Goal: Task Accomplishment & Management: Manage account settings

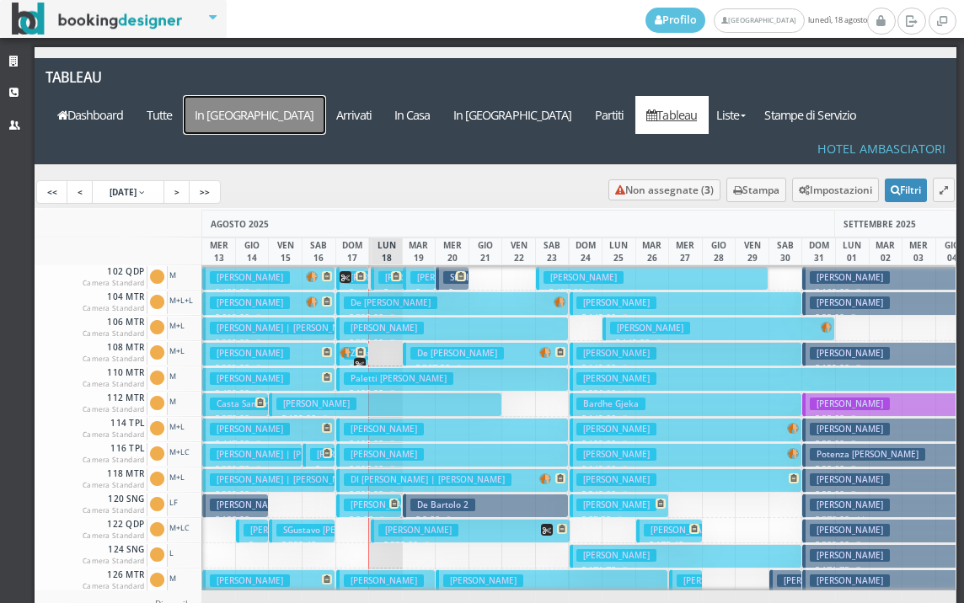
click at [325, 96] on a=pms-arrival-reservations"] "In [GEOGRAPHIC_DATA]" at bounding box center [255, 115] width 142 height 38
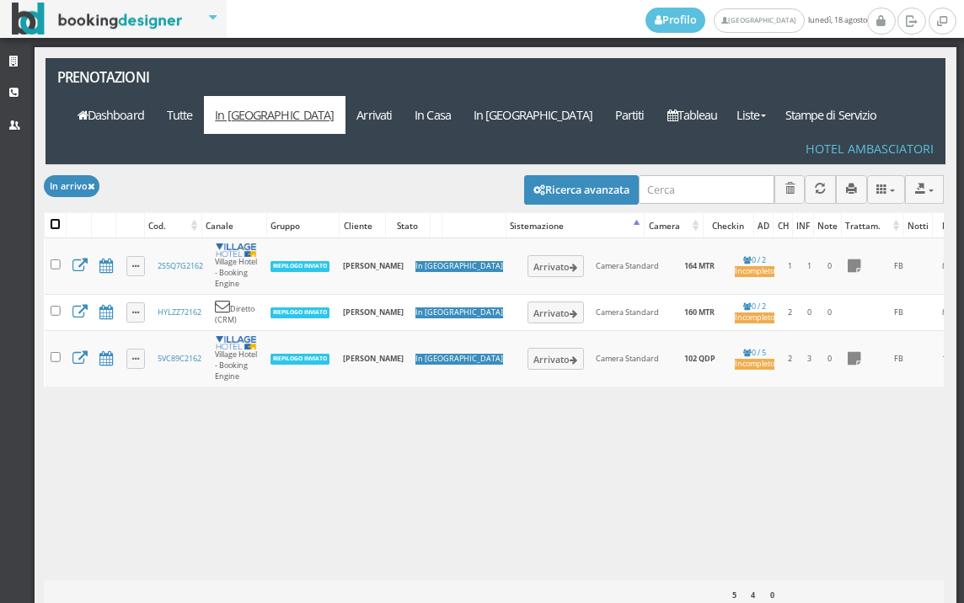
click at [53, 219] on input "checkbox" at bounding box center [56, 224] width 10 height 10
checkbox input "true"
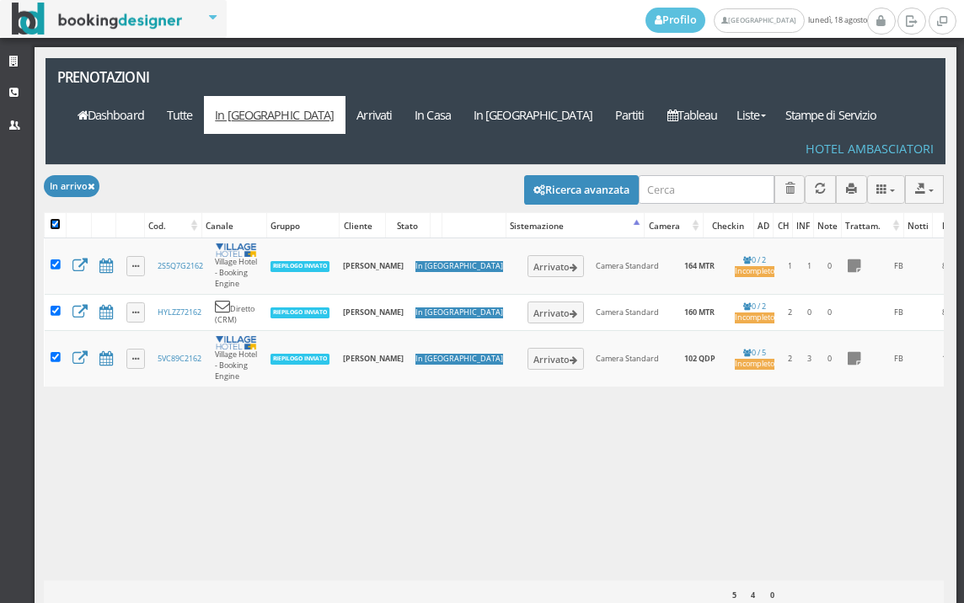
checkbox input "true"
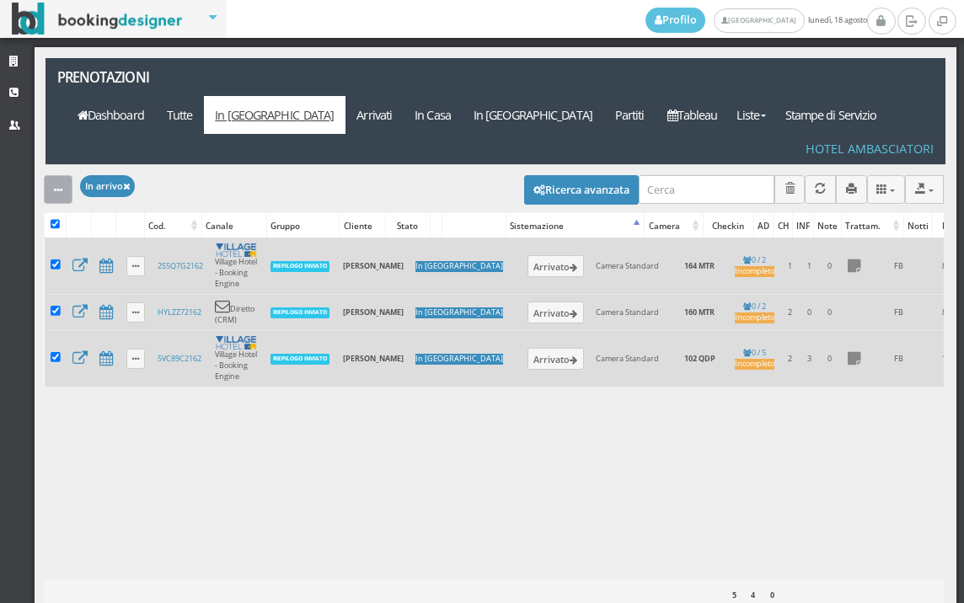
click at [56, 175] on button "button" at bounding box center [58, 189] width 29 height 28
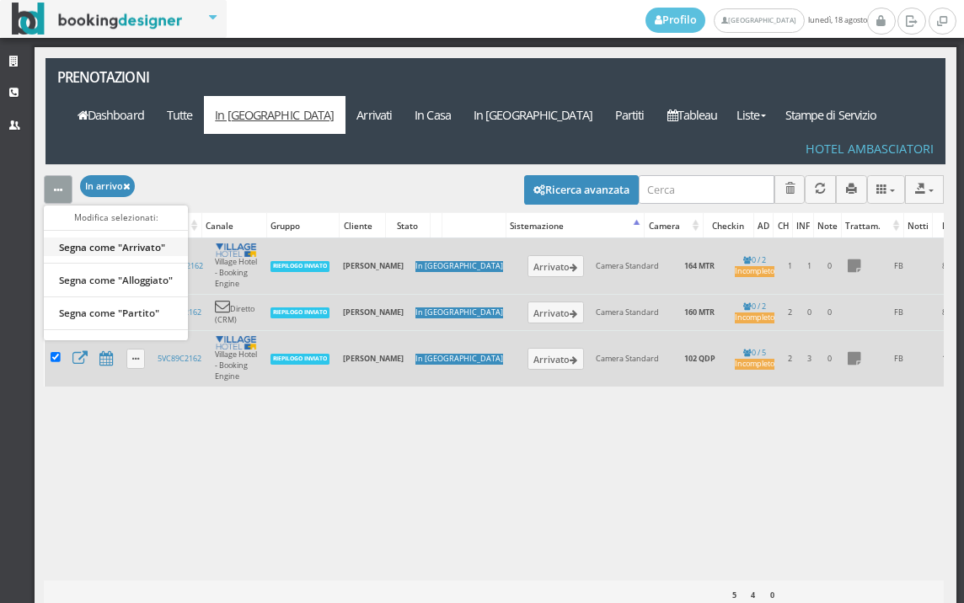
click at [78, 238] on link "Segna come "Arrivato"" at bounding box center [116, 247] width 144 height 19
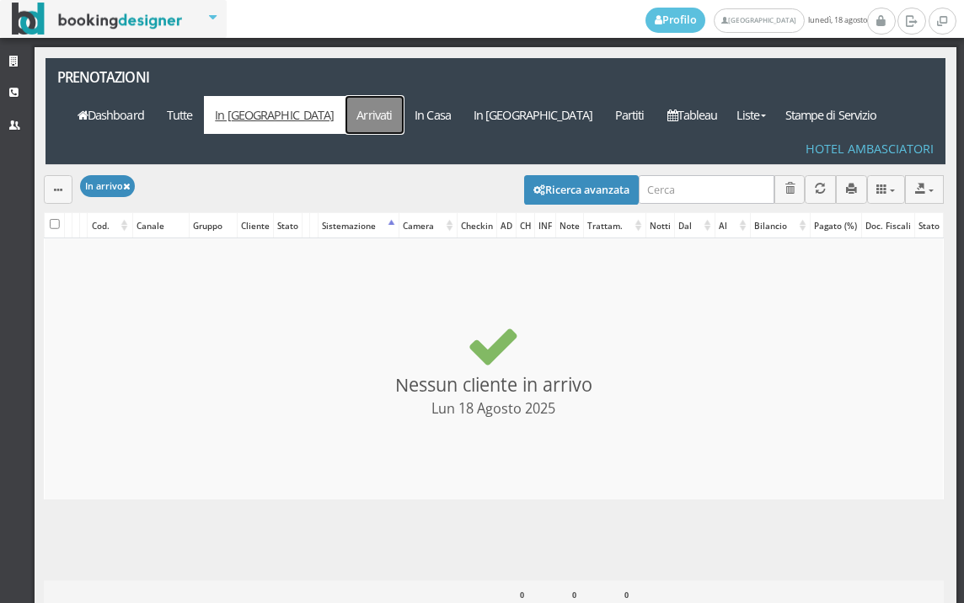
click at [404, 96] on link "Arrivati" at bounding box center [374, 115] width 58 height 38
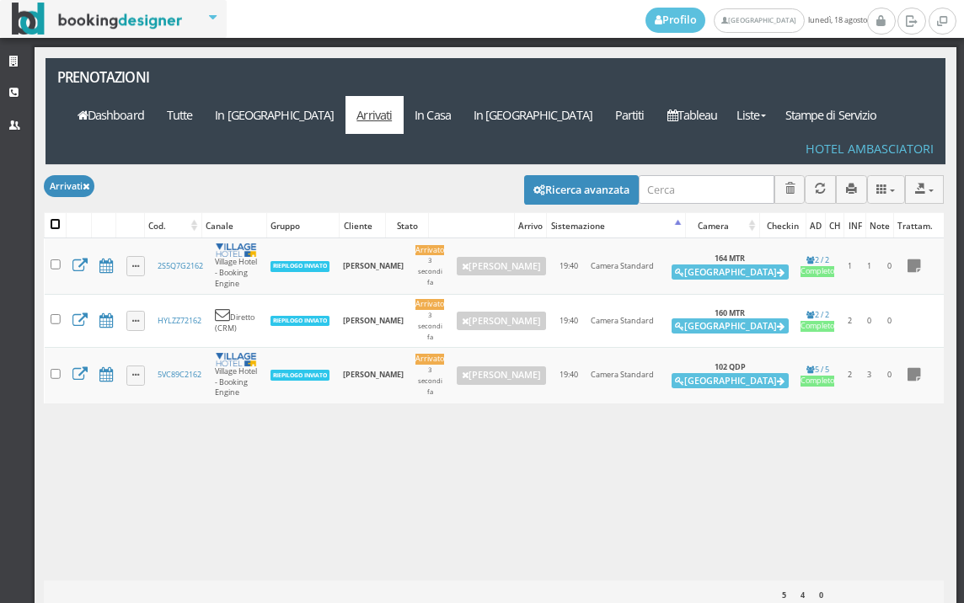
click at [58, 219] on input "checkbox" at bounding box center [56, 224] width 10 height 10
checkbox input "true"
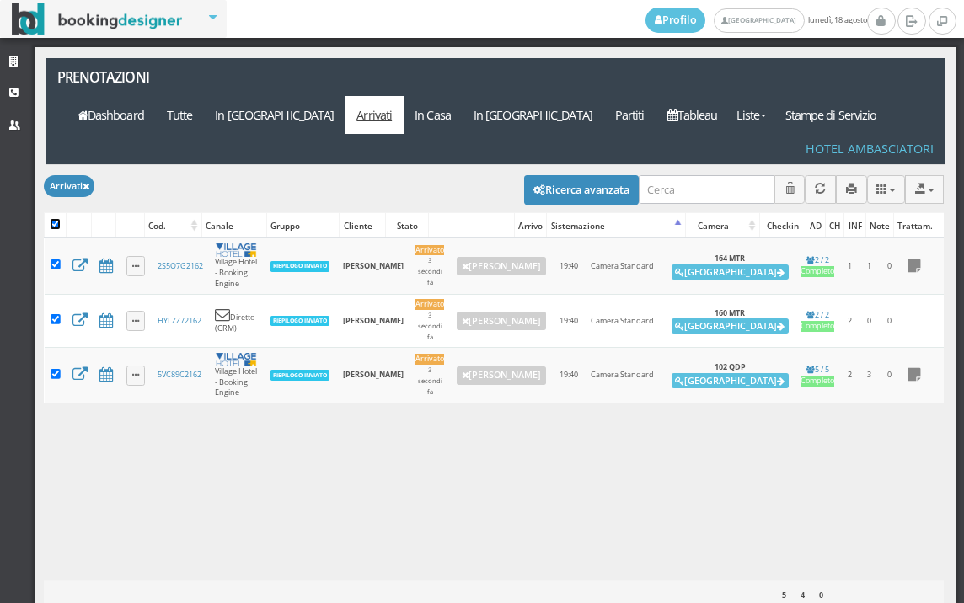
checkbox input "true"
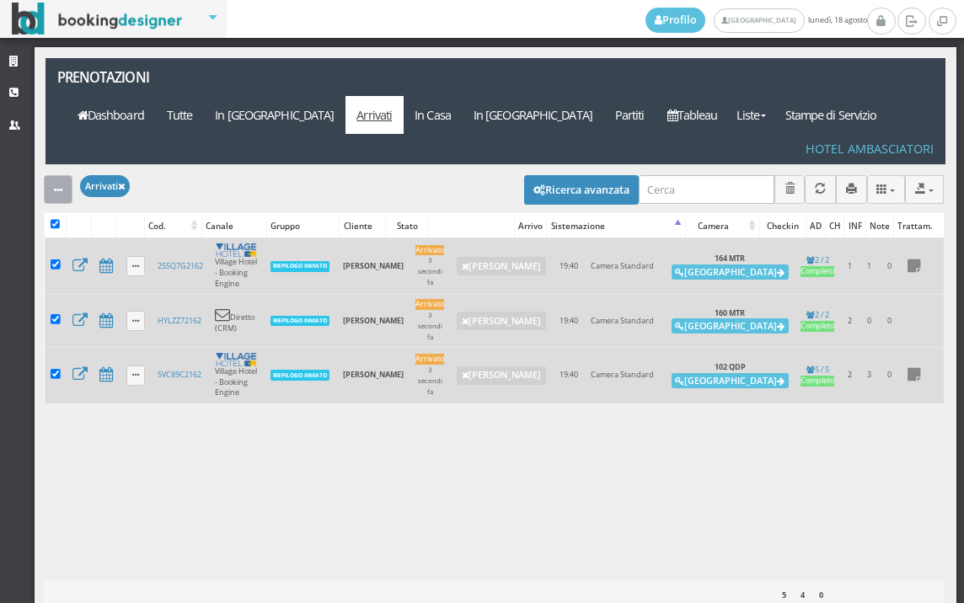
click at [67, 175] on button "button" at bounding box center [58, 189] width 29 height 28
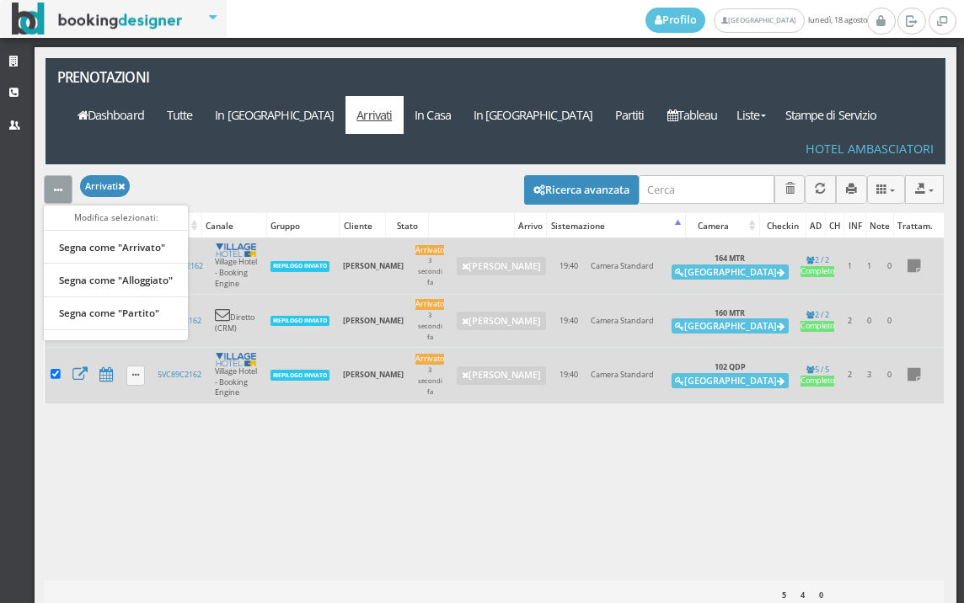
click at [107, 232] on ul "Modifica selezionati: Segna come "Arrivato" Segna come "Alloggiato" Segna come …" at bounding box center [116, 273] width 144 height 135
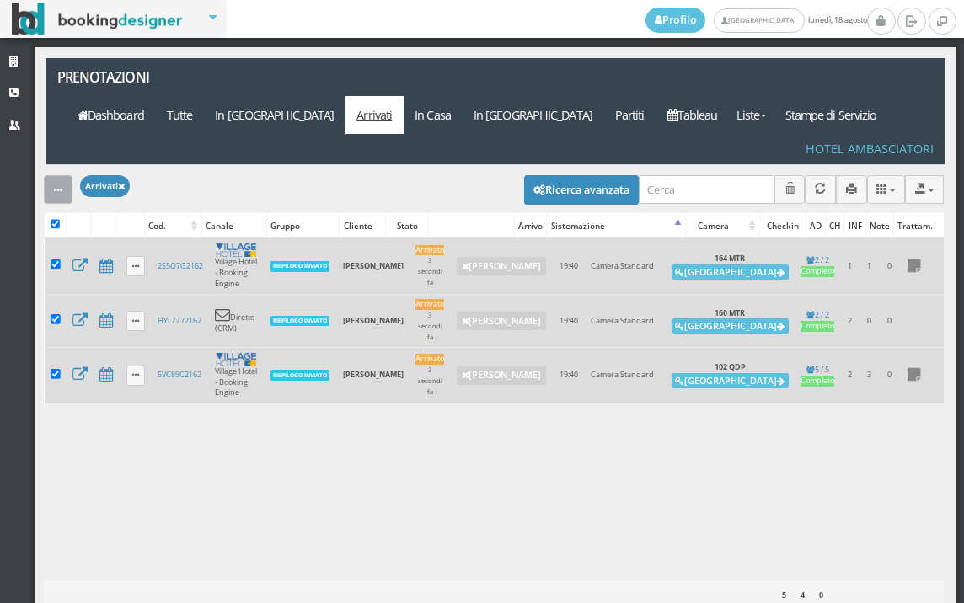
click at [61, 185] on icon "button" at bounding box center [58, 190] width 8 height 11
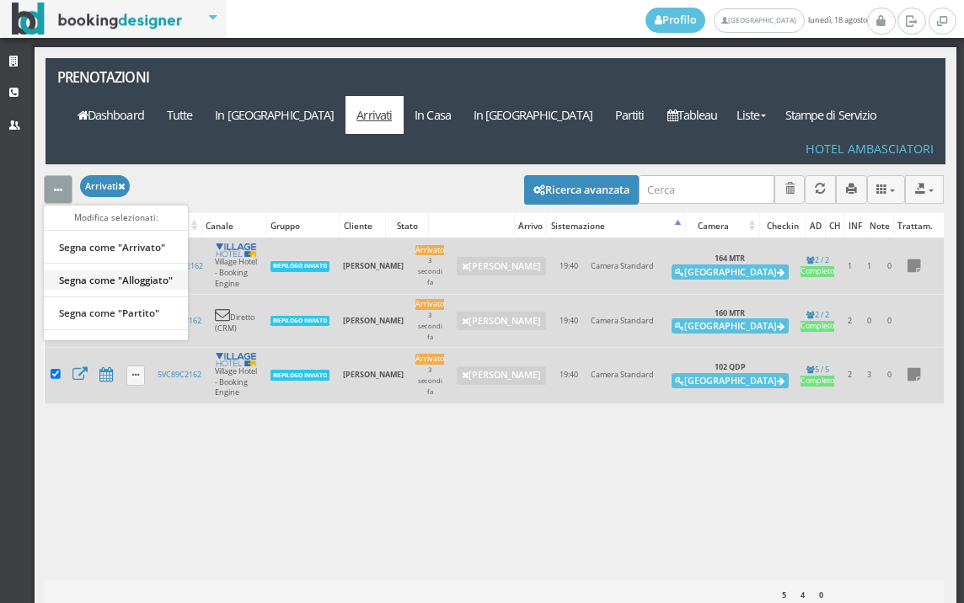
click at [108, 270] on link "Segna come "Alloggiato"" at bounding box center [116, 279] width 144 height 19
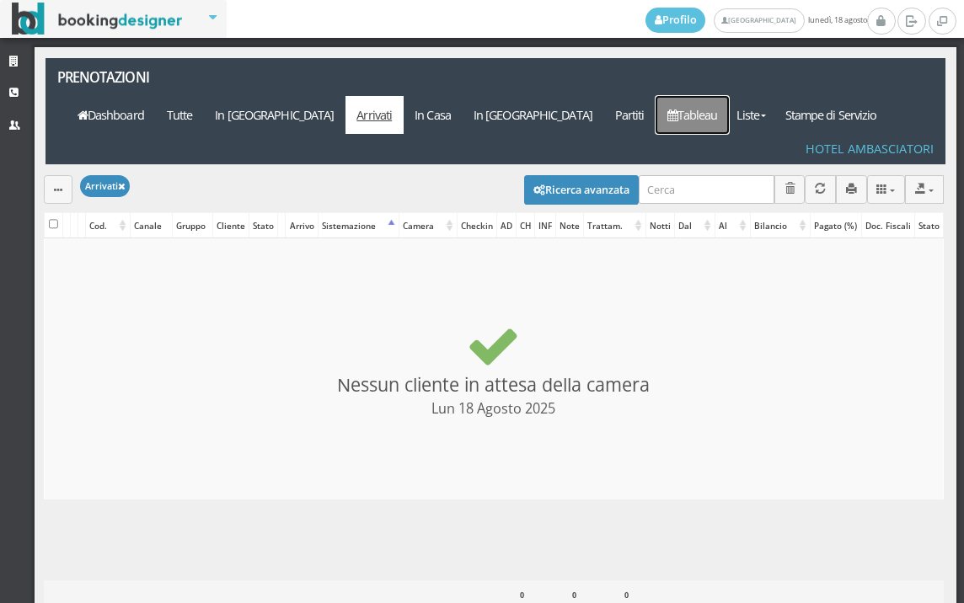
click at [715, 96] on link "Tableau" at bounding box center [692, 115] width 73 height 38
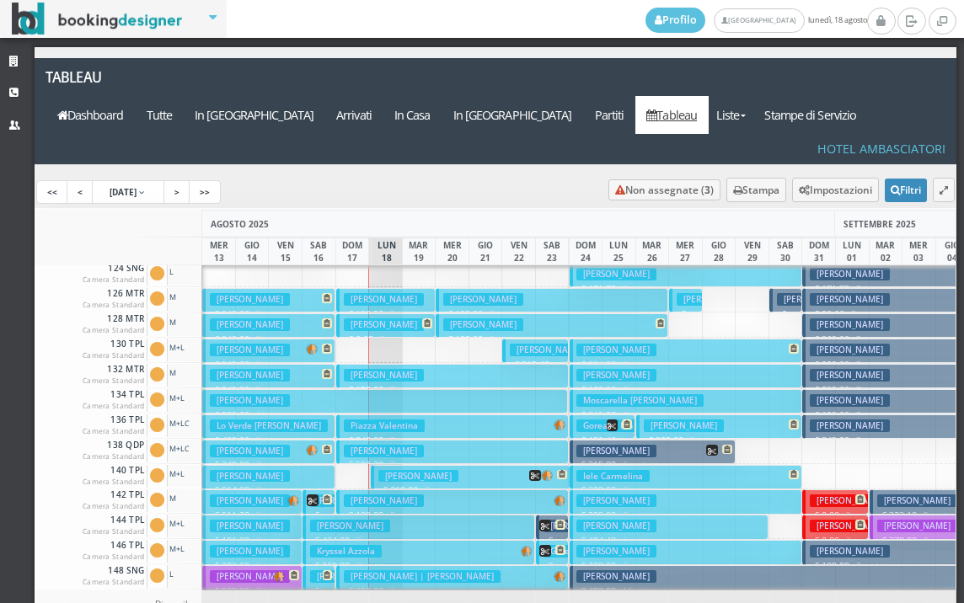
scroll to position [337, 0]
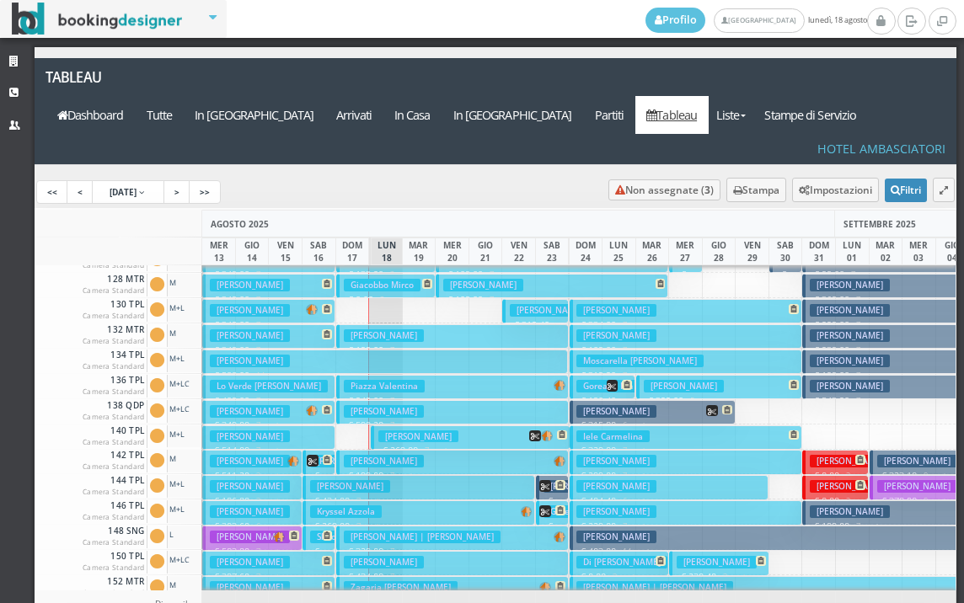
scroll to position [337, 0]
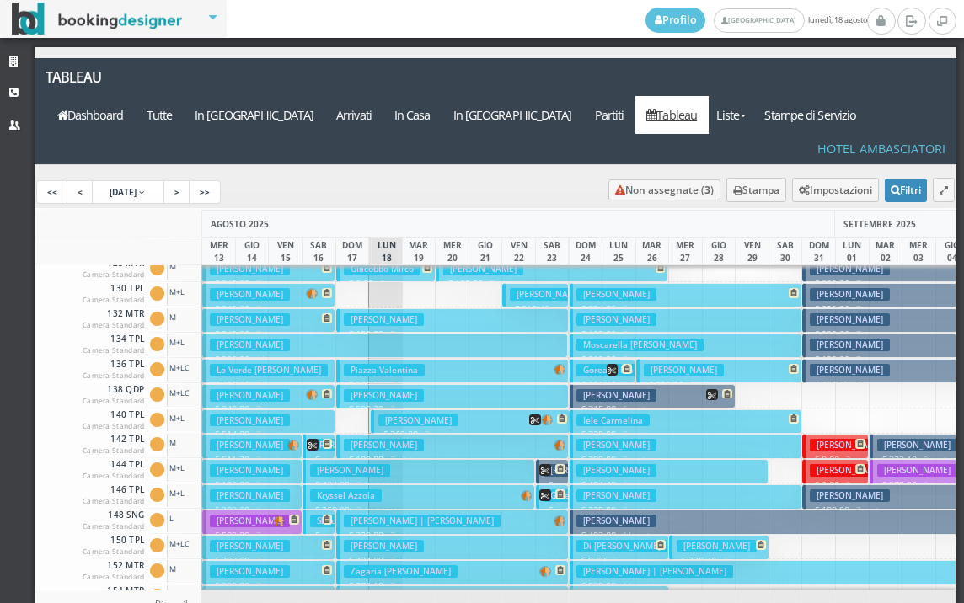
click at [414, 415] on h3 "Cunial Fabrizio" at bounding box center [418, 421] width 80 height 13
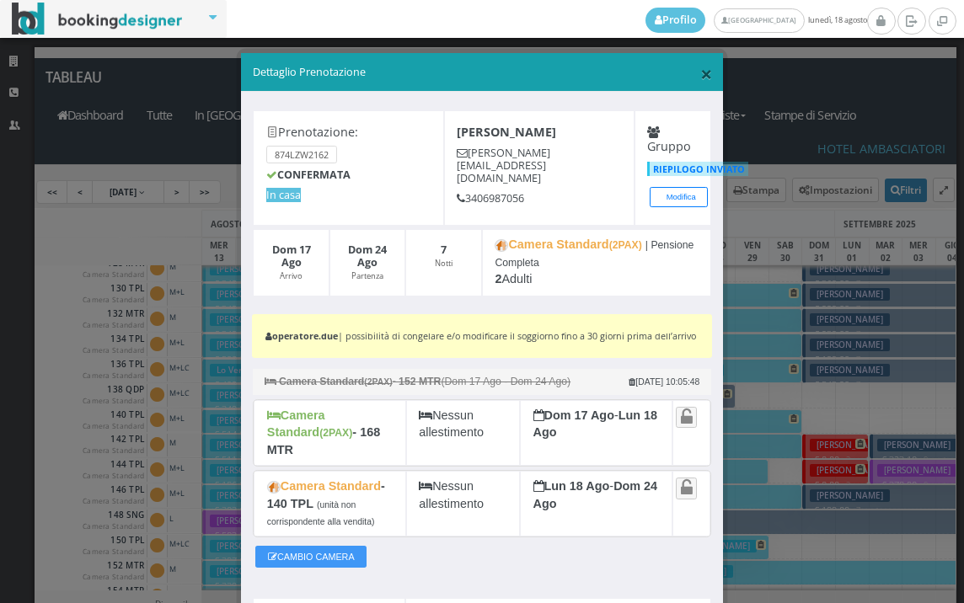
click at [700, 78] on span "×" at bounding box center [706, 73] width 12 height 29
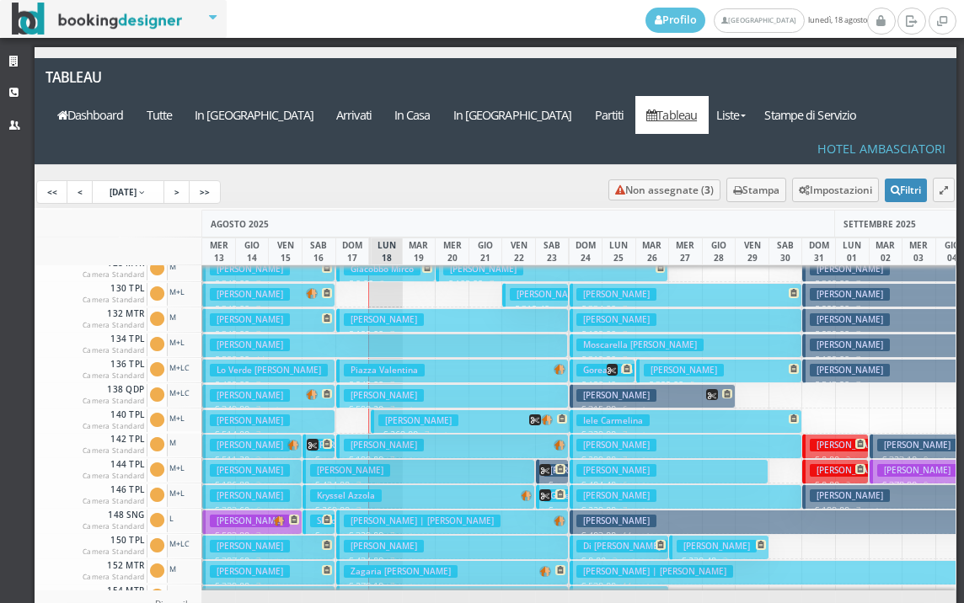
click at [384, 415] on h3 "Cunial Fabrizio" at bounding box center [418, 421] width 80 height 13
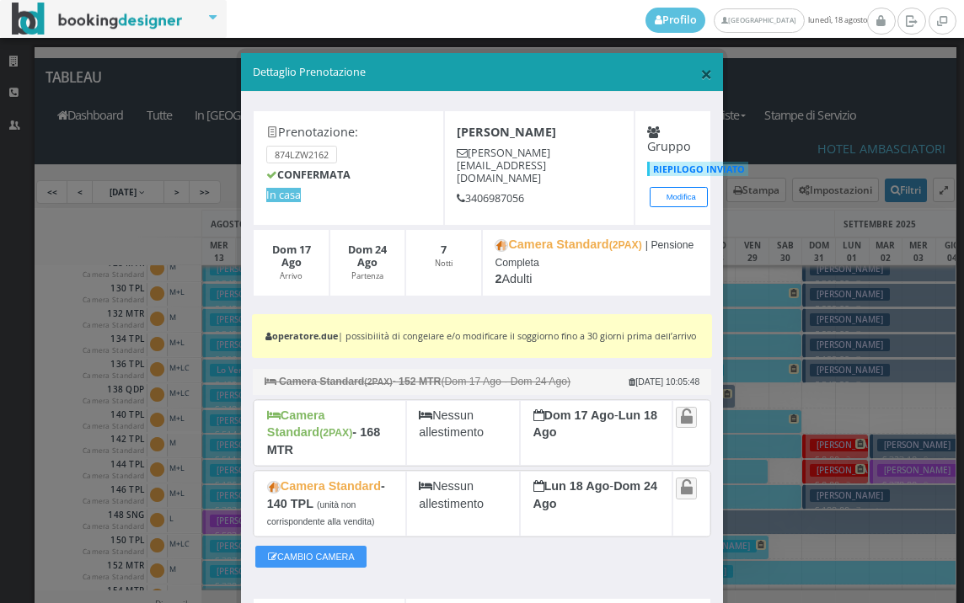
click at [700, 68] on span "×" at bounding box center [706, 73] width 12 height 29
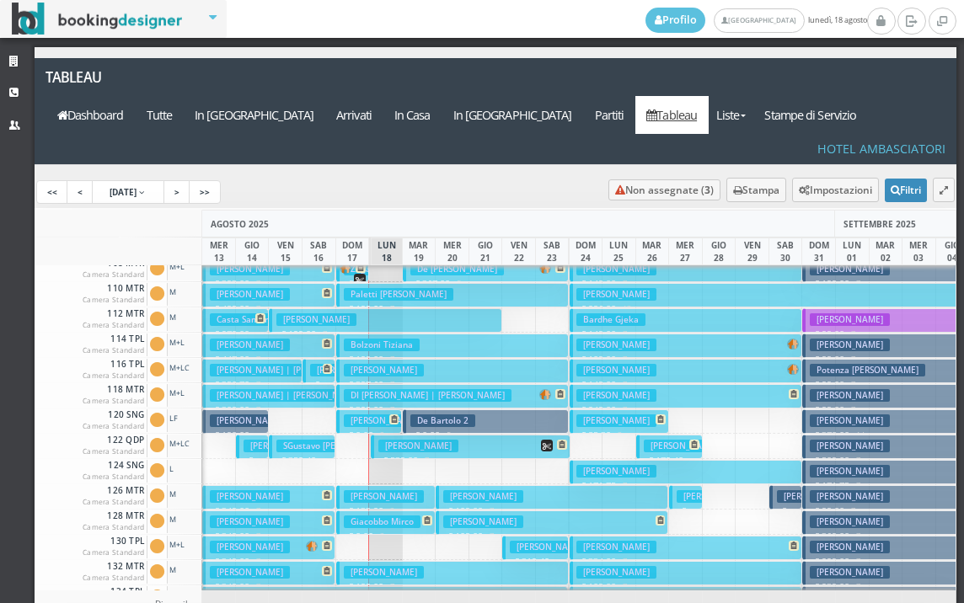
scroll to position [0, 0]
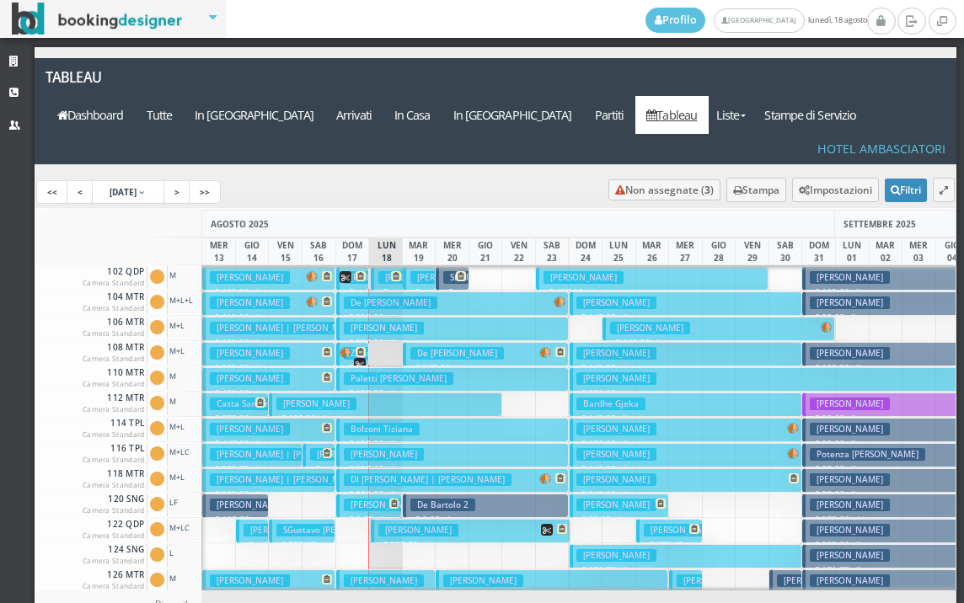
click at [407, 297] on h3 "De Masi Gervais Gloria" at bounding box center [391, 303] width 94 height 13
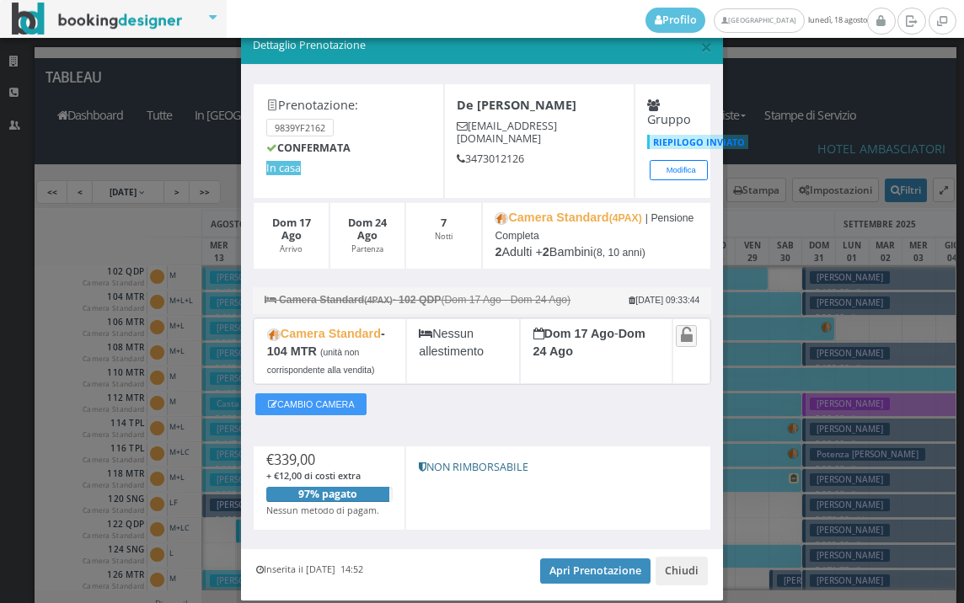
scroll to position [86, 0]
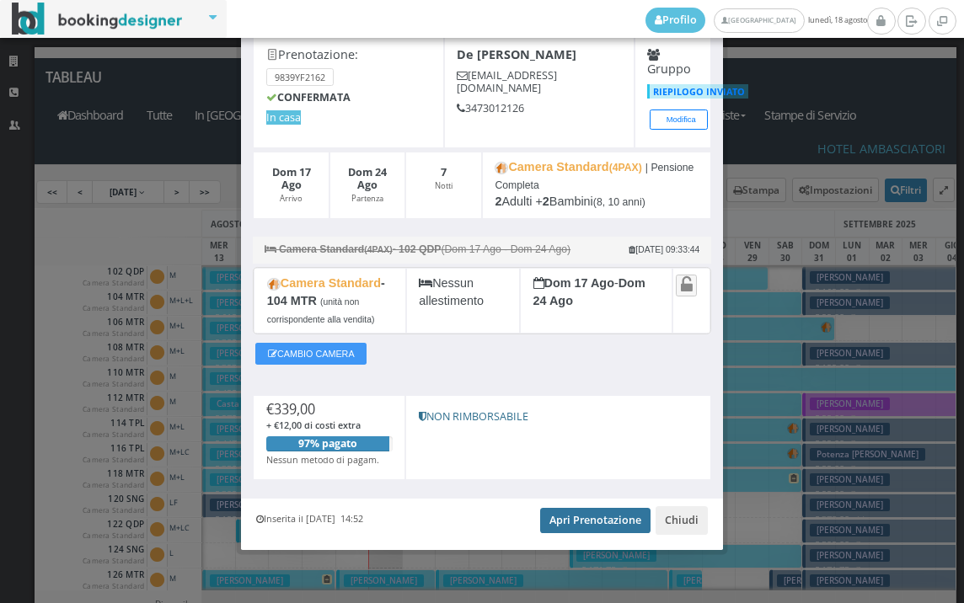
click at [545, 512] on link "Apri Prenotazione" at bounding box center [595, 520] width 110 height 25
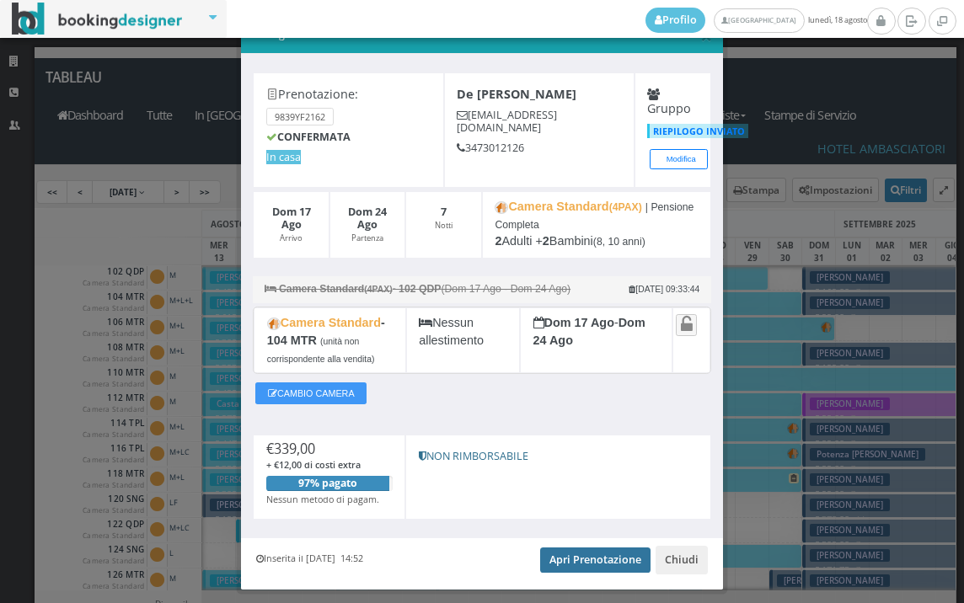
scroll to position [0, 0]
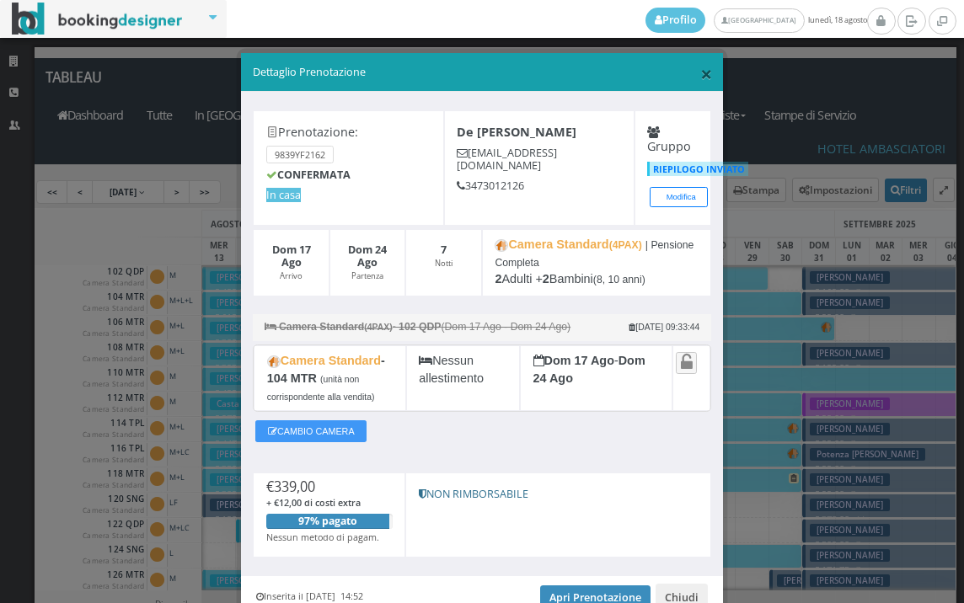
click at [700, 76] on span "×" at bounding box center [706, 73] width 12 height 29
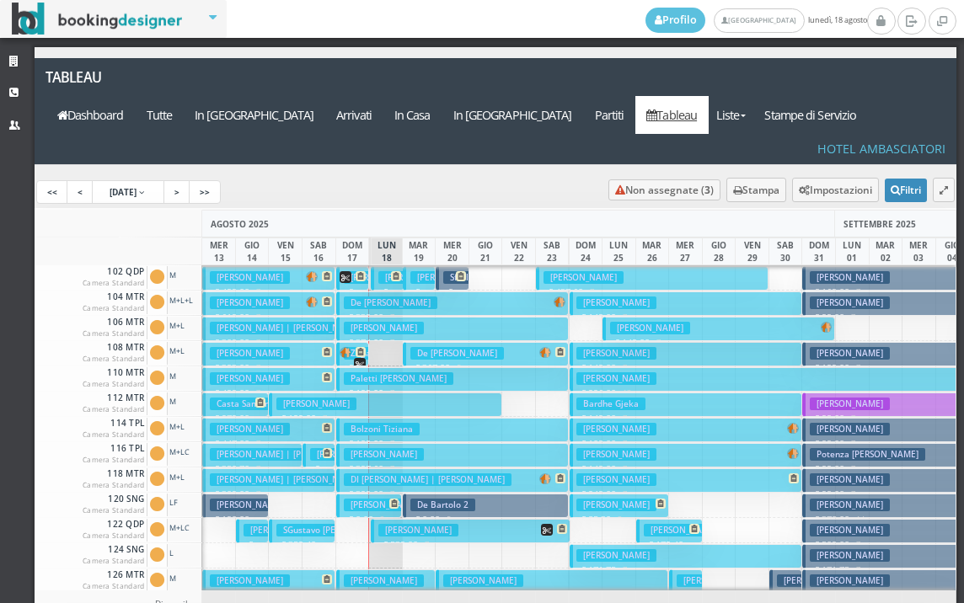
click at [401, 448] on h3 "Sapienza Antonino" at bounding box center [384, 454] width 80 height 13
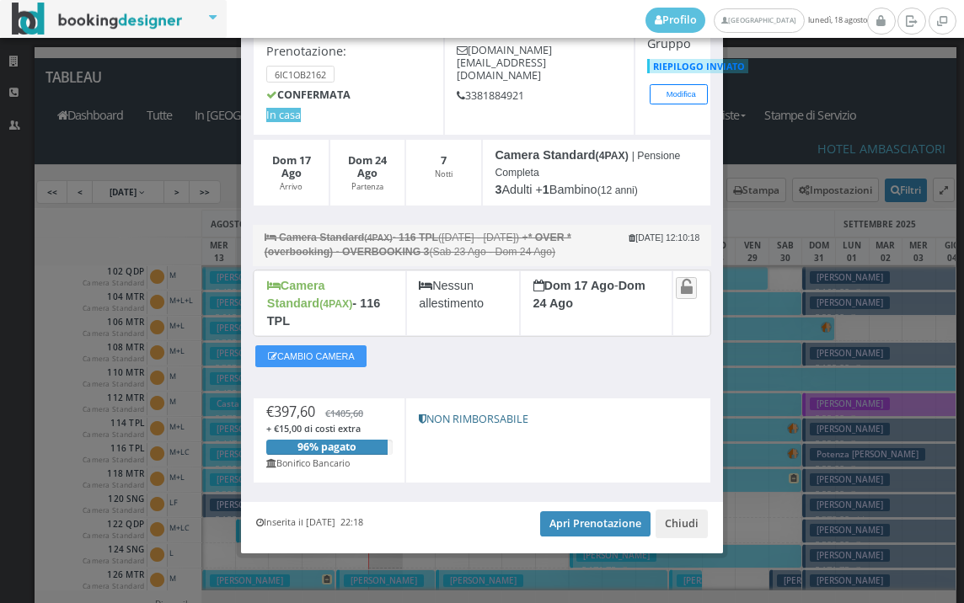
scroll to position [115, 0]
click at [551, 522] on link "Apri Prenotazione" at bounding box center [595, 523] width 110 height 25
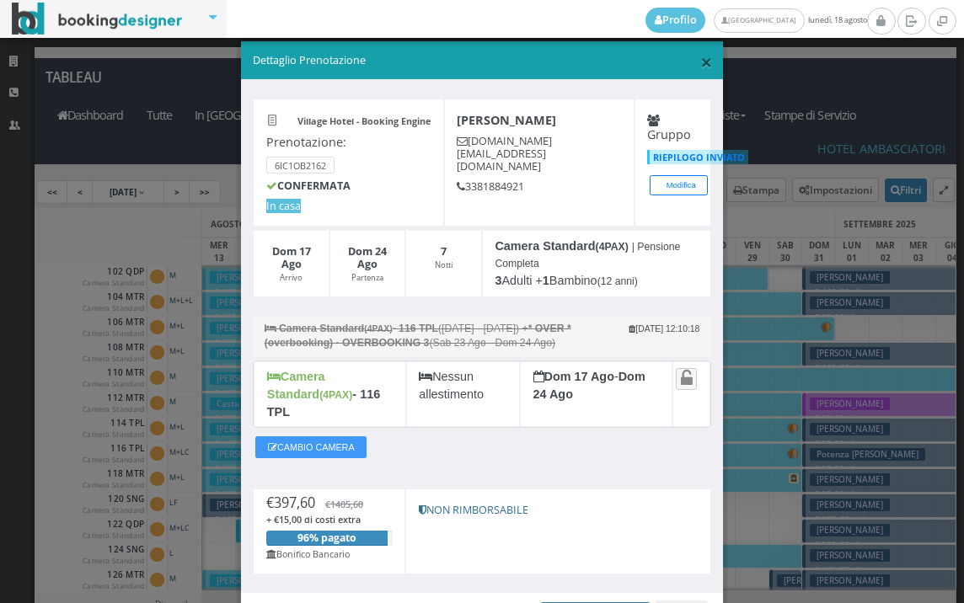
scroll to position [0, 0]
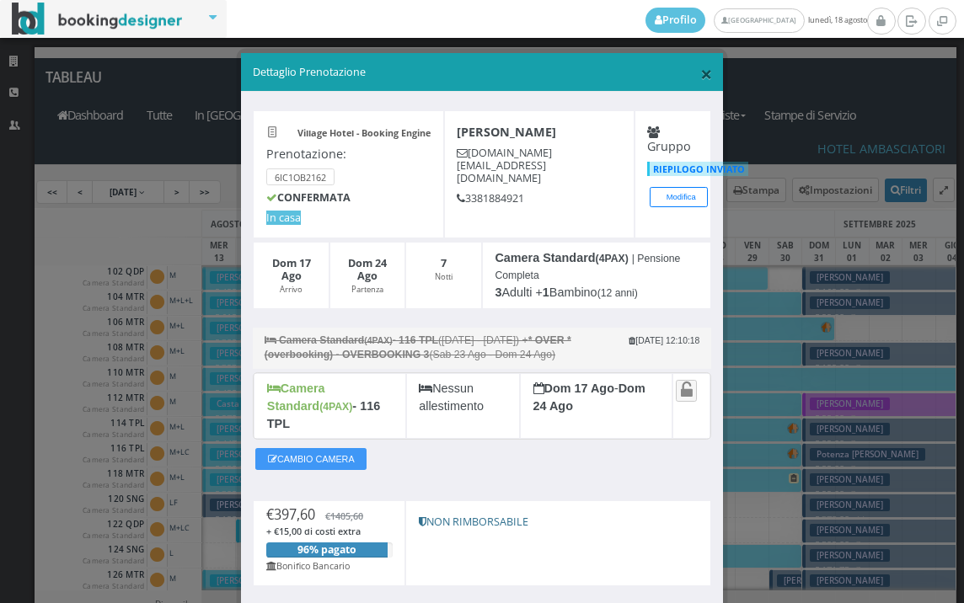
click at [700, 66] on span "×" at bounding box center [706, 73] width 12 height 29
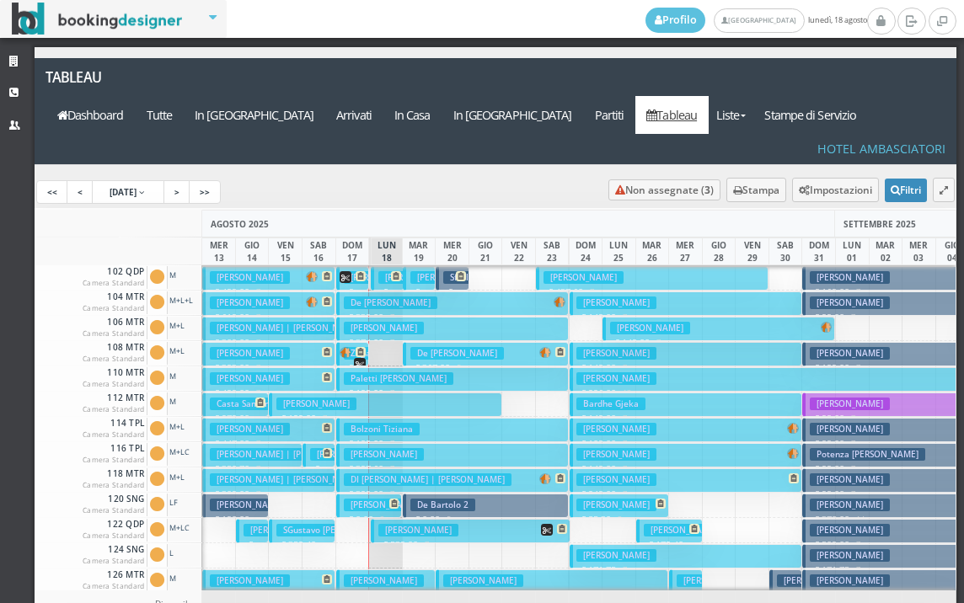
click at [411, 393] on button "Zagaria Cosimo Damiano € 199.00 7 notti 2 Adulti" at bounding box center [385, 405] width 233 height 24
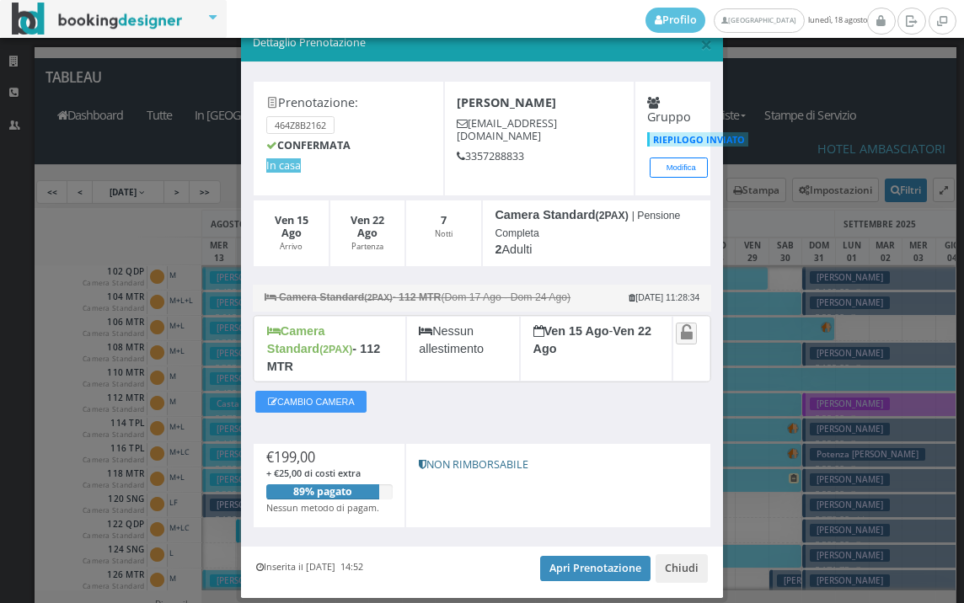
scroll to position [66, 0]
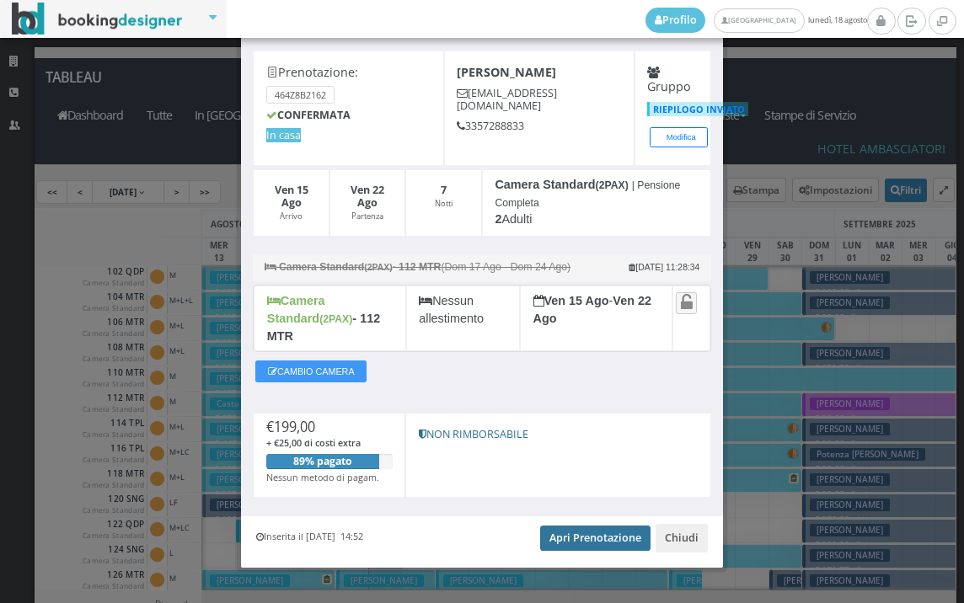
click at [597, 526] on link "Apri Prenotazione" at bounding box center [595, 538] width 110 height 25
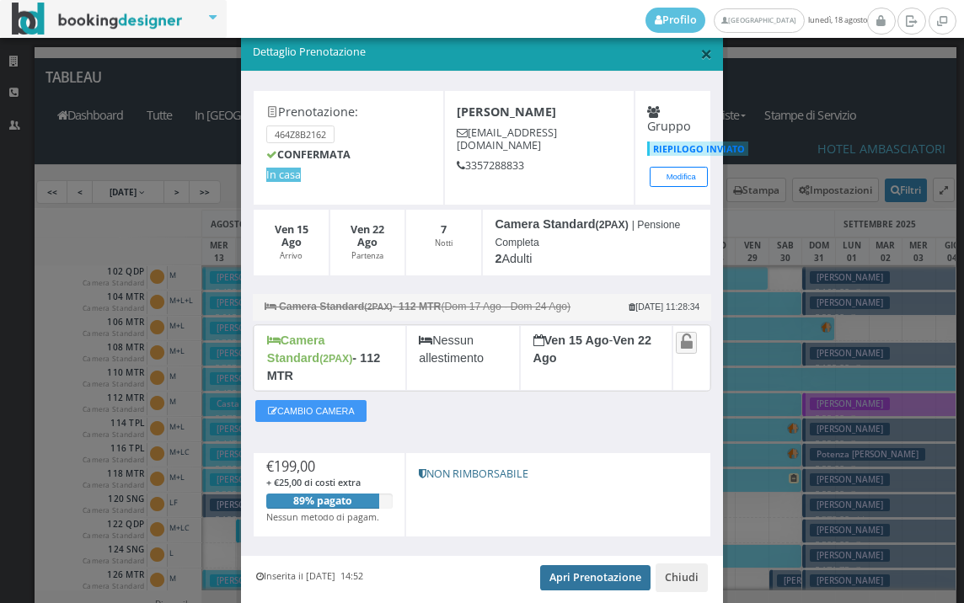
scroll to position [0, 0]
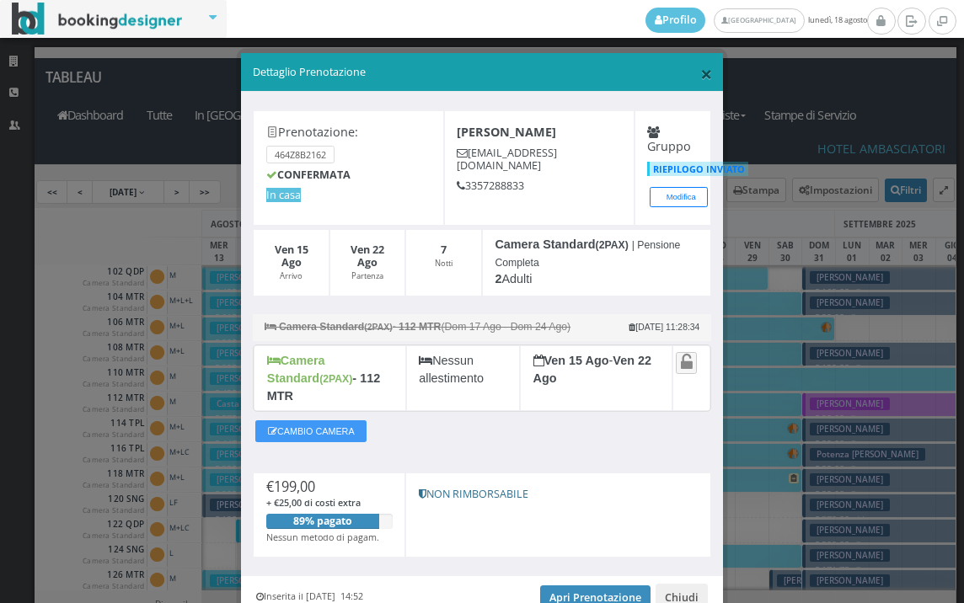
click at [701, 62] on span "×" at bounding box center [706, 73] width 12 height 29
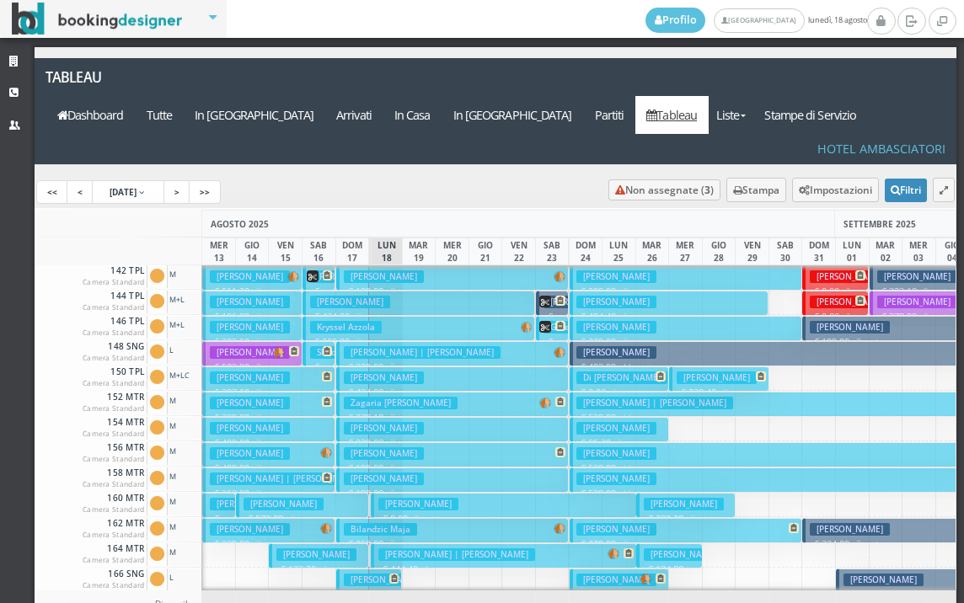
scroll to position [590, 0]
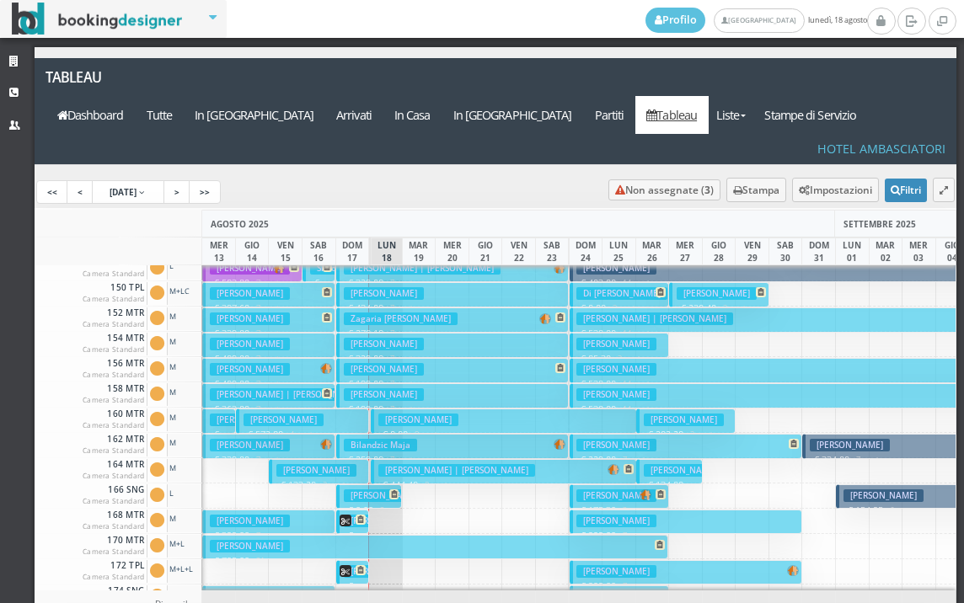
click at [378, 490] on h3 "Civardi Massimo" at bounding box center [384, 496] width 80 height 13
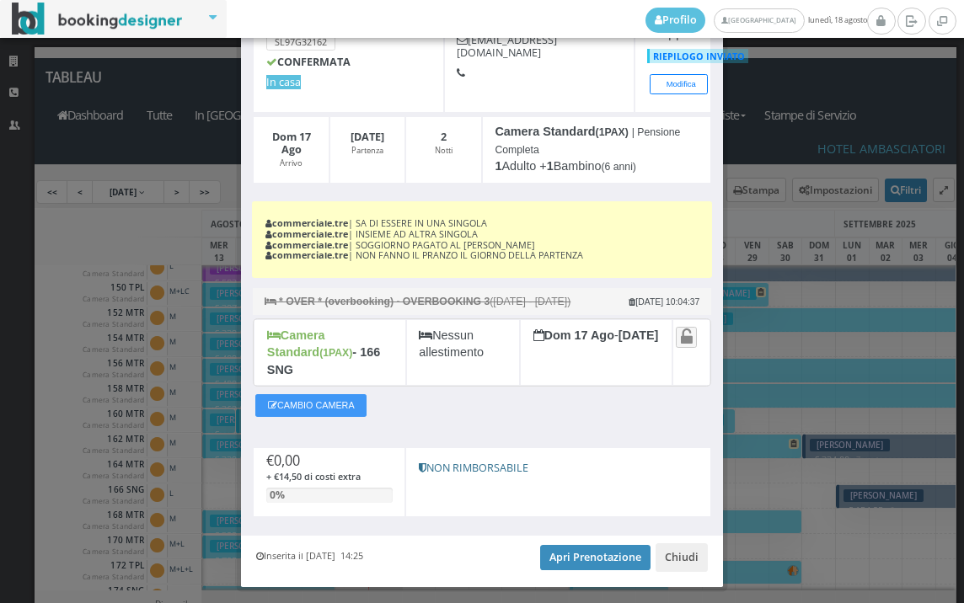
scroll to position [163, 0]
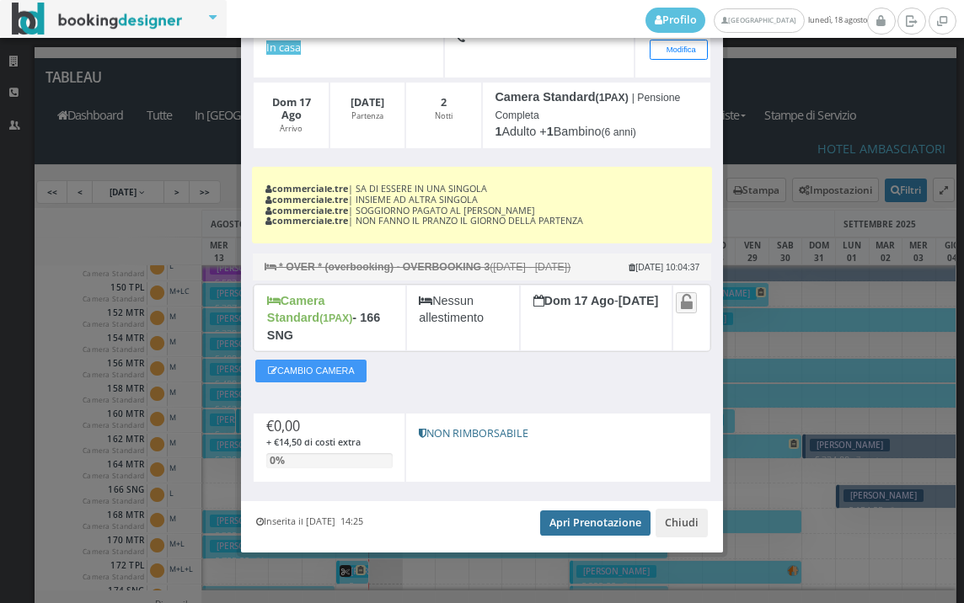
click at [555, 527] on link "Apri Prenotazione" at bounding box center [595, 523] width 110 height 25
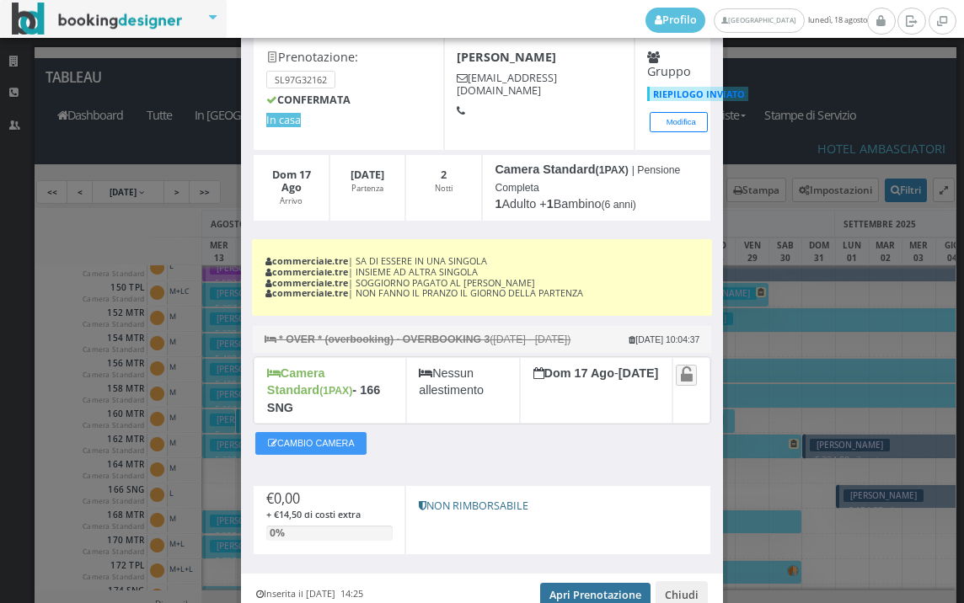
scroll to position [0, 0]
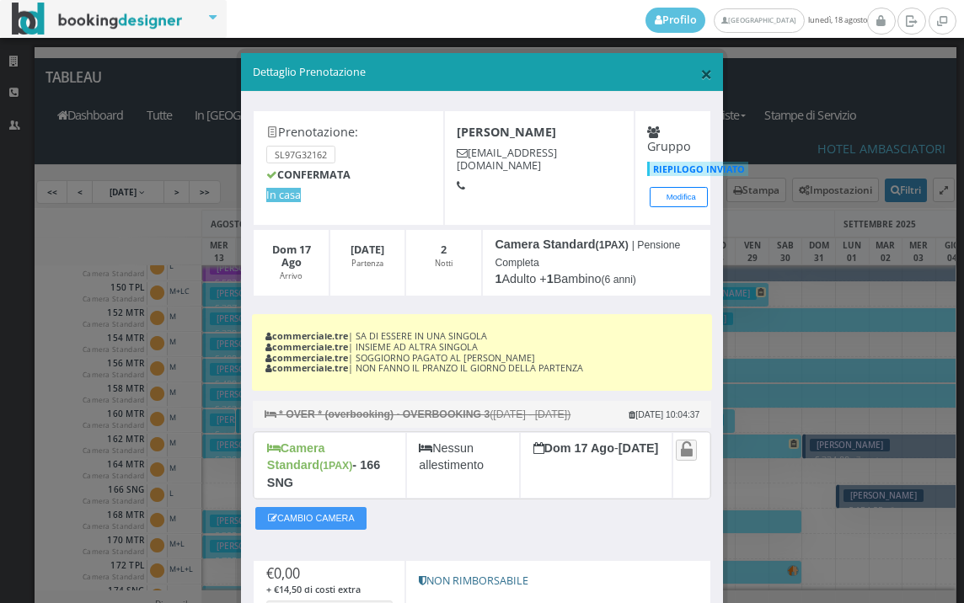
click at [700, 75] on span "×" at bounding box center [706, 73] width 12 height 29
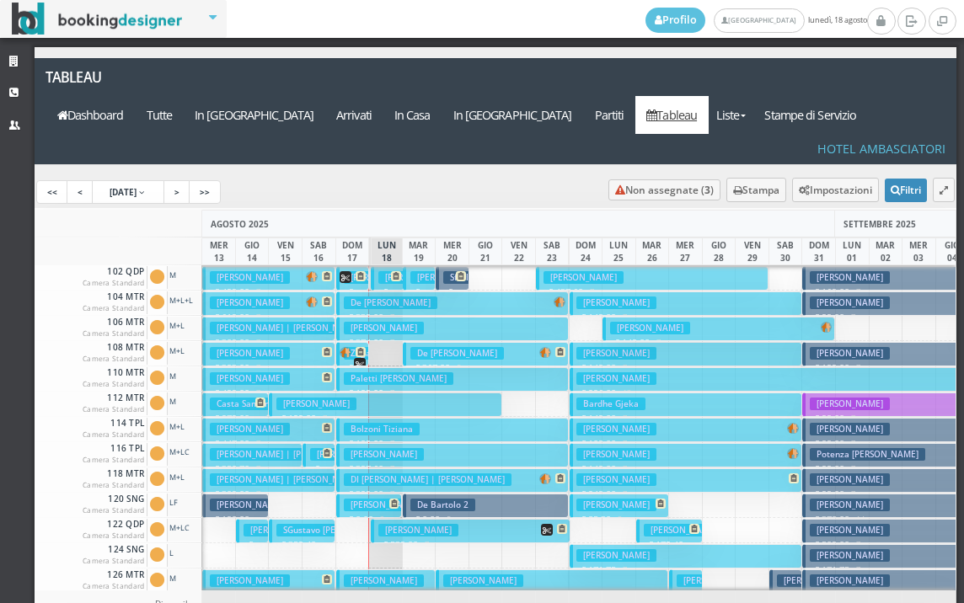
scroll to position [84, 0]
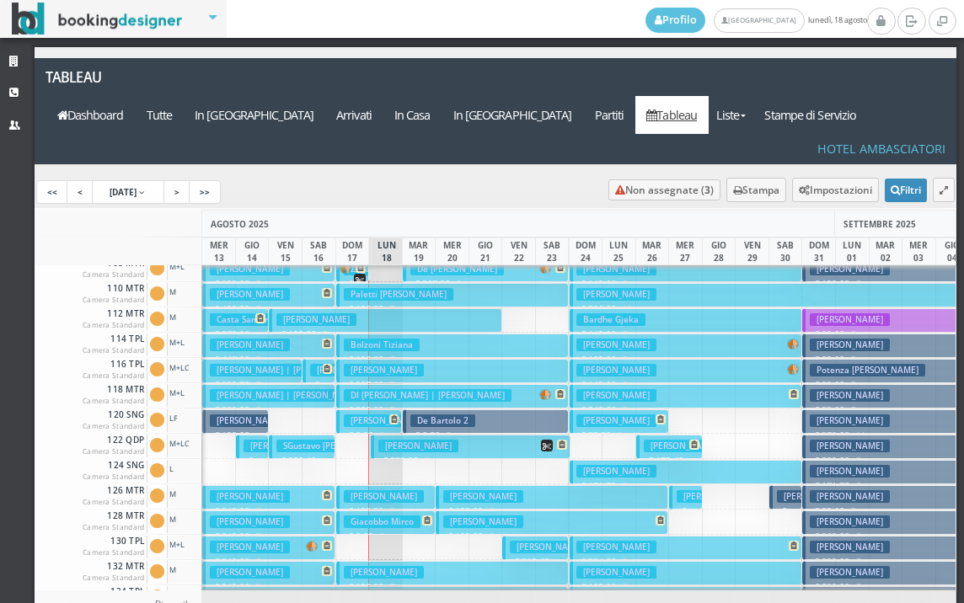
click at [398, 490] on h3 "Pesci Gianpietro" at bounding box center [384, 496] width 80 height 13
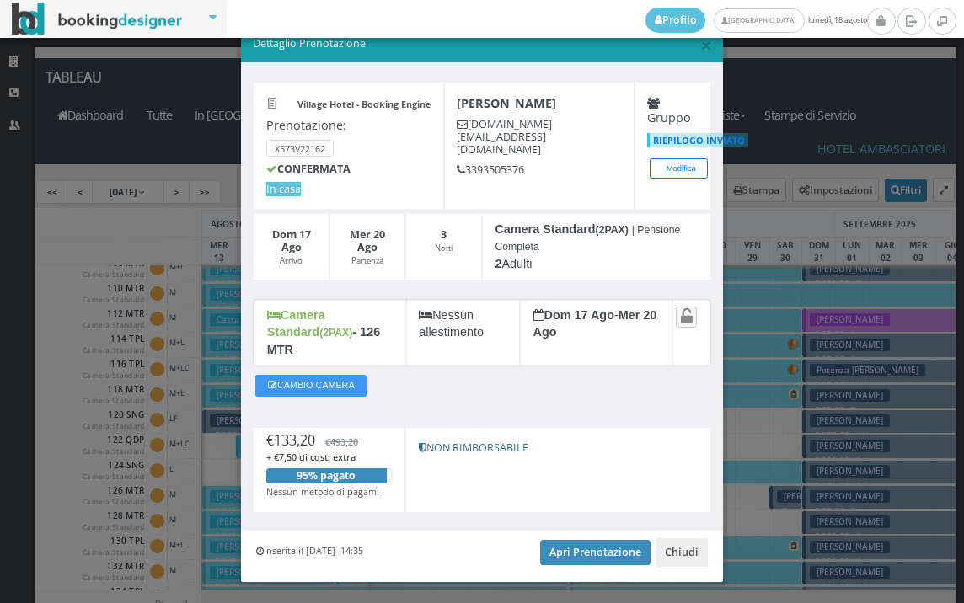
scroll to position [48, 0]
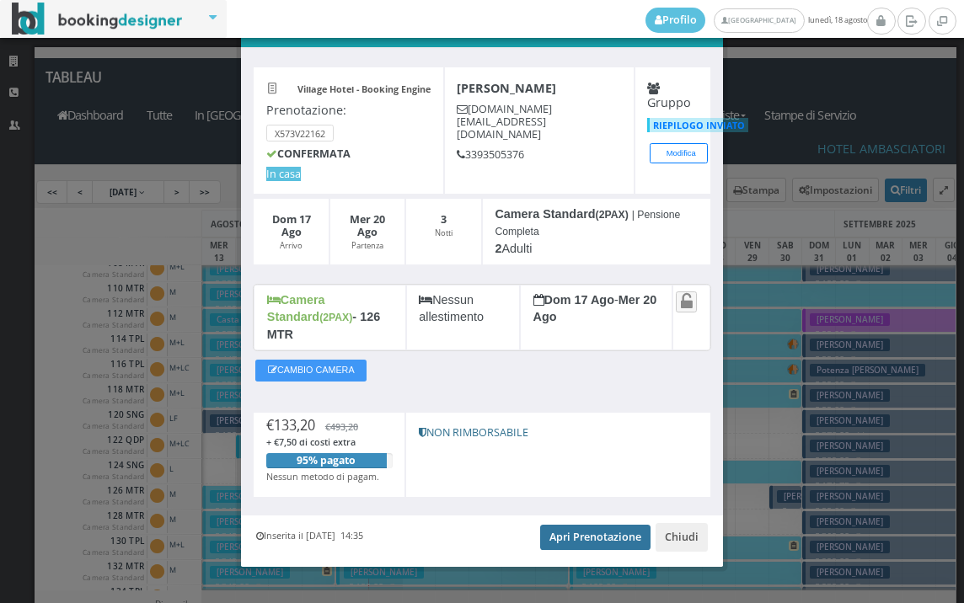
click at [560, 525] on link "Apri Prenotazione" at bounding box center [595, 537] width 110 height 25
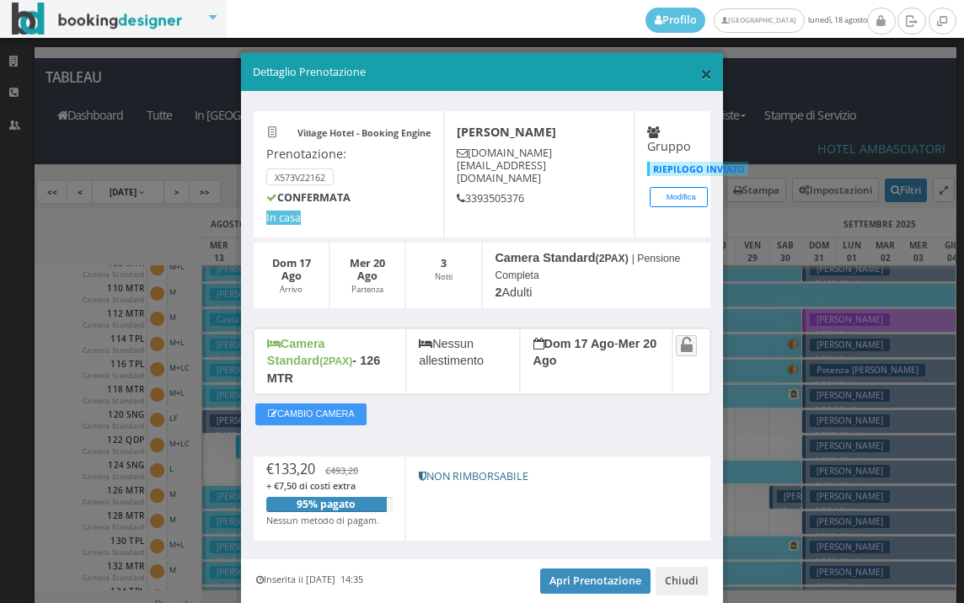
click at [702, 78] on span "×" at bounding box center [706, 73] width 12 height 29
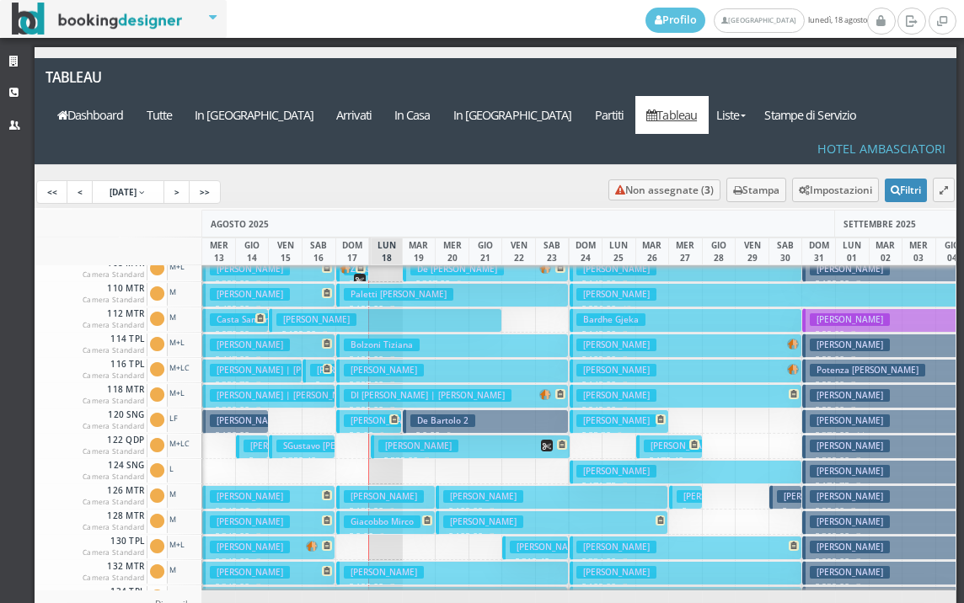
click at [377, 516] on h3 "Giacobbo Mirco" at bounding box center [382, 522] width 77 height 13
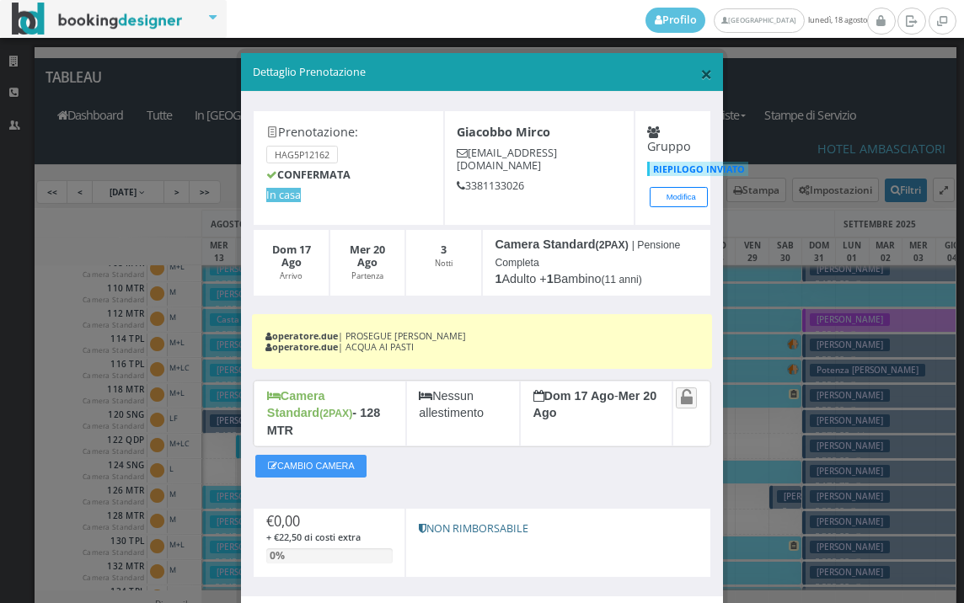
click at [700, 82] on span "×" at bounding box center [706, 73] width 12 height 29
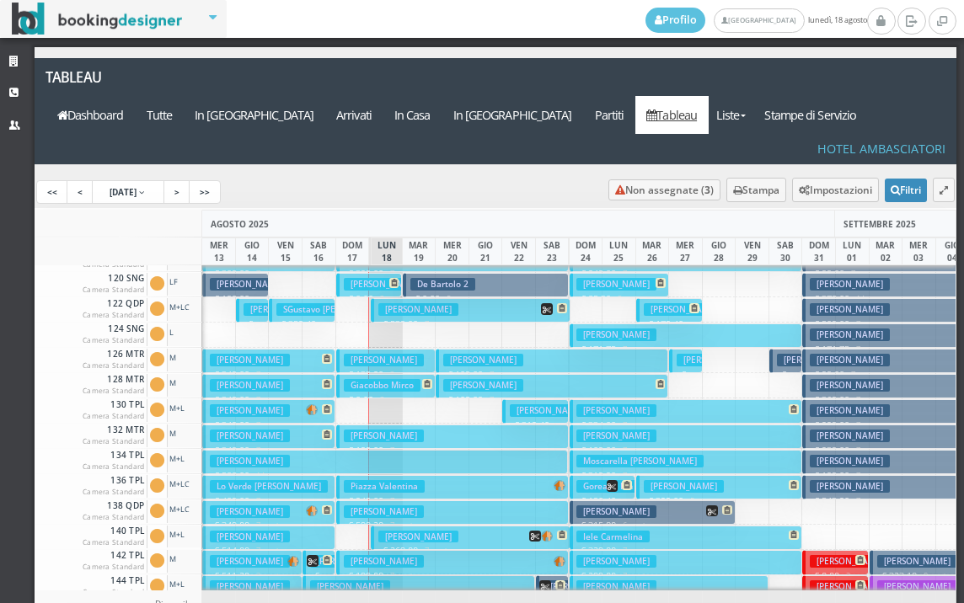
scroll to position [253, 0]
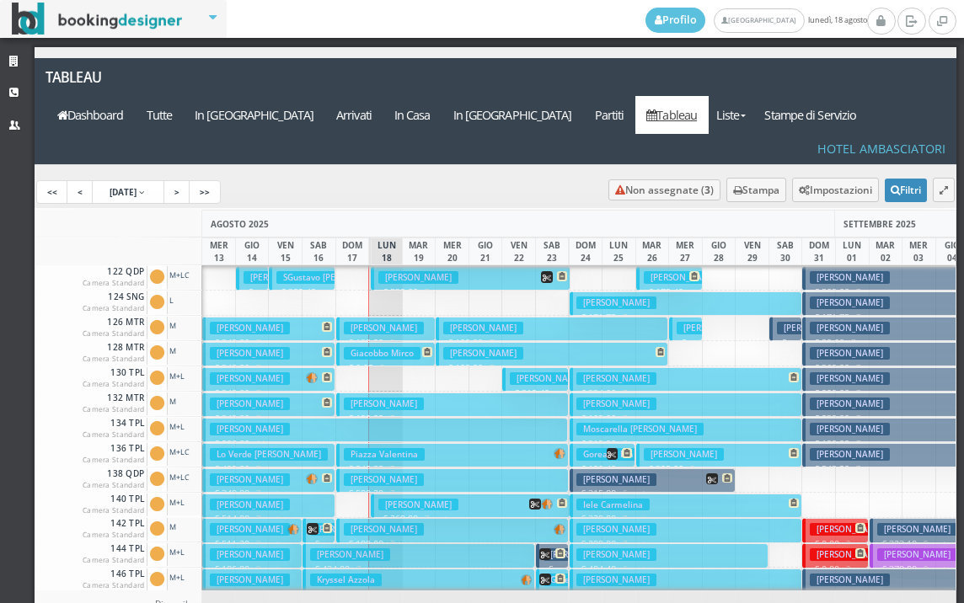
click at [387, 499] on h3 "Cunial Fabrizio" at bounding box center [418, 505] width 80 height 13
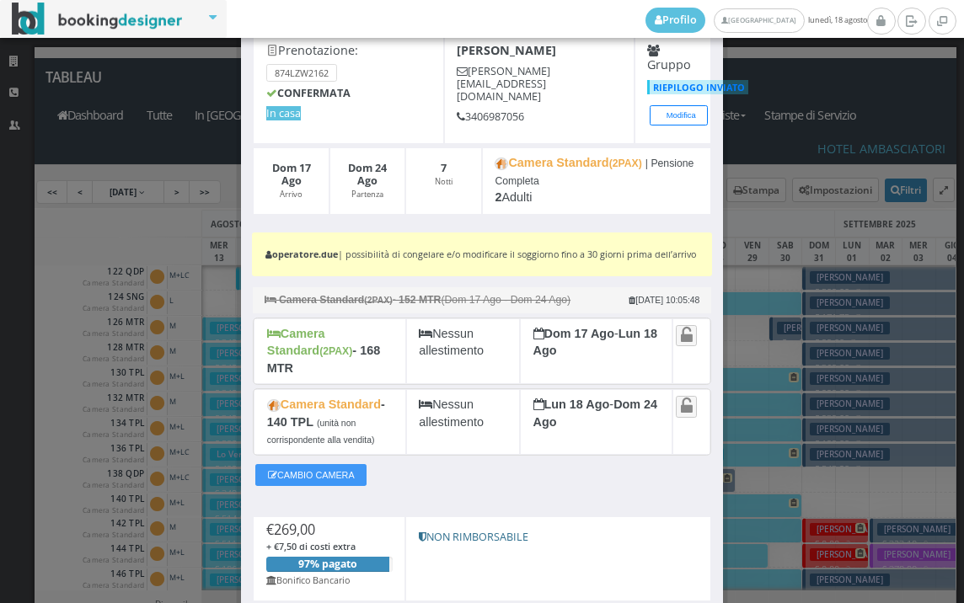
scroll to position [0, 0]
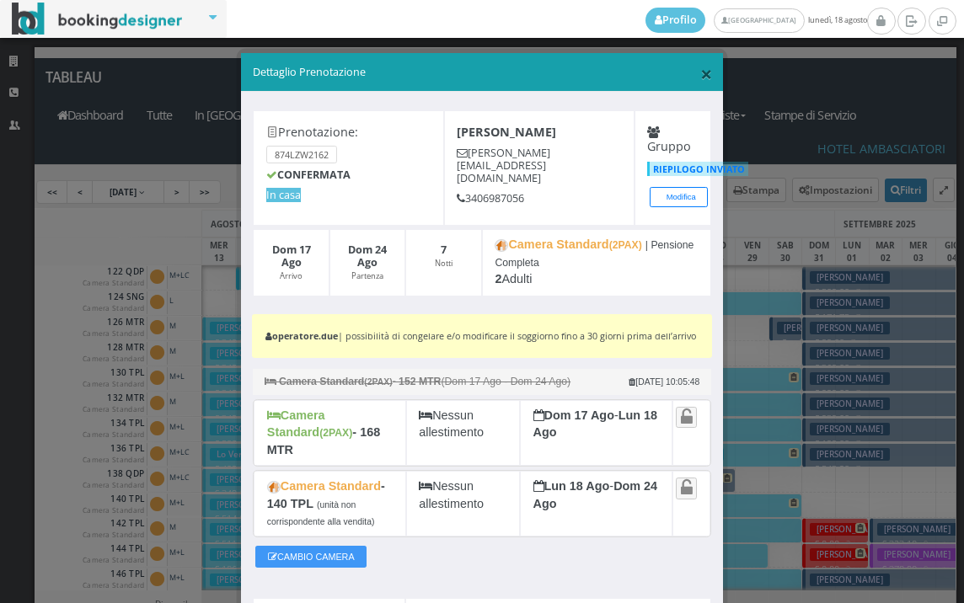
click at [700, 81] on span "×" at bounding box center [706, 73] width 12 height 29
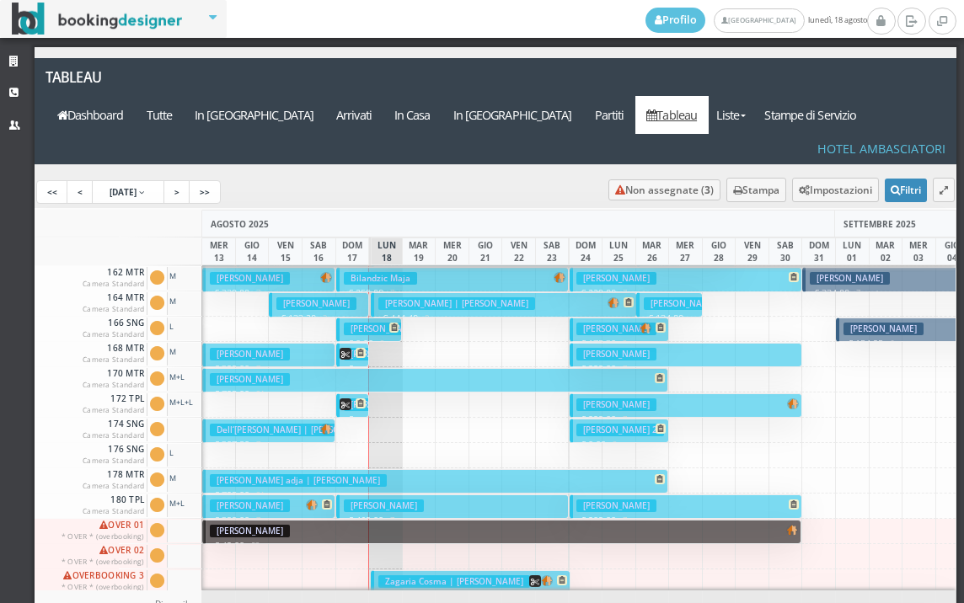
scroll to position [758, 0]
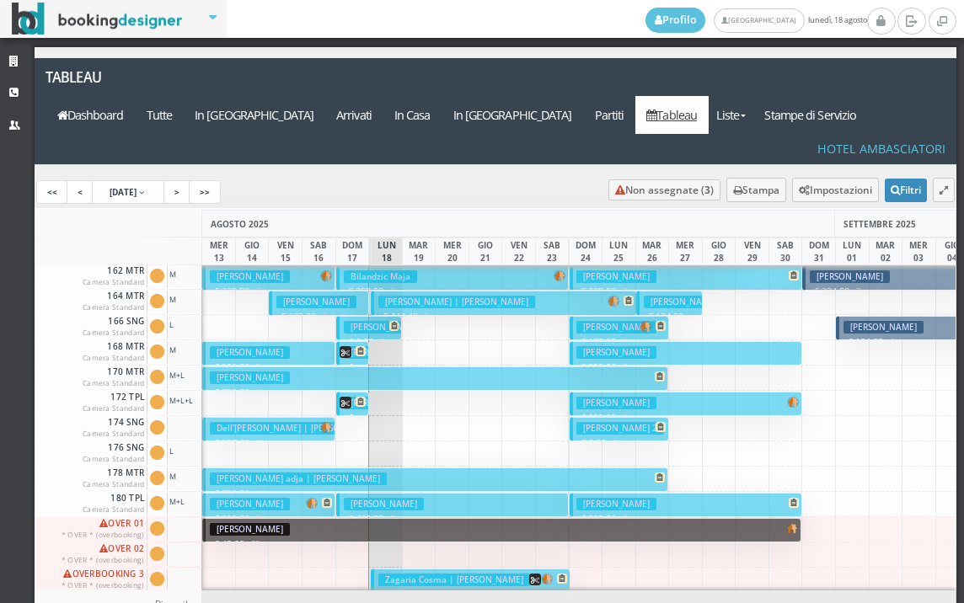
click at [355, 346] on span at bounding box center [353, 352] width 26 height 12
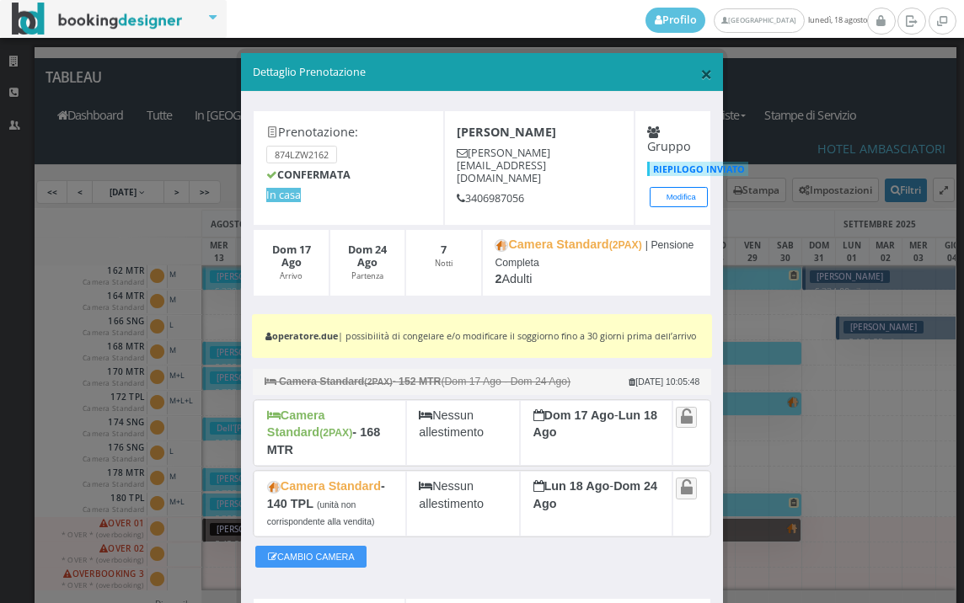
click at [700, 72] on span "×" at bounding box center [706, 73] width 12 height 29
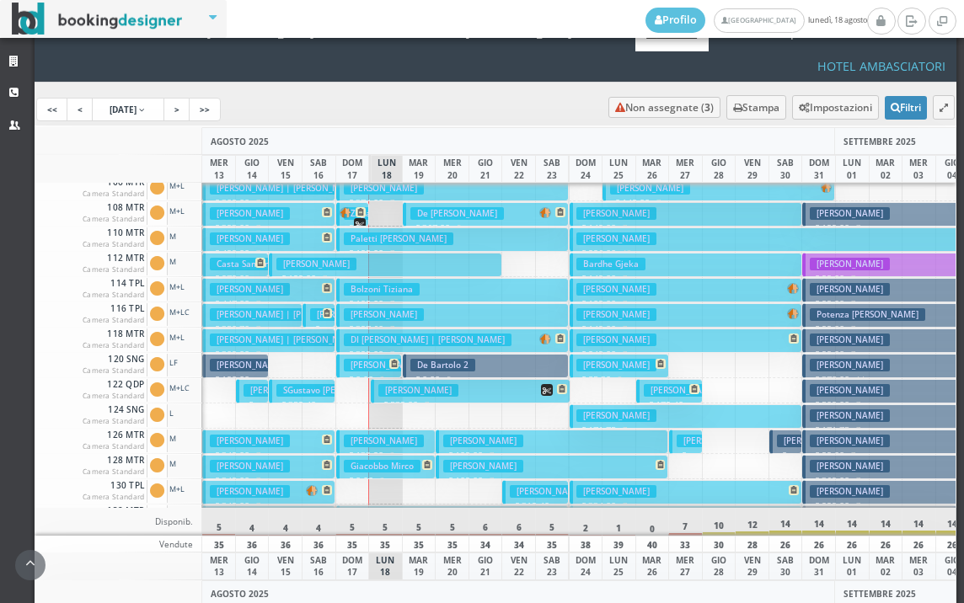
scroll to position [253, 0]
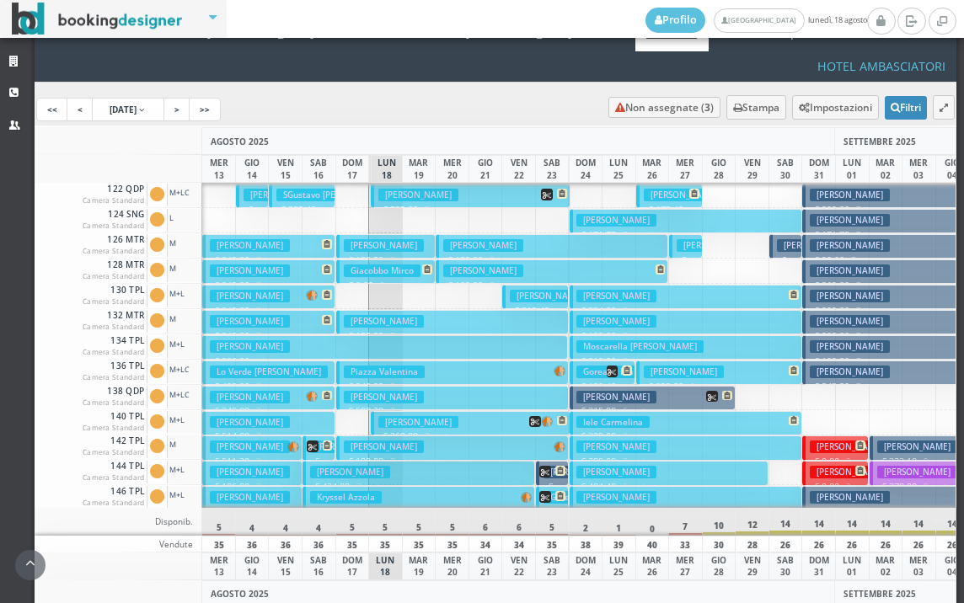
click at [379, 416] on h3 "Cunial Fabrizio" at bounding box center [418, 422] width 80 height 13
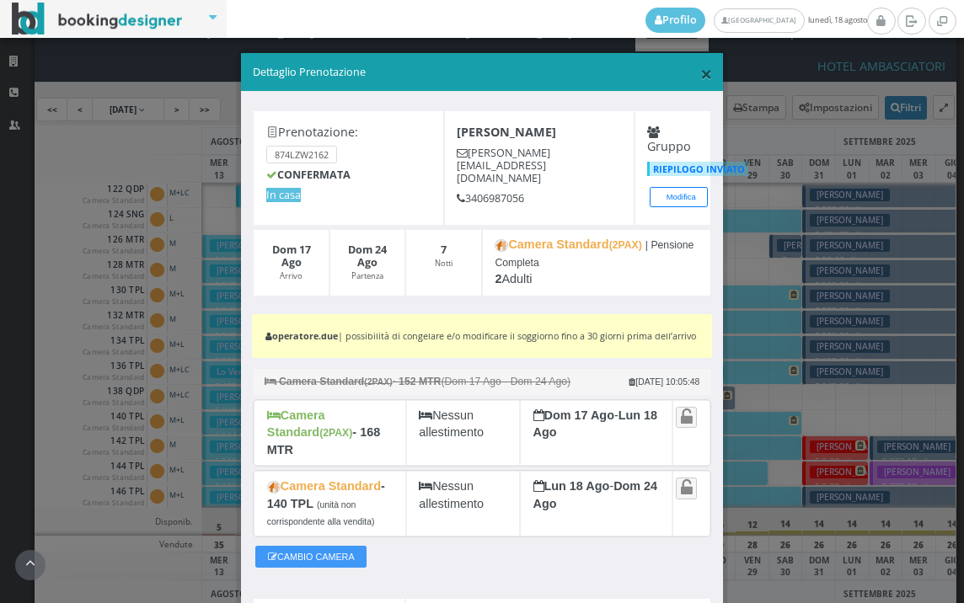
click at [700, 70] on span "×" at bounding box center [706, 73] width 12 height 29
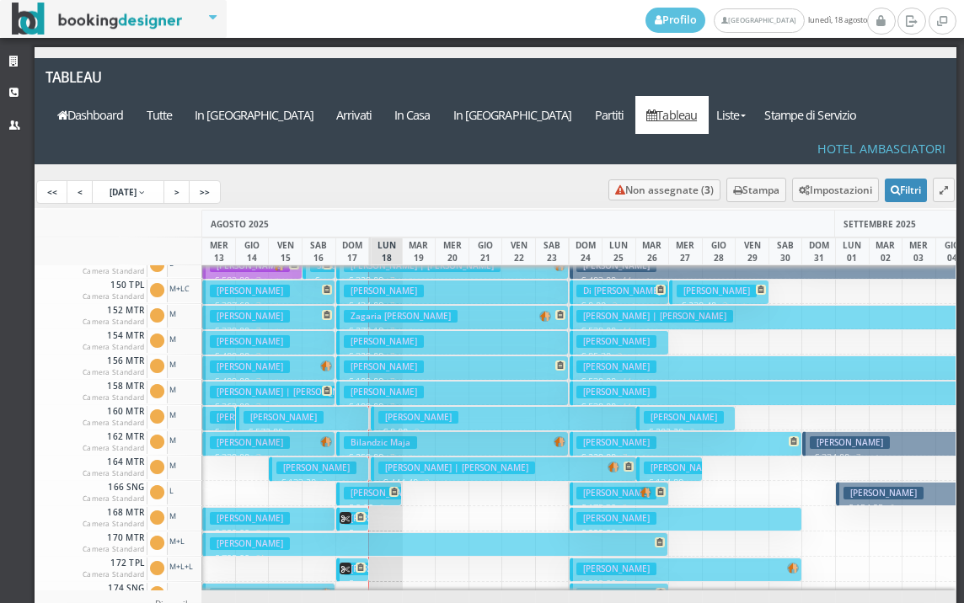
scroll to position [758, 0]
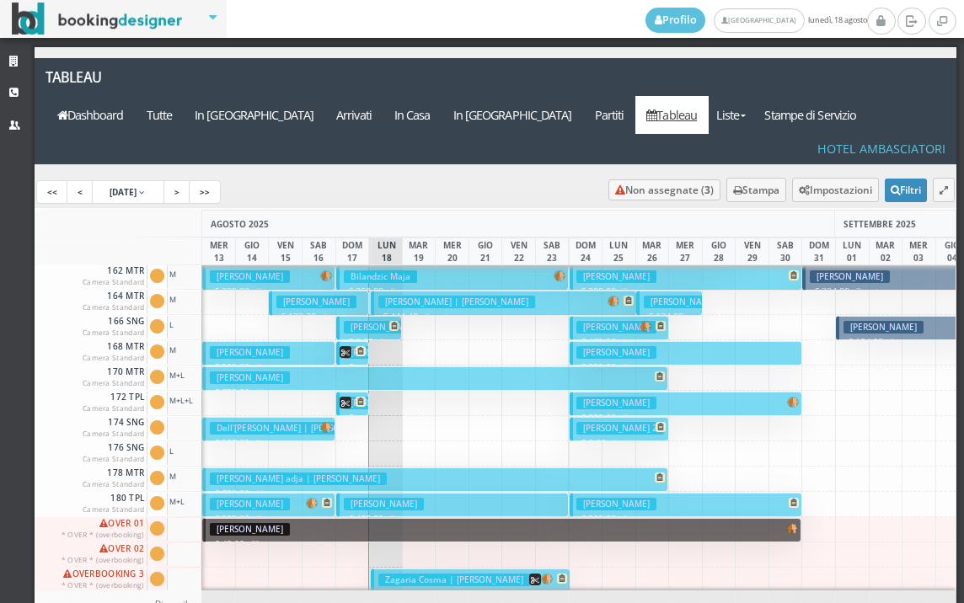
click at [408, 468] on button "lingane adja | Bonometti Nicola € 725.00 21 notti 1 Adulto + 1 Bambino (8 anni)" at bounding box center [434, 480] width 465 height 24
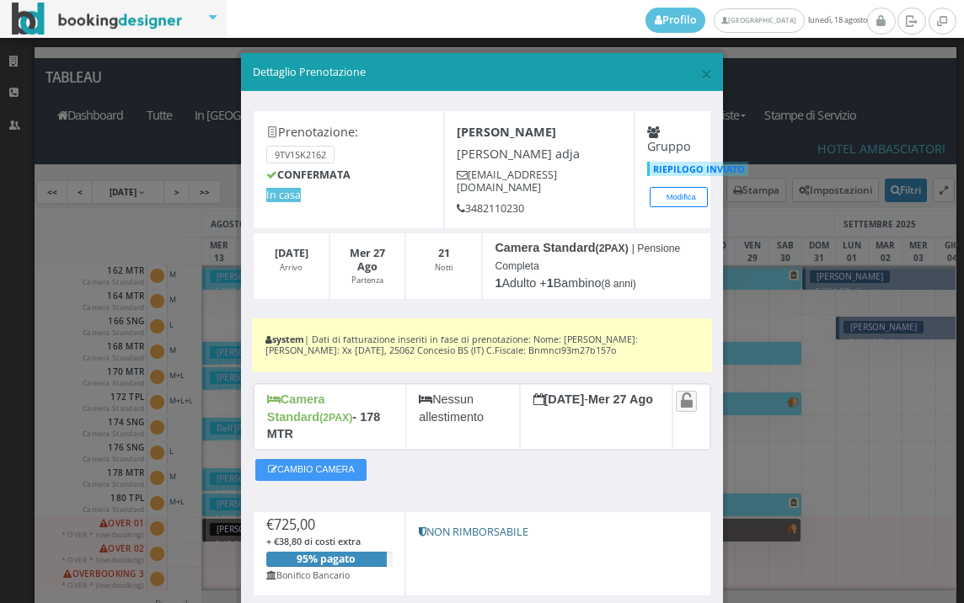
click at [703, 74] on div "× Dettaglio Prenotazione" at bounding box center [482, 72] width 482 height 39
click at [700, 77] on span "×" at bounding box center [706, 73] width 12 height 29
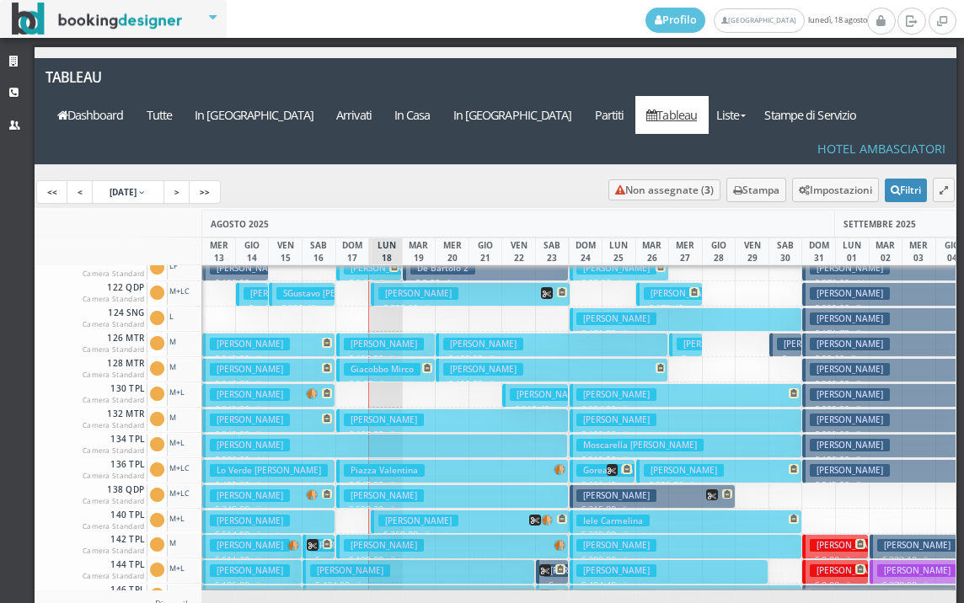
scroll to position [253, 0]
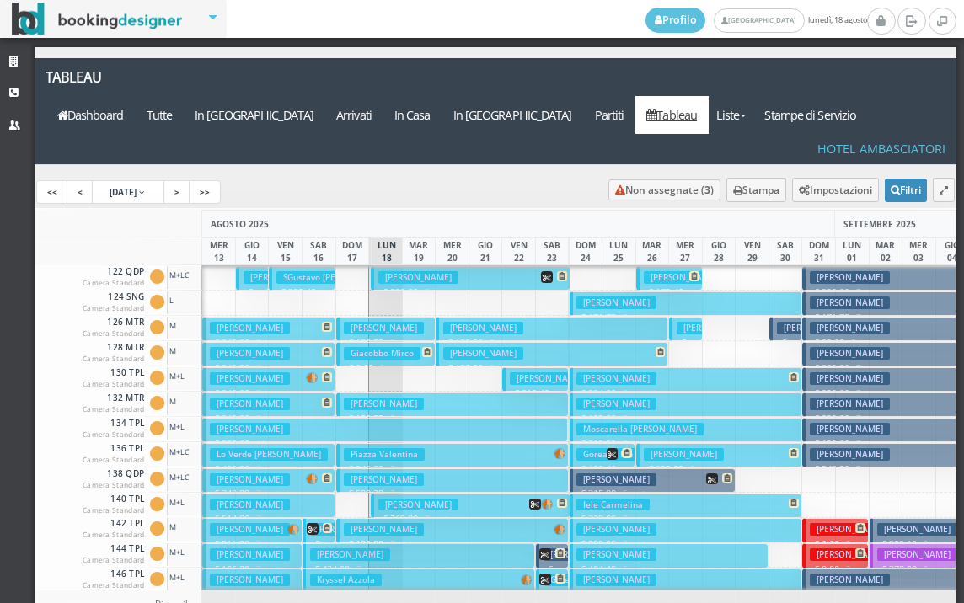
click at [360, 265] on div at bounding box center [352, 277] width 35 height 25
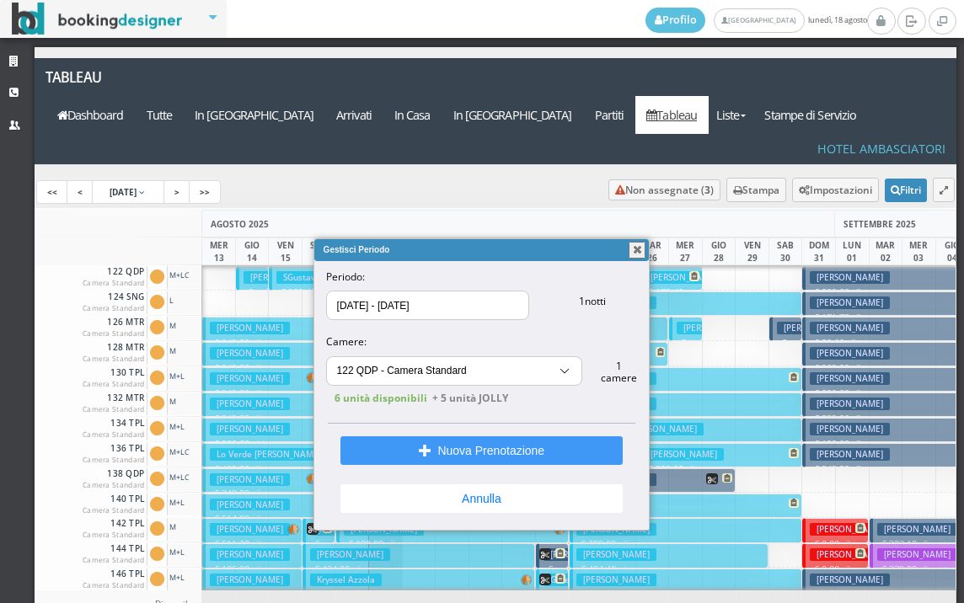
click at [360, 251] on span "Gestisci Periodo" at bounding box center [466, 250] width 285 height 12
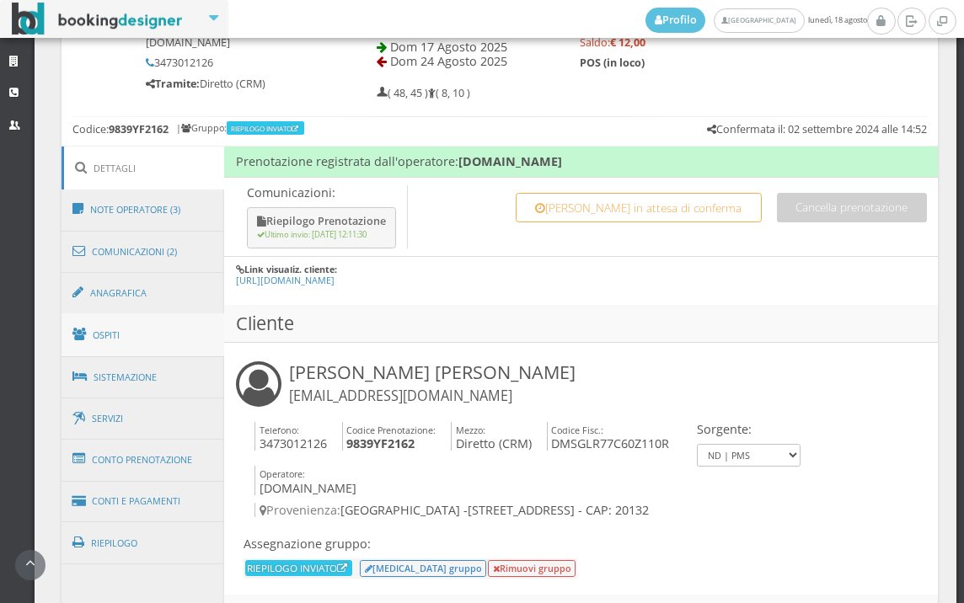
scroll to position [856, 0]
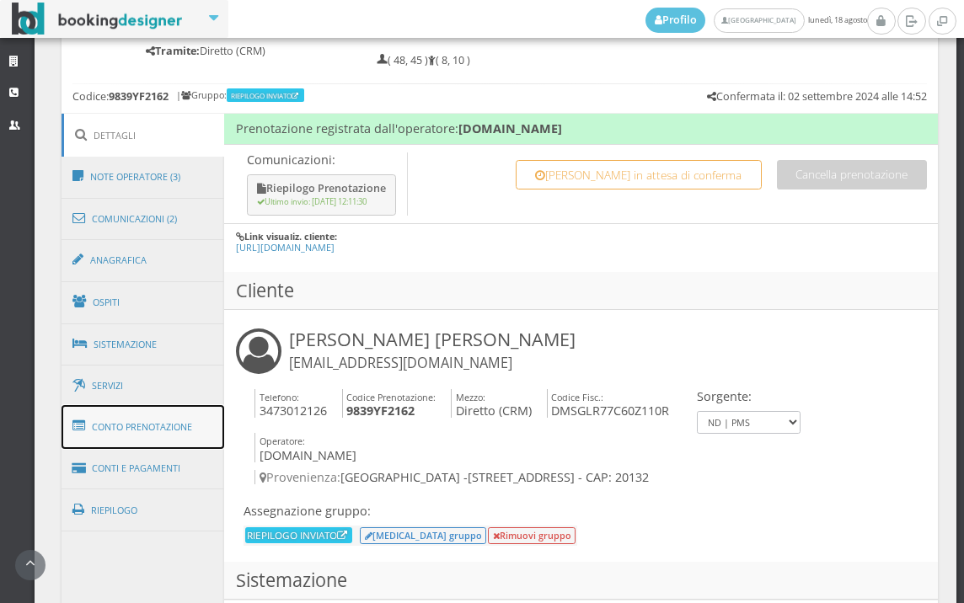
click at [144, 428] on link "Conto Prenotazione" at bounding box center [143, 427] width 163 height 44
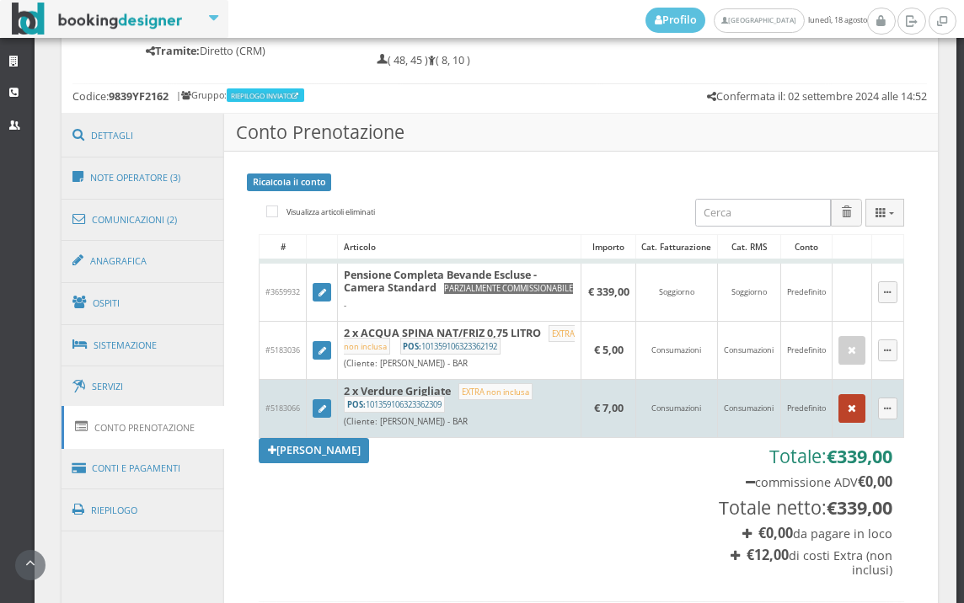
click at [844, 421] on button "button" at bounding box center [851, 408] width 27 height 29
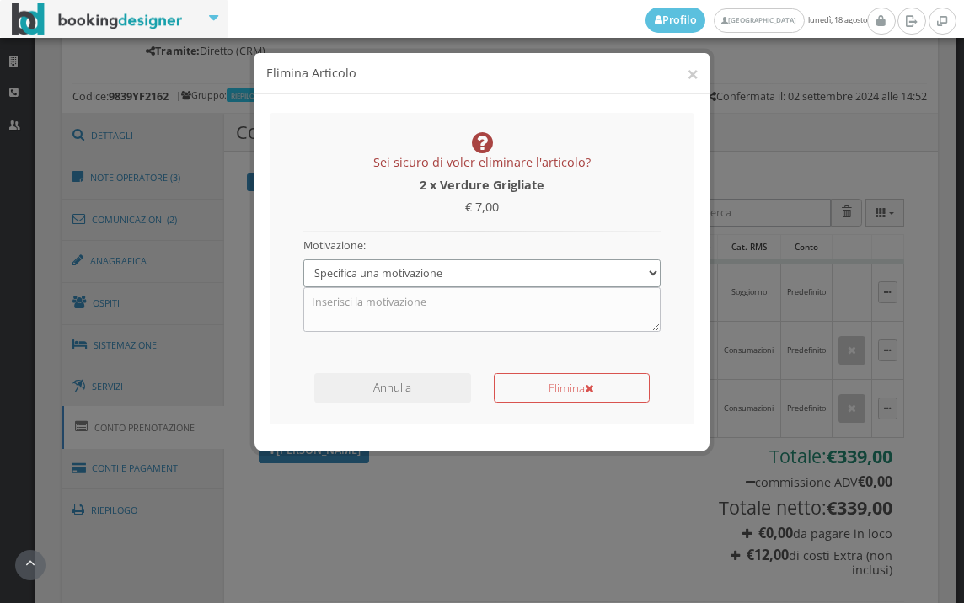
click at [485, 268] on select "Specifica una motivazione Errore di inserimento Ricalcolo del conto Il cliente …" at bounding box center [482, 274] width 358 height 28
select select "1"
click at [303, 260] on select "Specifica una motivazione Errore di inserimento Ricalcolo del conto Il cliente …" at bounding box center [482, 274] width 358 height 28
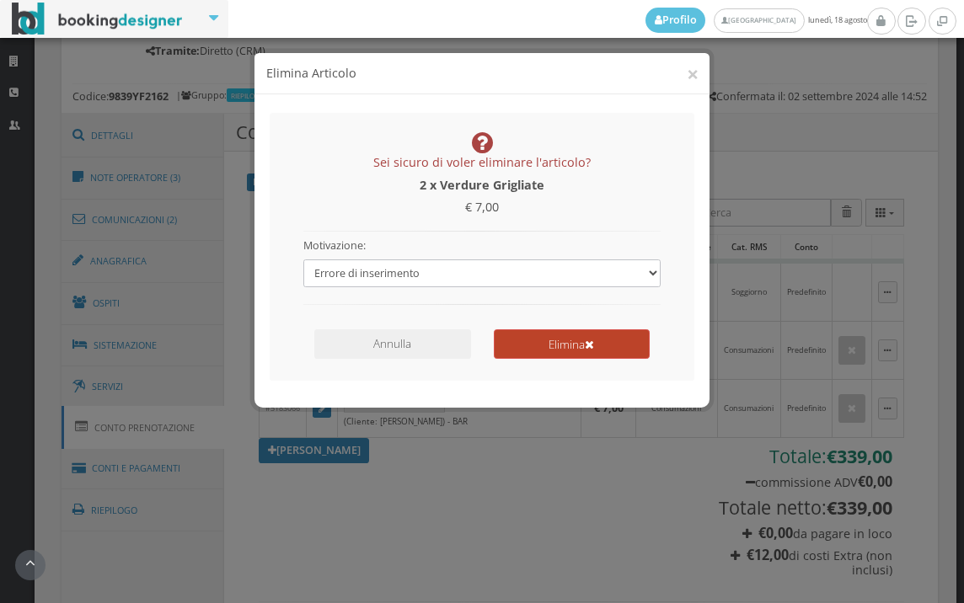
click at [544, 345] on button "Elimina" at bounding box center [572, 343] width 156 height 29
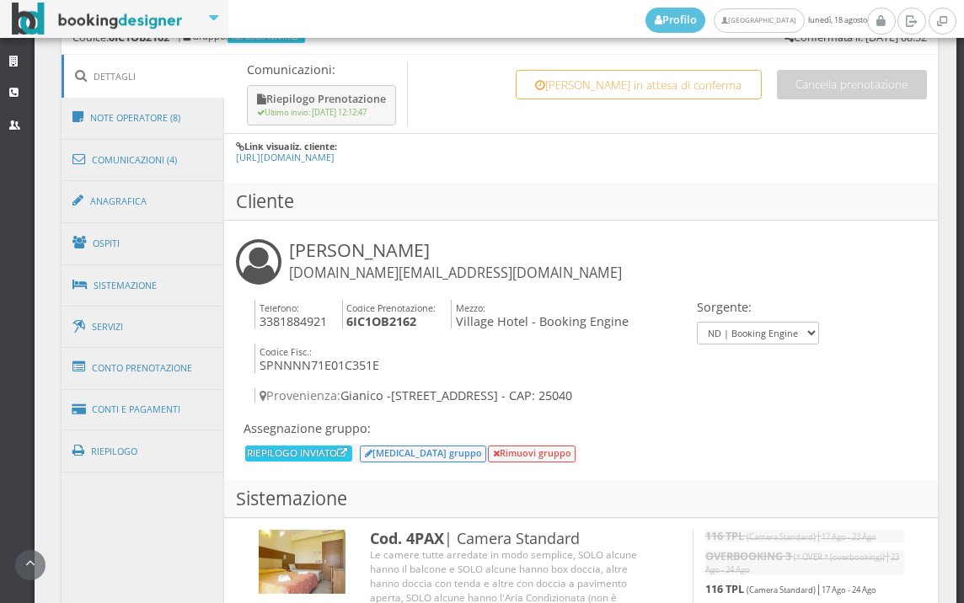
scroll to position [1004, 0]
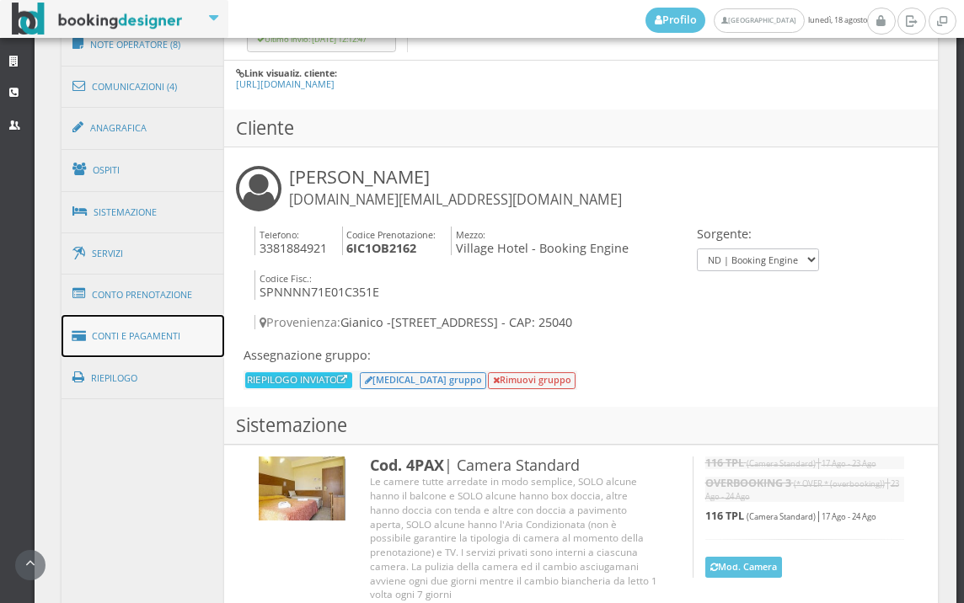
click at [158, 332] on link "Conti e Pagamenti" at bounding box center [143, 336] width 163 height 43
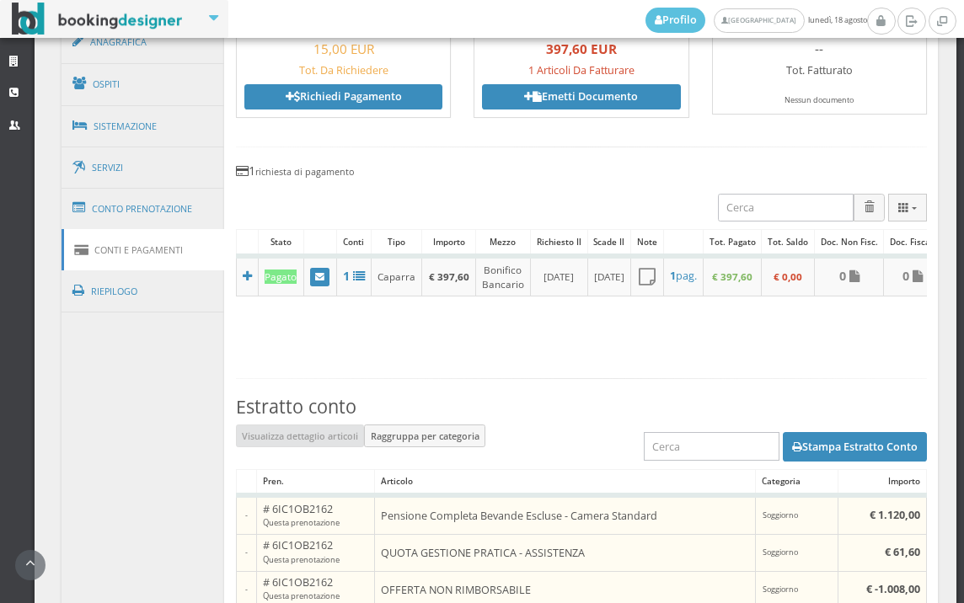
scroll to position [1097, 0]
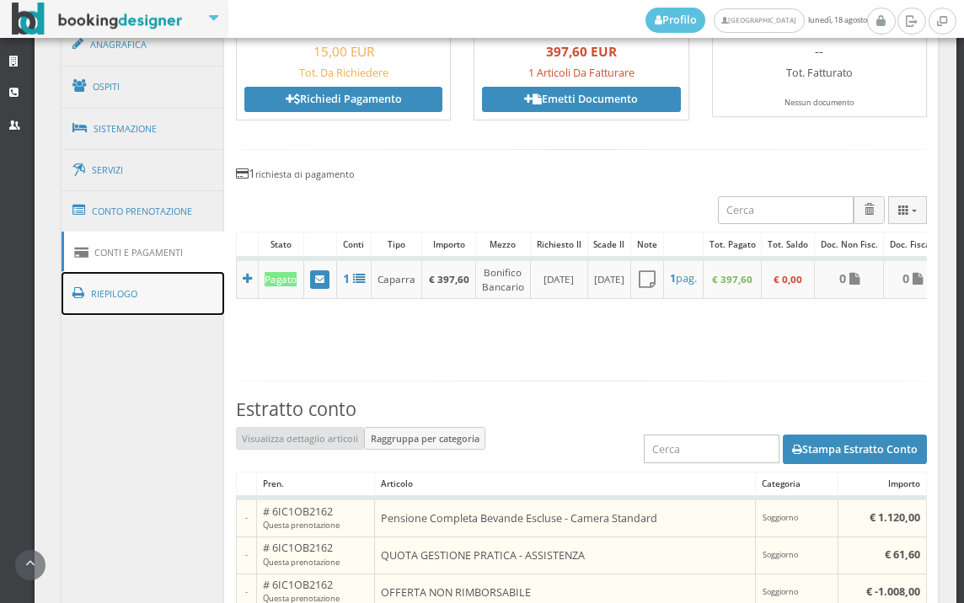
click at [179, 302] on link "Riepilogo" at bounding box center [143, 294] width 163 height 44
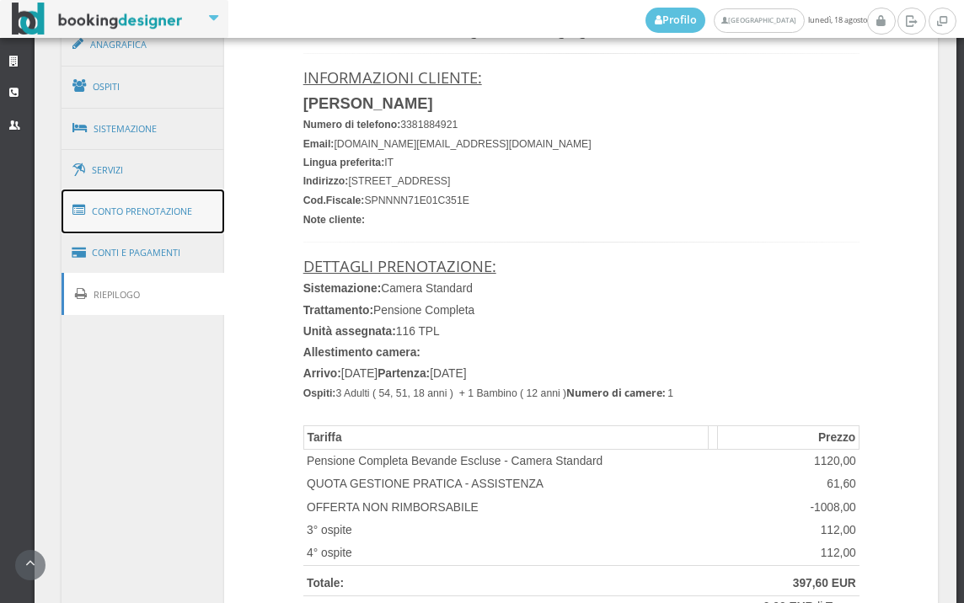
click at [122, 204] on link "Conto Prenotazione" at bounding box center [143, 212] width 163 height 44
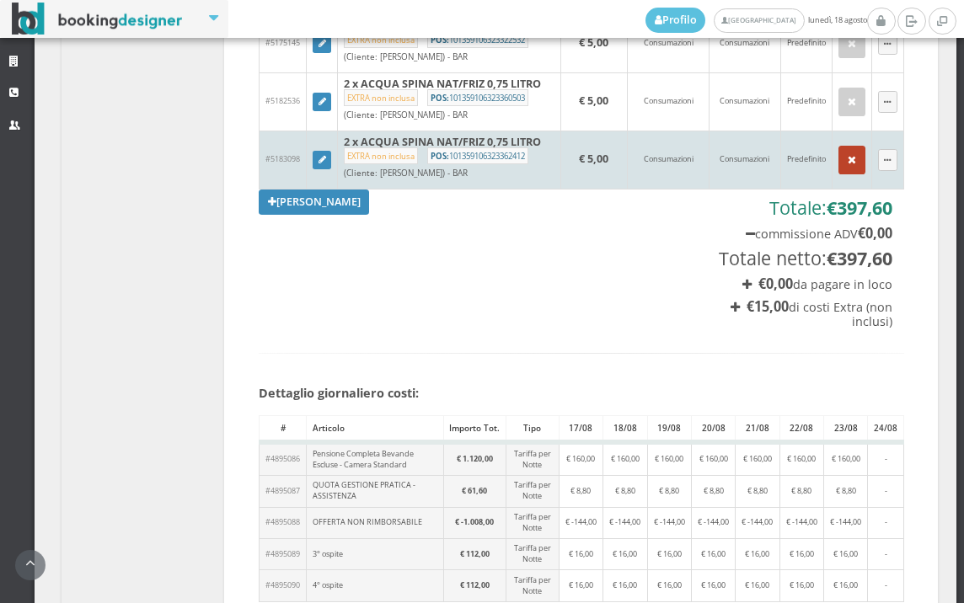
scroll to position [1378, 0]
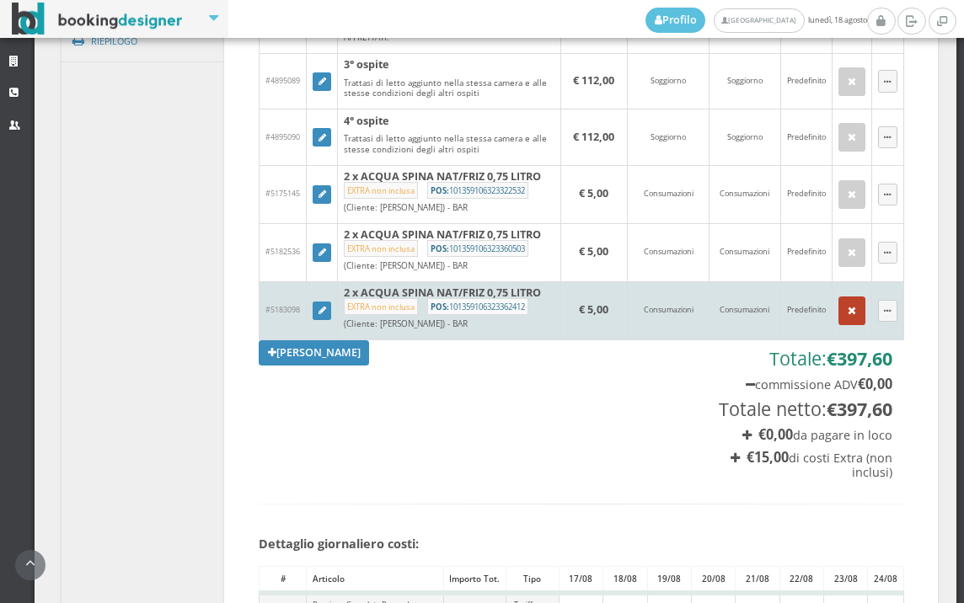
click at [848, 317] on icon "button" at bounding box center [852, 311] width 8 height 11
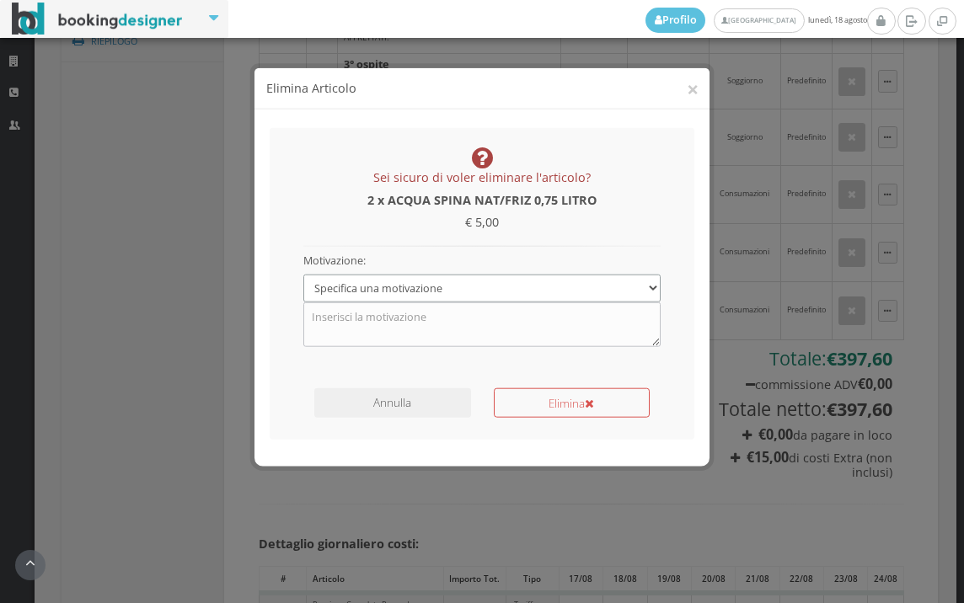
click at [627, 283] on select "Specifica una motivazione Errore di inserimento Ricalcolo del conto Il cliente …" at bounding box center [482, 274] width 358 height 28
select select "1"
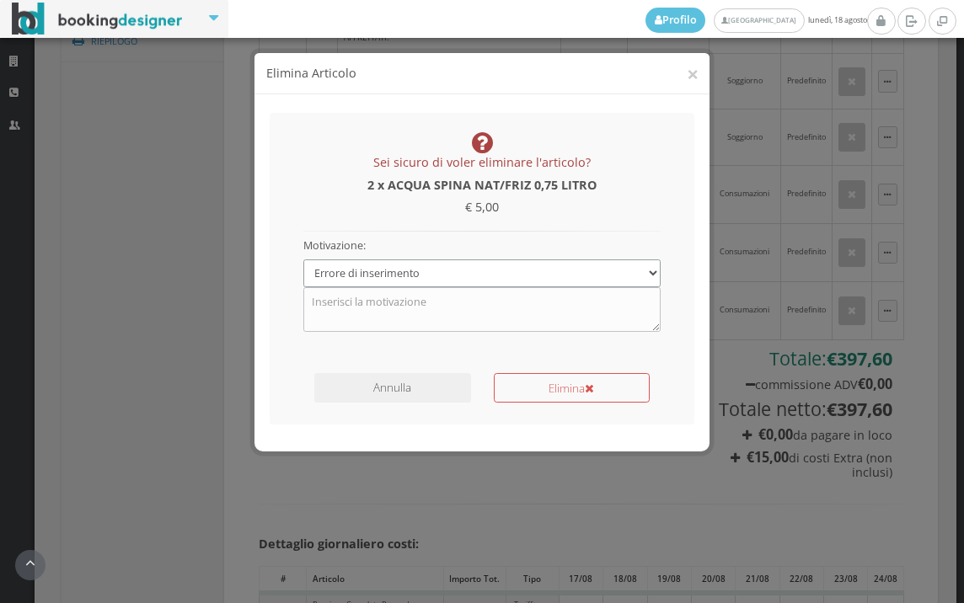
click at [303, 260] on select "Specifica una motivazione Errore di inserimento Ricalcolo del conto Il cliente …" at bounding box center [482, 274] width 358 height 28
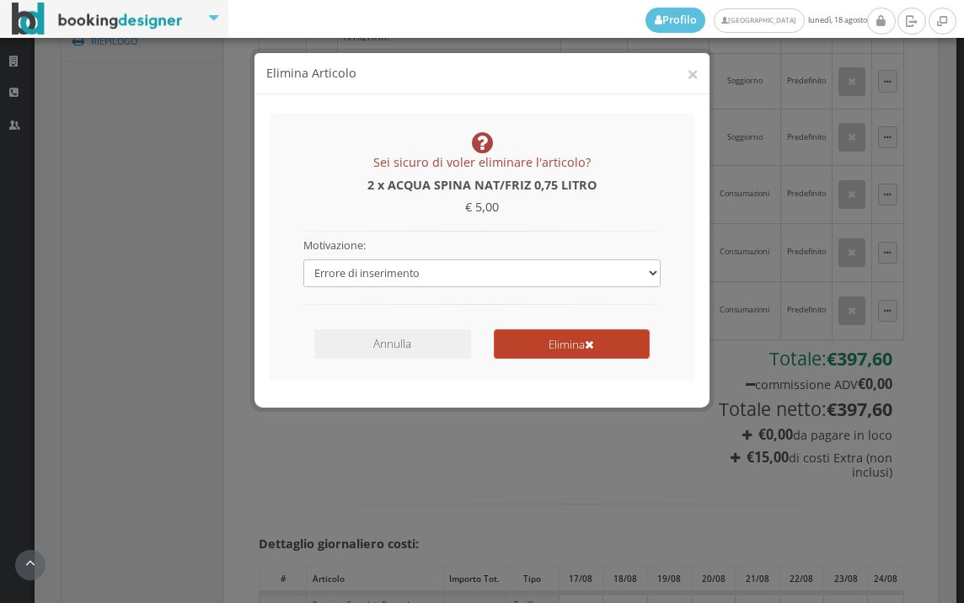
click at [593, 347] on icon "submit" at bounding box center [589, 346] width 9 height 12
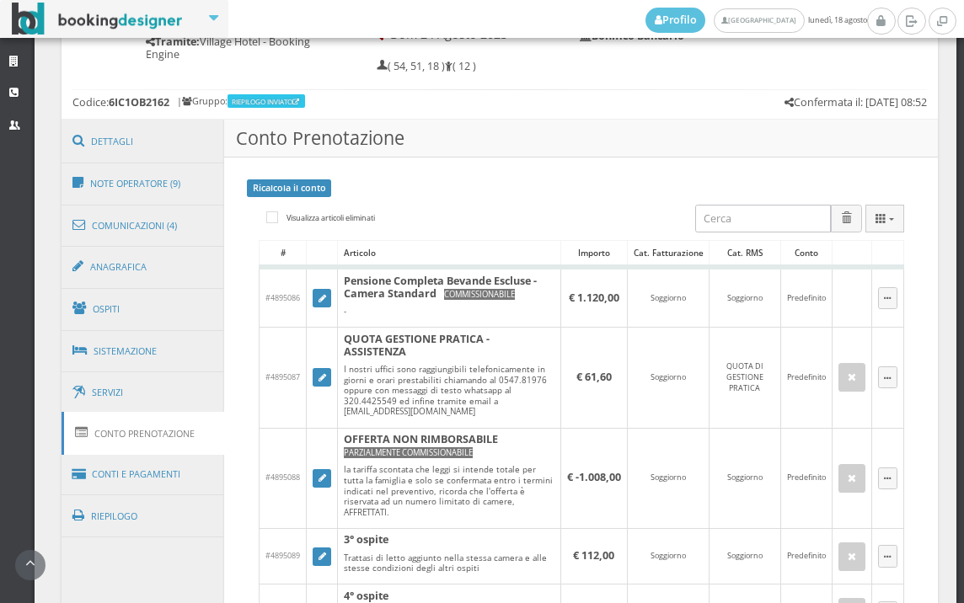
scroll to position [442, 0]
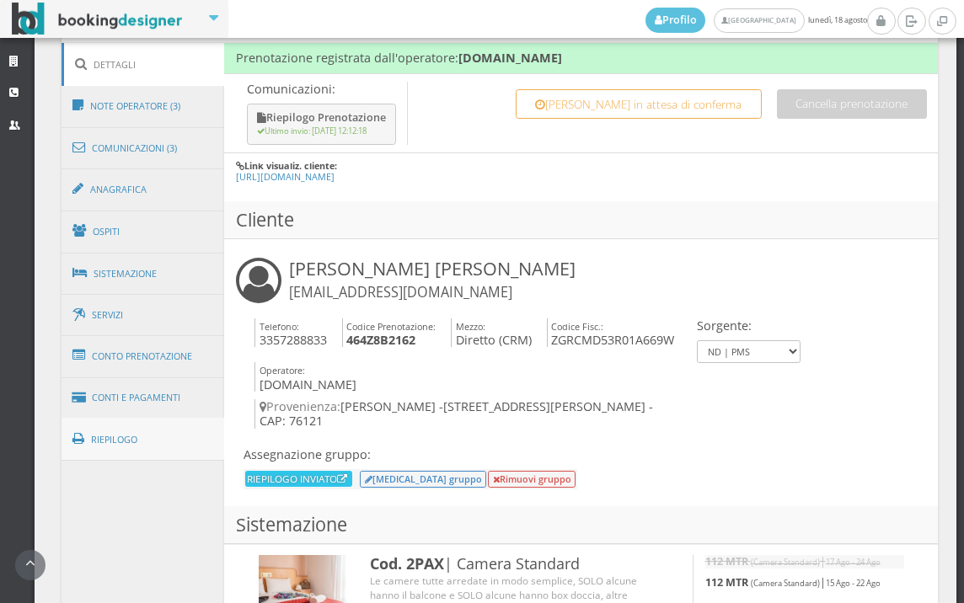
scroll to position [1030, 0]
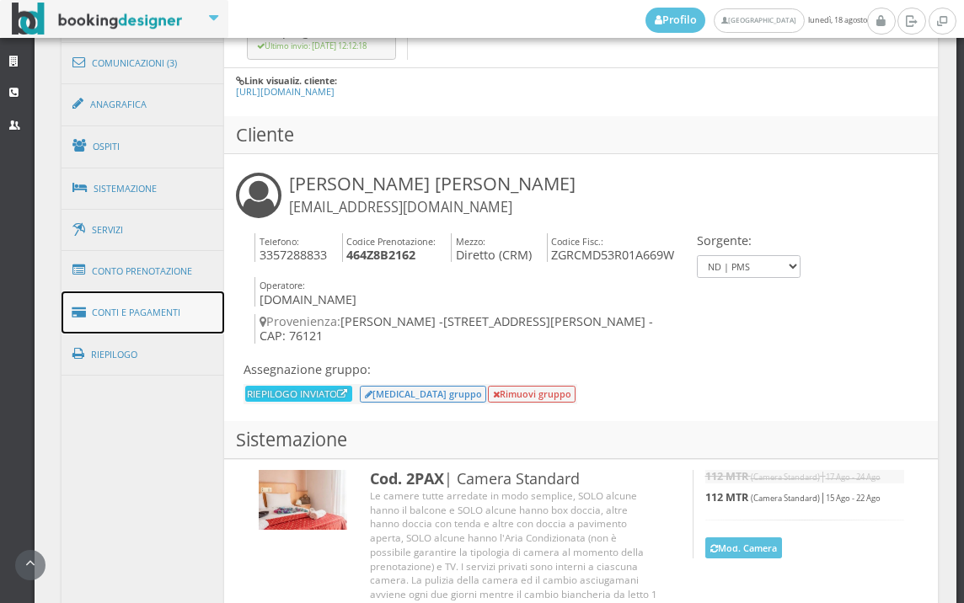
click at [165, 318] on link "Conti e Pagamenti" at bounding box center [143, 313] width 163 height 43
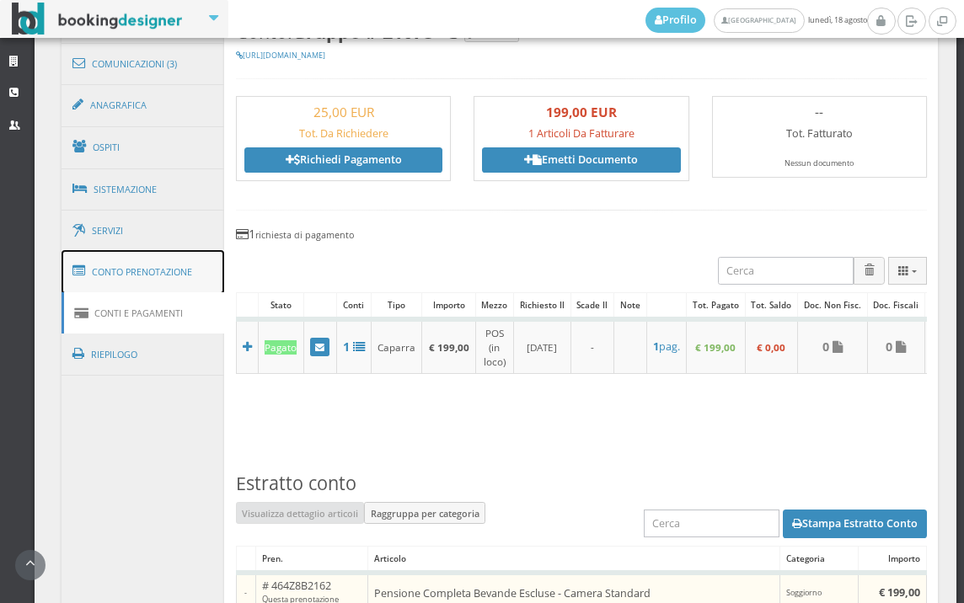
click at [173, 258] on link "Conto Prenotazione" at bounding box center [143, 272] width 163 height 44
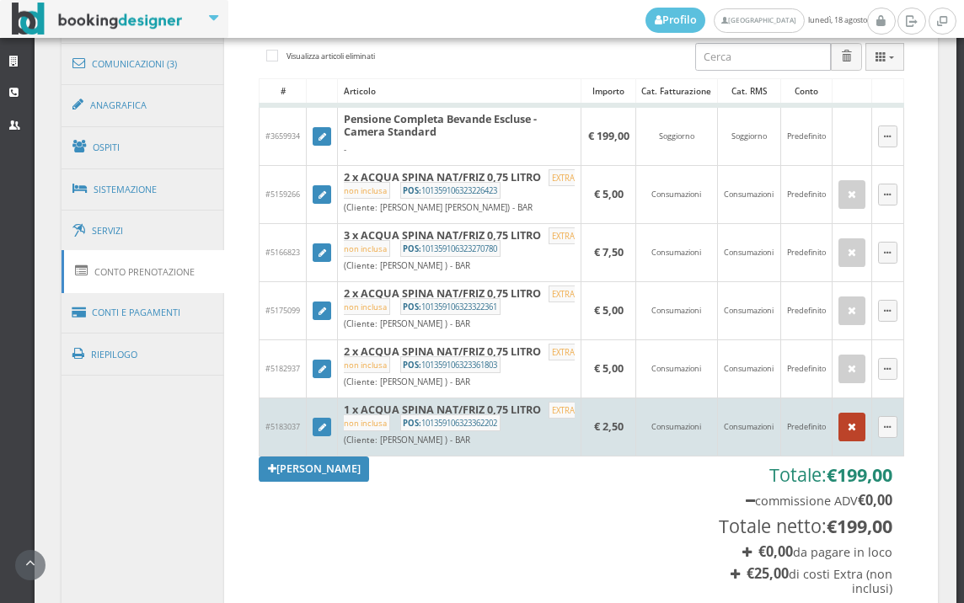
click at [838, 418] on button "button" at bounding box center [851, 427] width 27 height 29
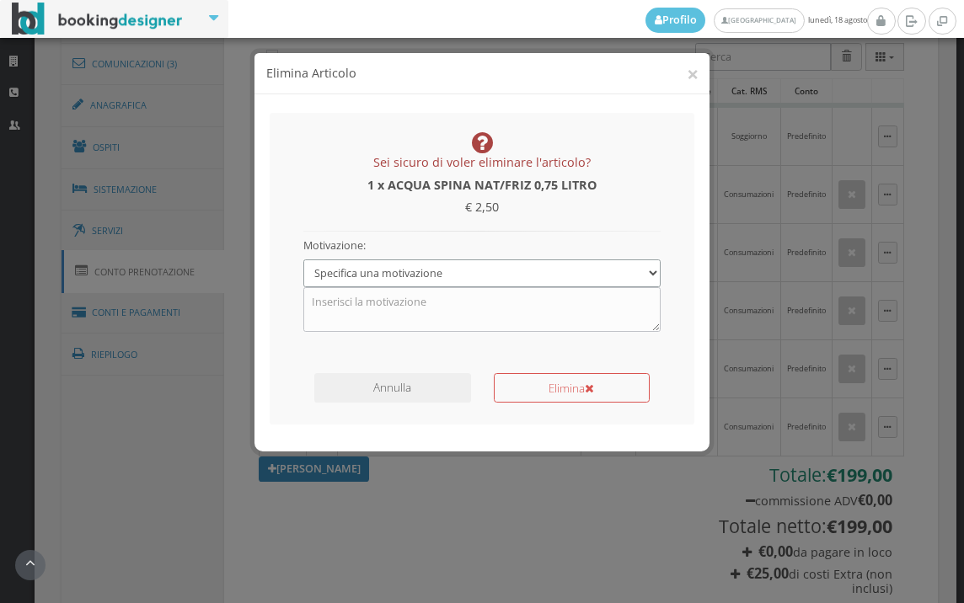
click at [507, 283] on select "Specifica una motivazione Errore di inserimento Ricalcolo del conto Il cliente …" at bounding box center [482, 274] width 358 height 28
select select "1"
click at [303, 260] on select "Specifica una motivazione Errore di inserimento Ricalcolo del conto Il cliente …" at bounding box center [482, 274] width 358 height 28
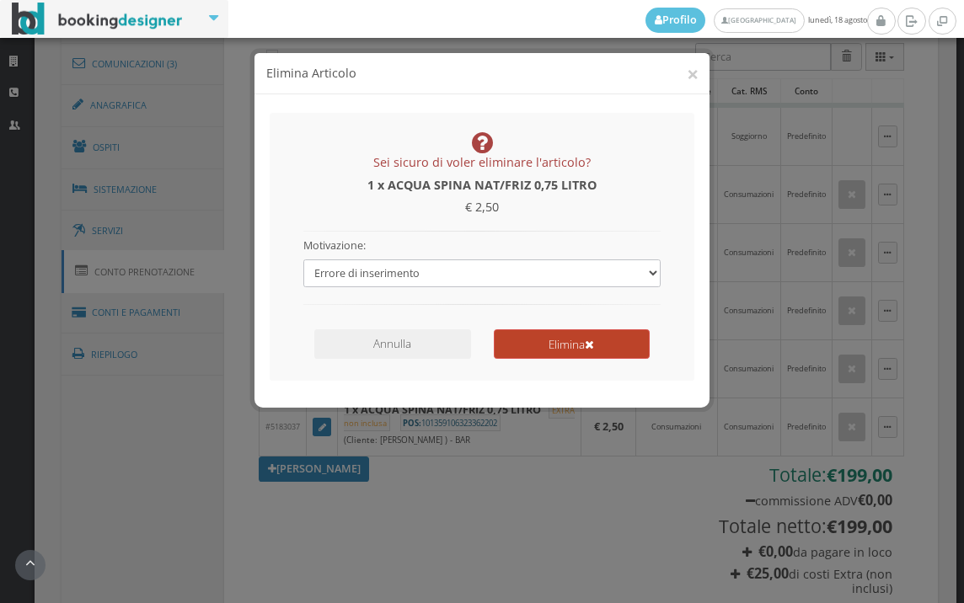
click at [541, 332] on button "Elimina" at bounding box center [572, 343] width 156 height 29
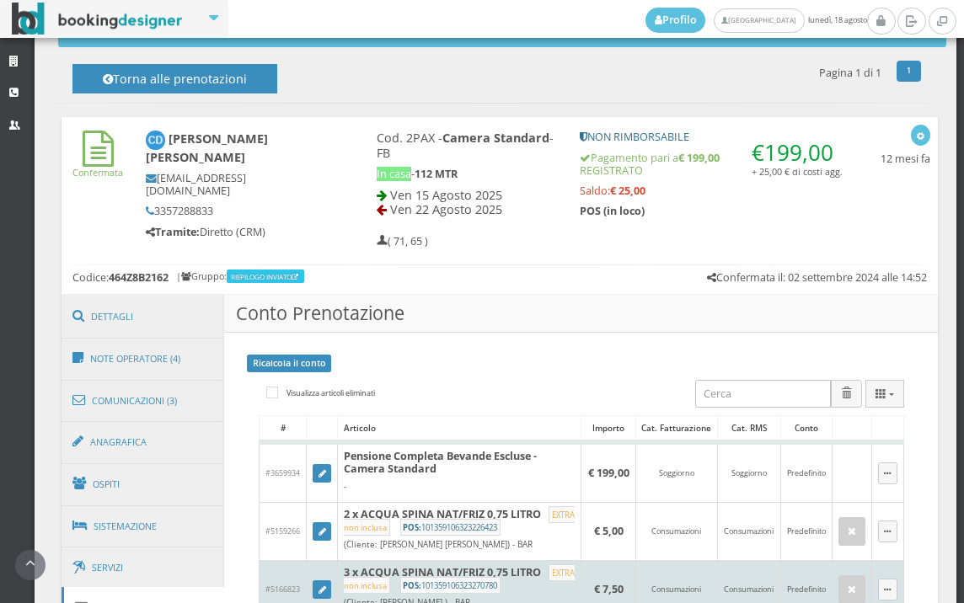
scroll to position [374, 0]
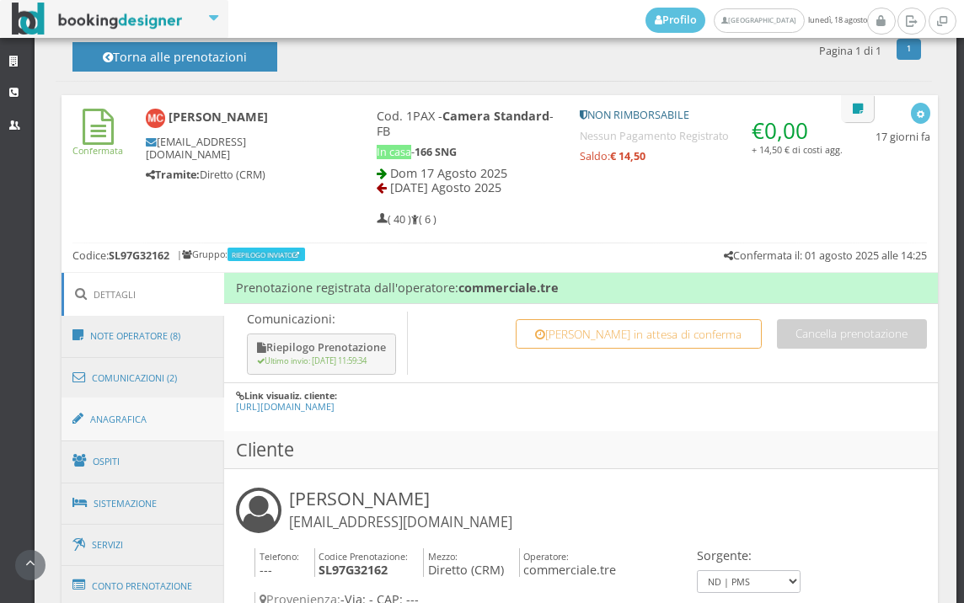
scroll to position [685, 0]
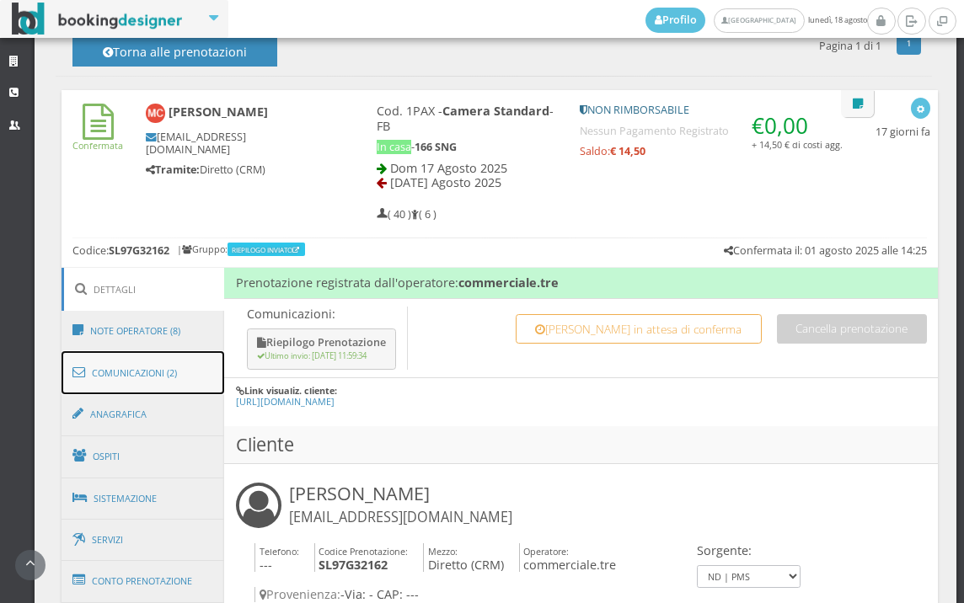
click at [153, 383] on link "Comunicazioni (2)" at bounding box center [143, 373] width 163 height 44
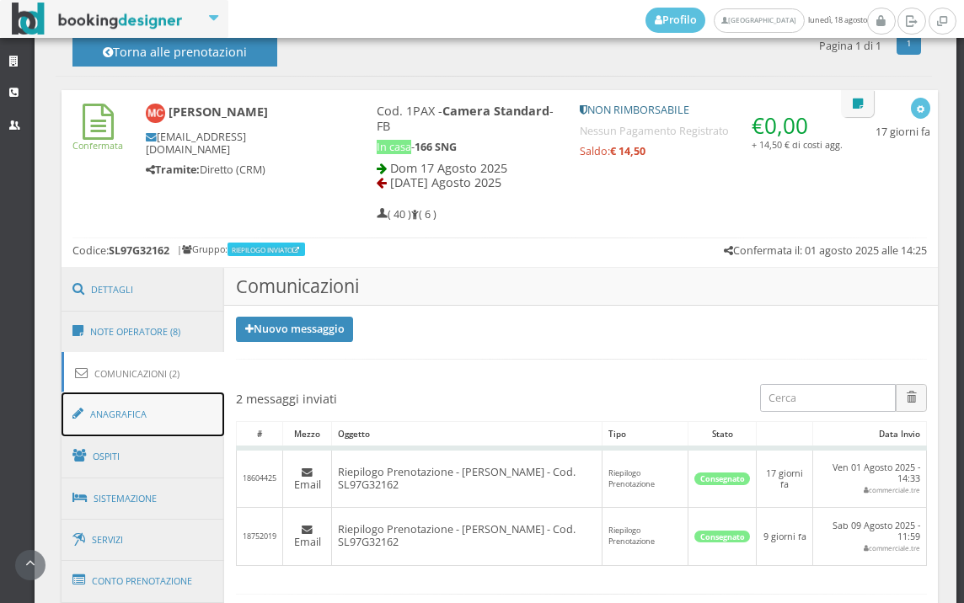
click at [153, 408] on link "Anagrafica" at bounding box center [143, 415] width 163 height 44
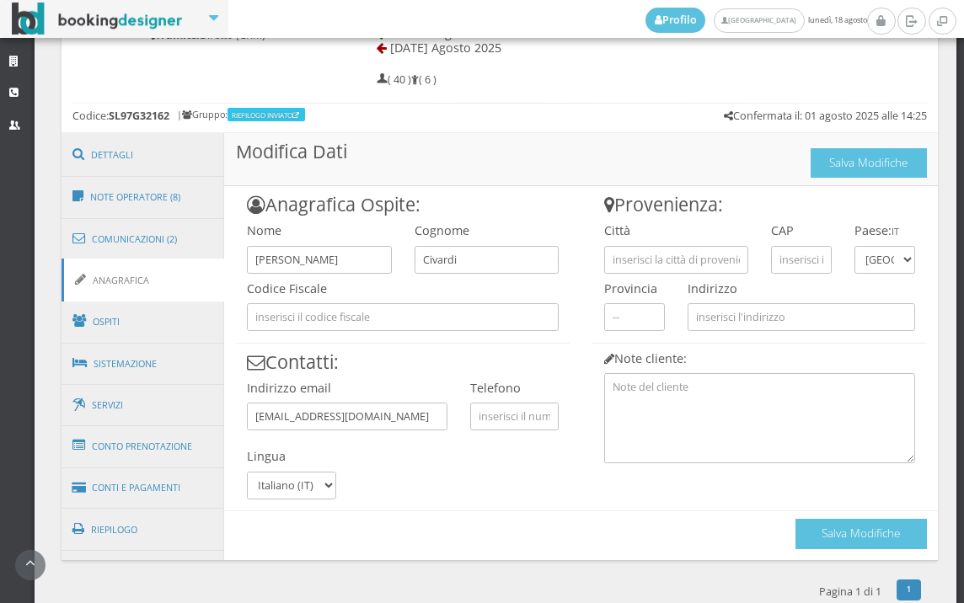
scroll to position [863, 0]
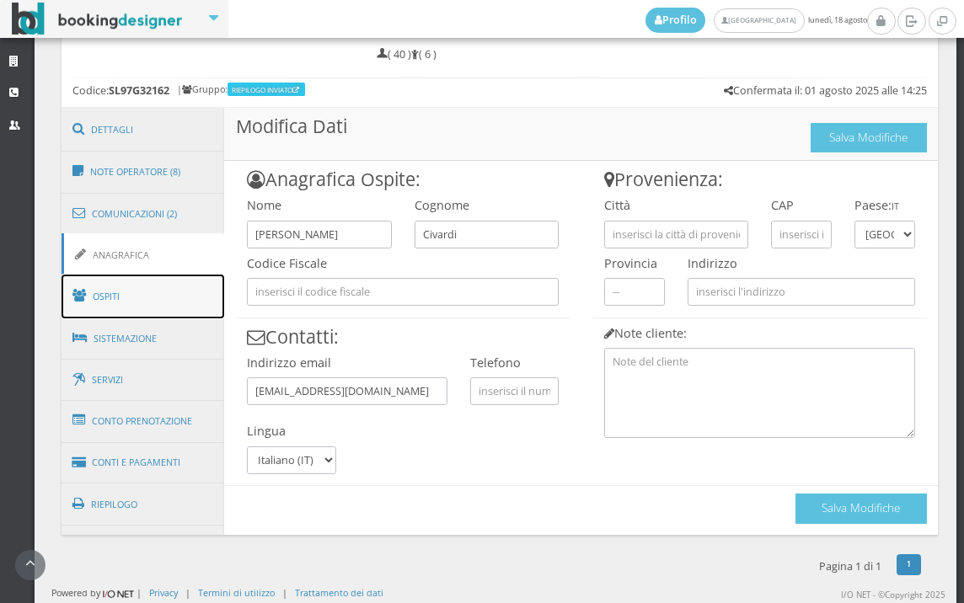
click at [163, 312] on link "Ospiti" at bounding box center [143, 297] width 163 height 44
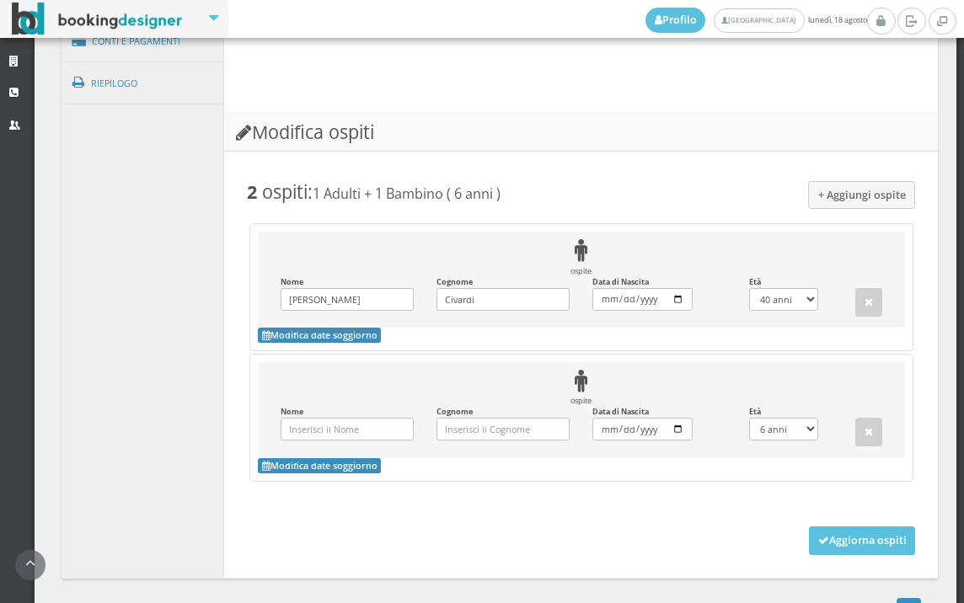
scroll to position [956, 0]
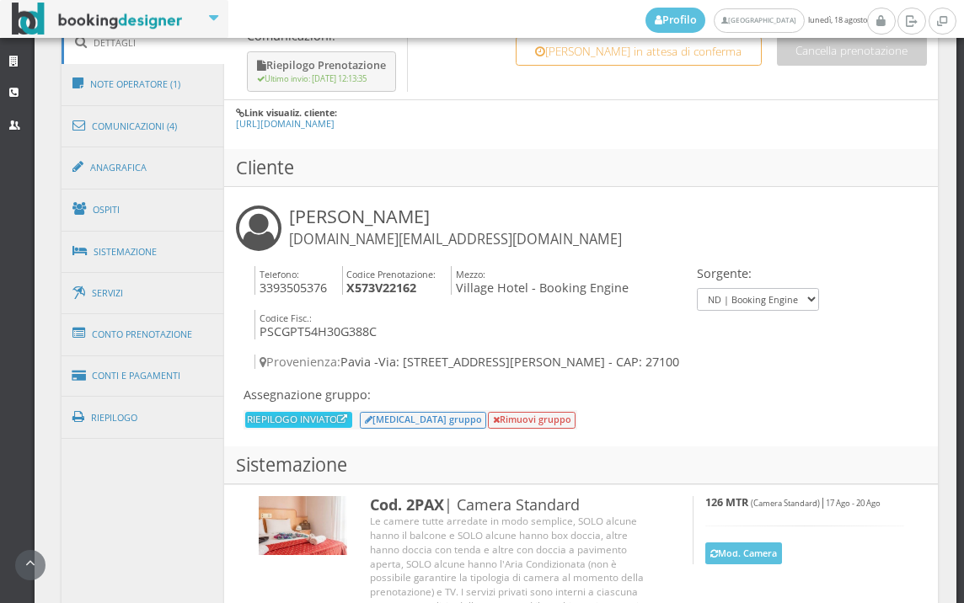
scroll to position [779, 0]
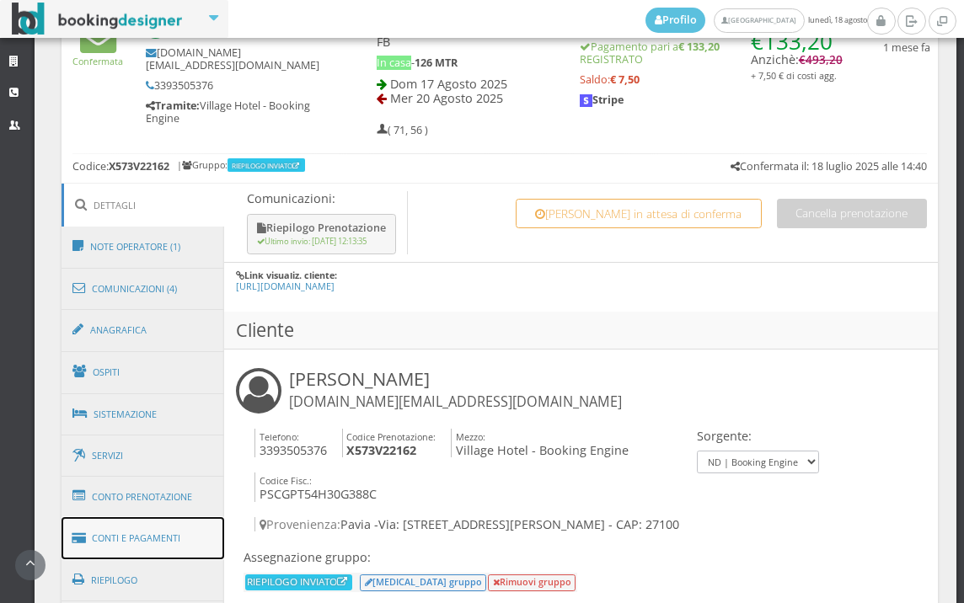
click at [145, 525] on link "Conti e Pagamenti" at bounding box center [143, 538] width 163 height 43
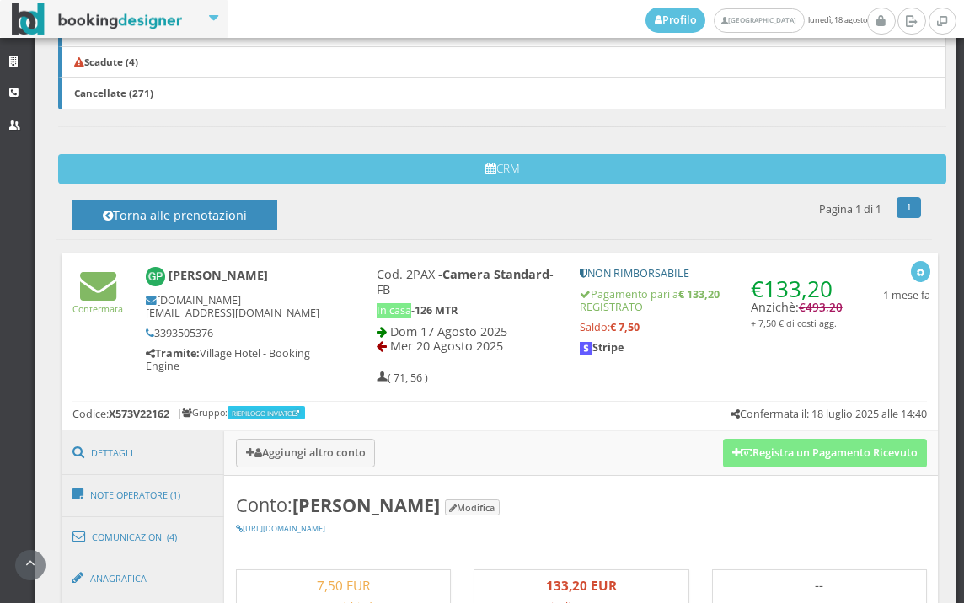
scroll to position [498, 0]
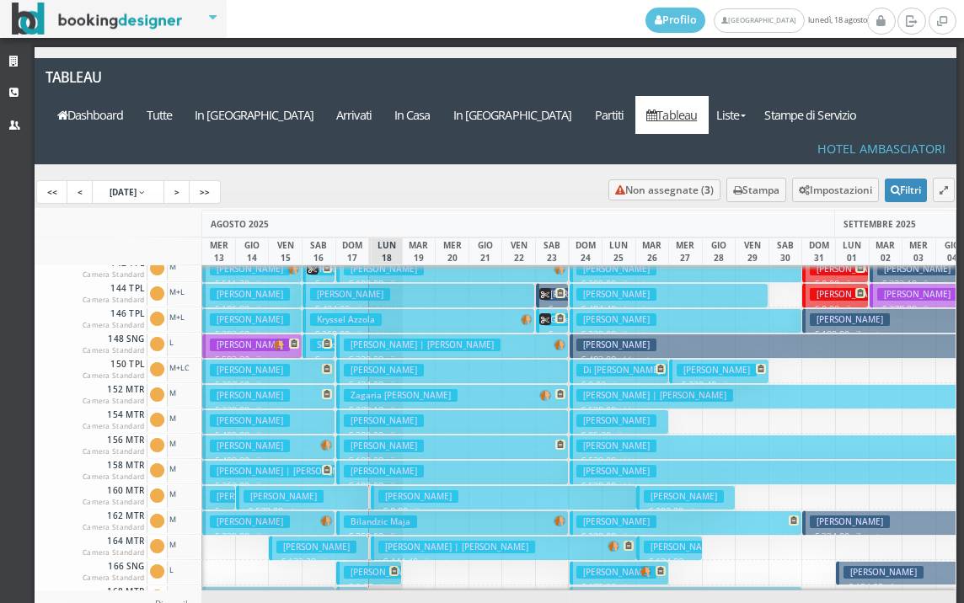
scroll to position [590, 0]
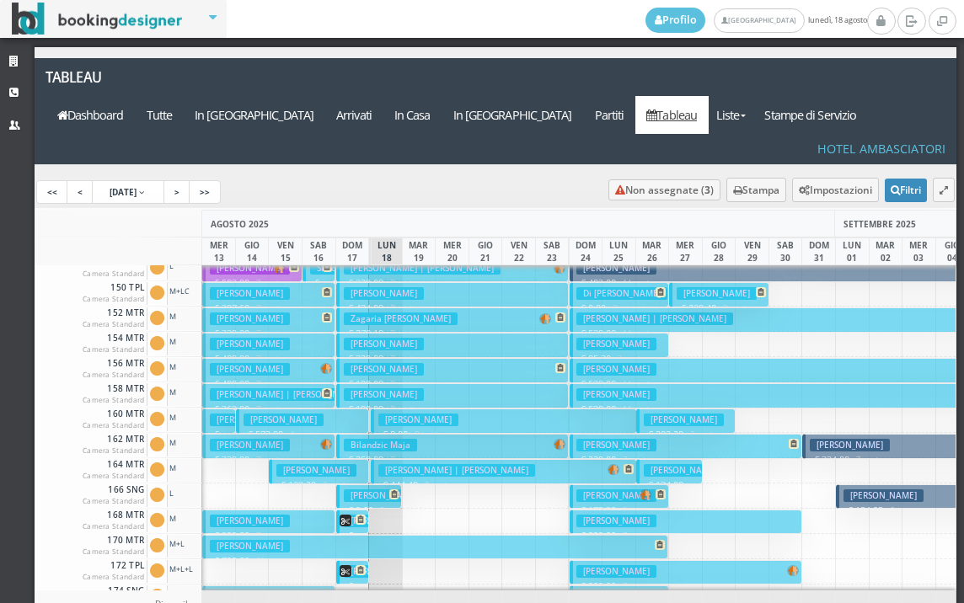
click at [375, 490] on h3 "[PERSON_NAME]" at bounding box center [384, 496] width 80 height 13
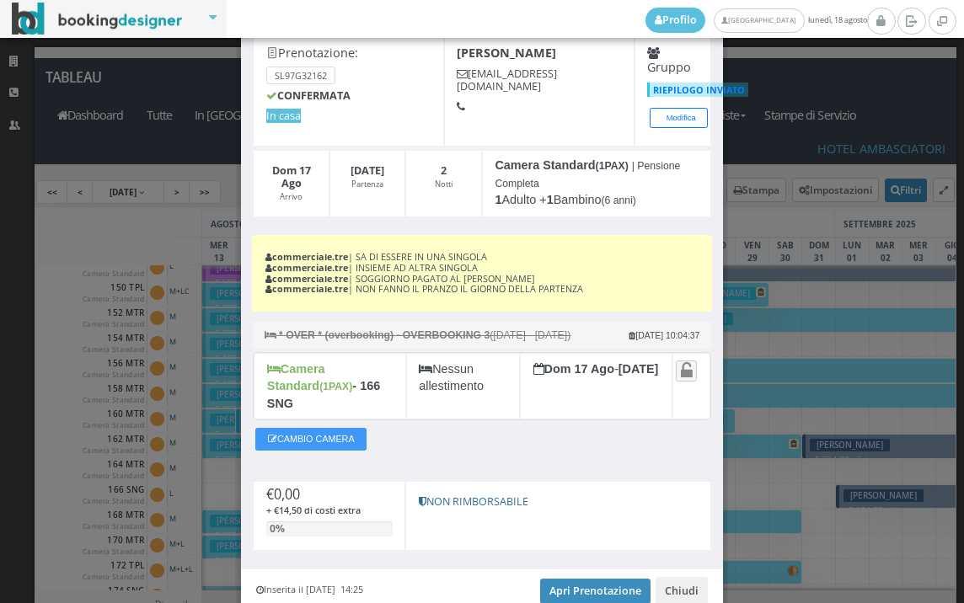
scroll to position [163, 0]
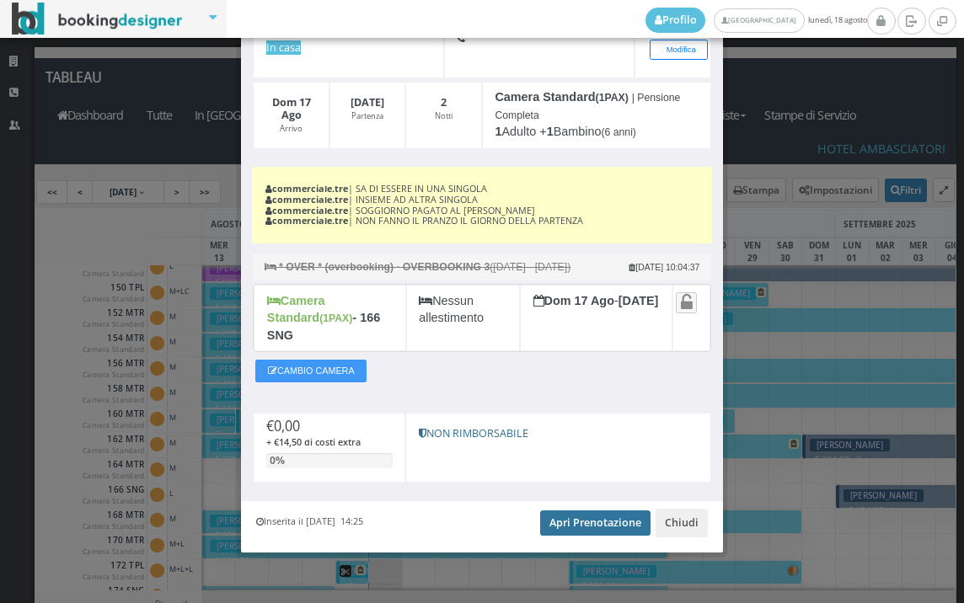
click at [546, 512] on link "Apri Prenotazione" at bounding box center [595, 523] width 110 height 25
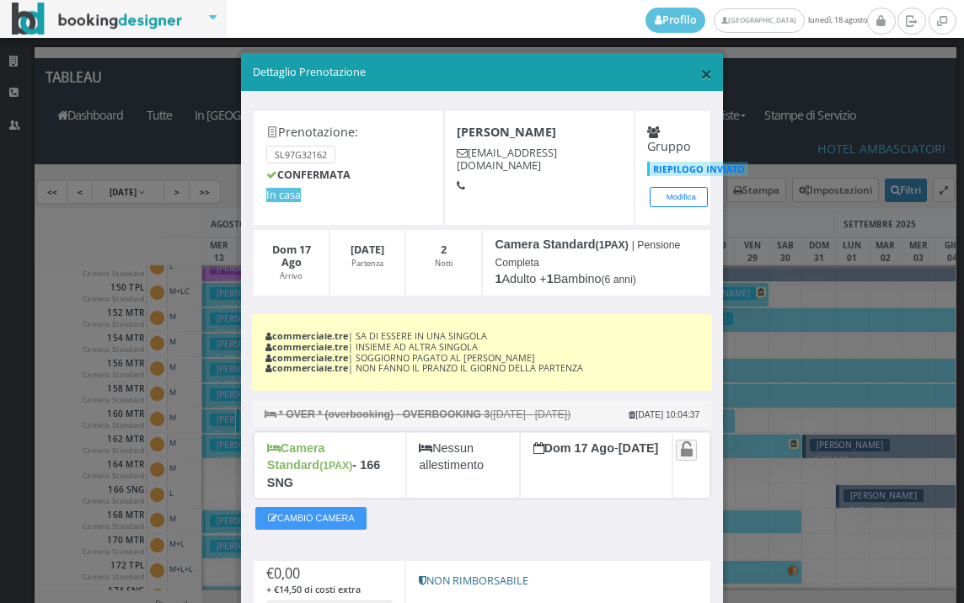
click at [700, 77] on span "×" at bounding box center [706, 73] width 12 height 29
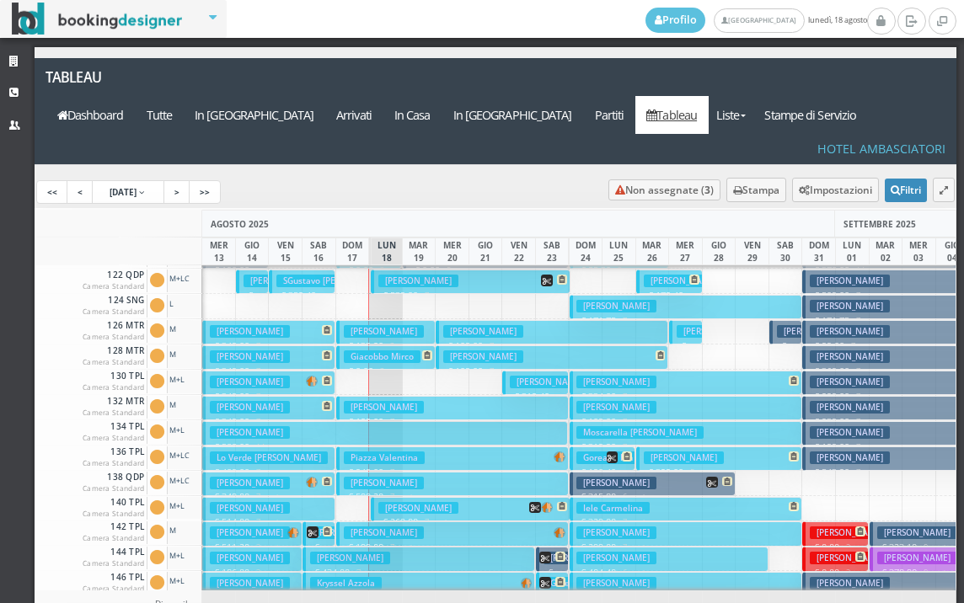
scroll to position [84, 0]
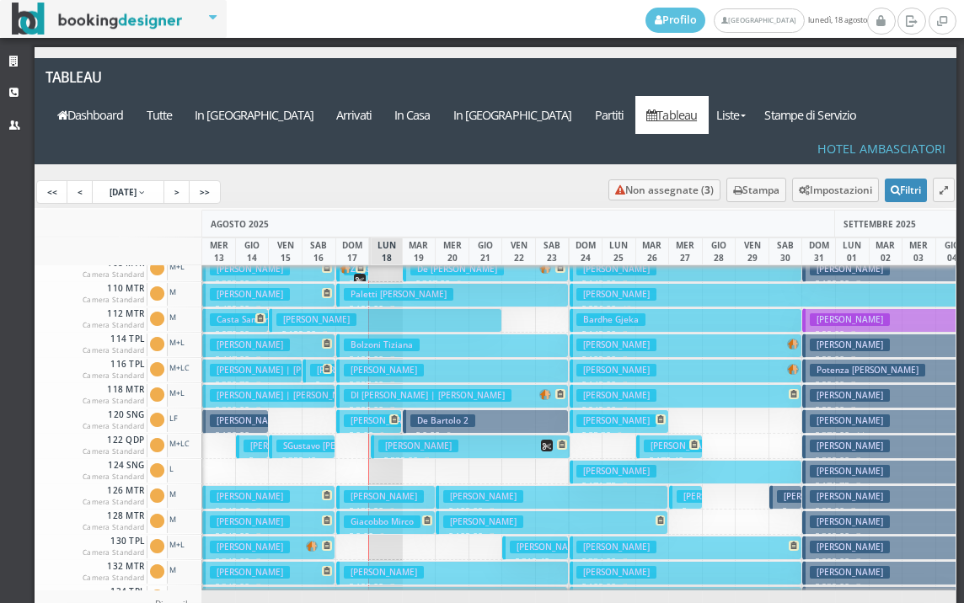
click at [369, 415] on h3 "Civardi Massimo" at bounding box center [384, 421] width 80 height 13
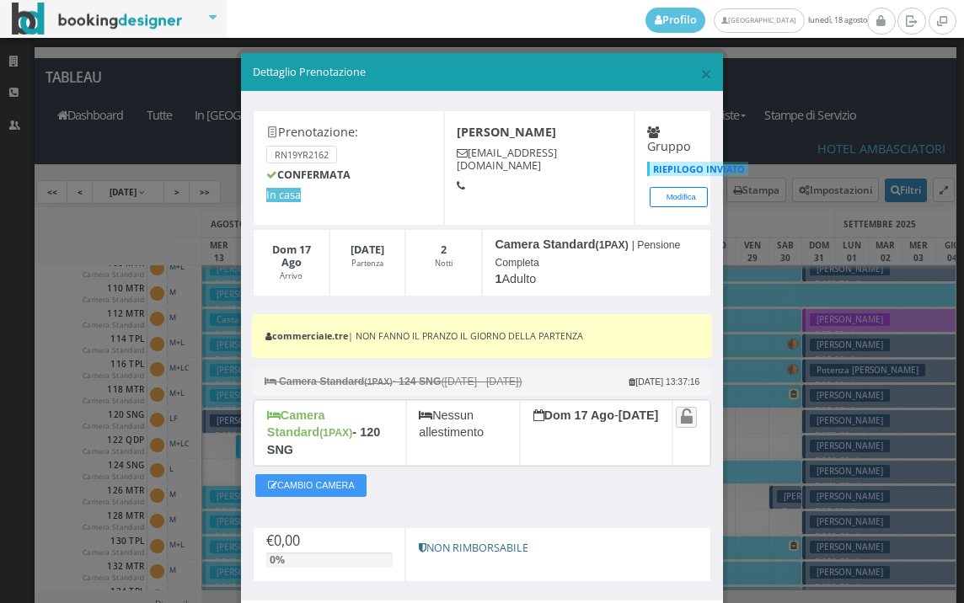
scroll to position [94, 0]
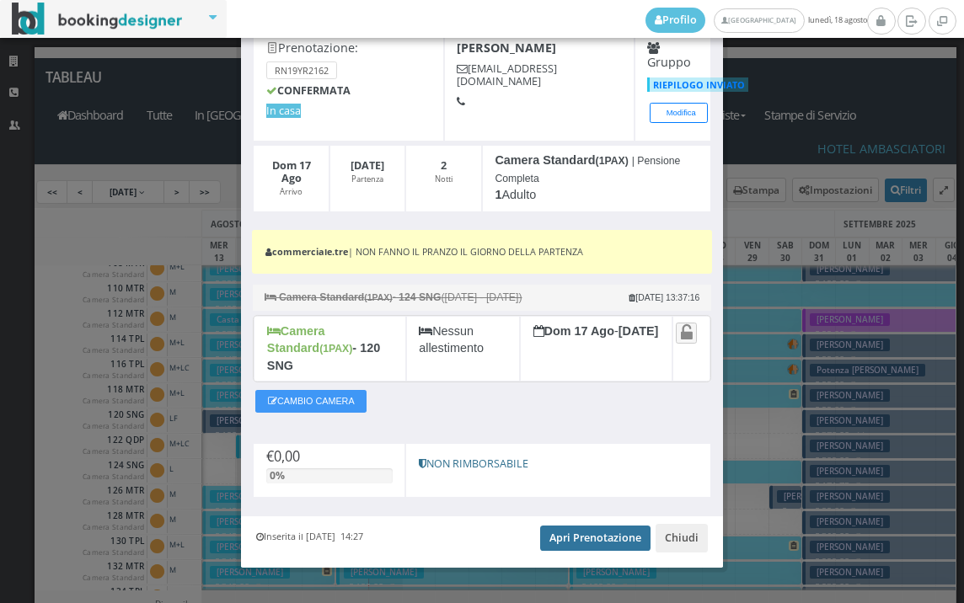
click at [540, 526] on link "Apri Prenotazione" at bounding box center [595, 538] width 110 height 25
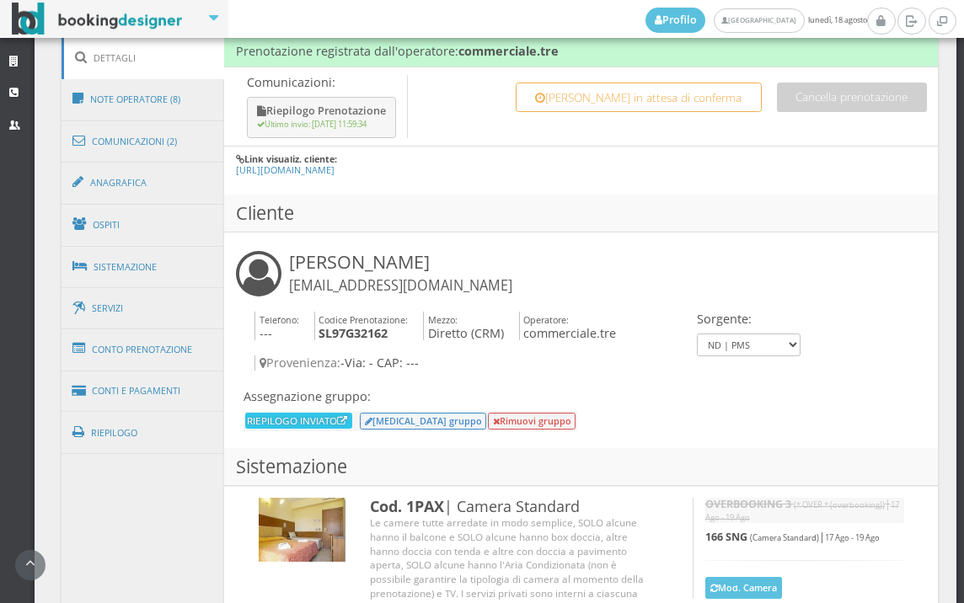
scroll to position [940, 0]
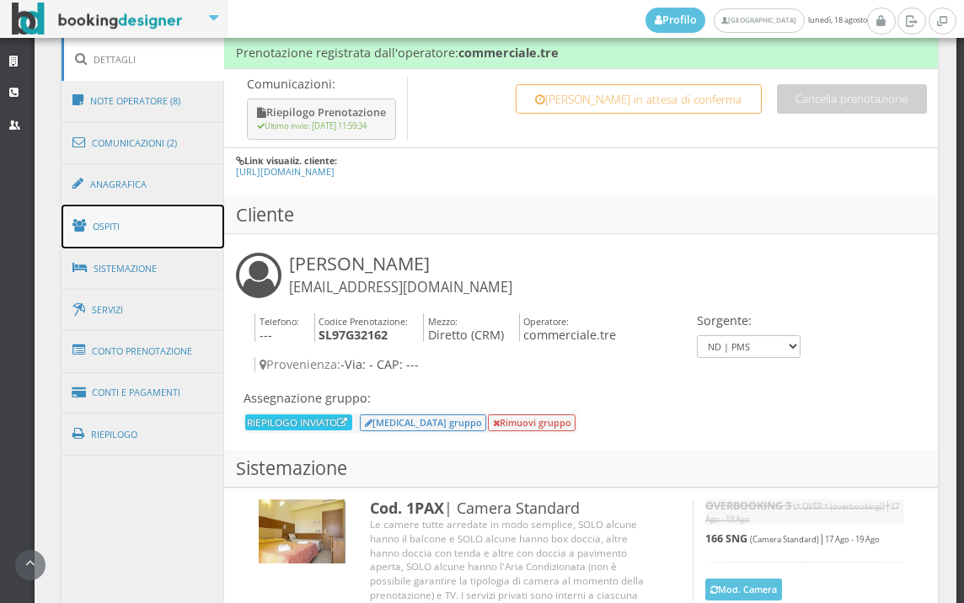
click at [118, 231] on link "Ospiti" at bounding box center [143, 227] width 163 height 44
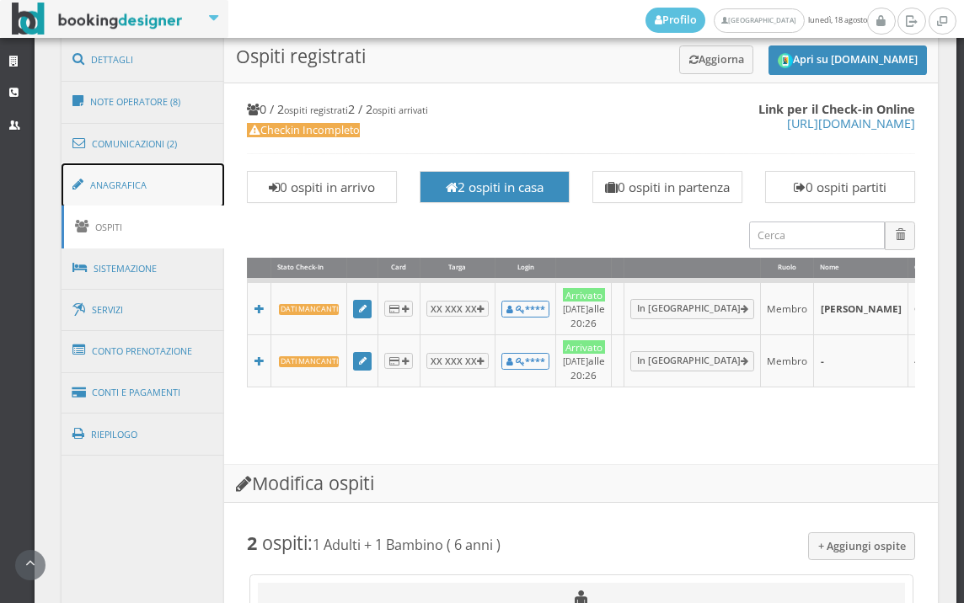
click at [200, 204] on link "Anagrafica" at bounding box center [143, 185] width 163 height 44
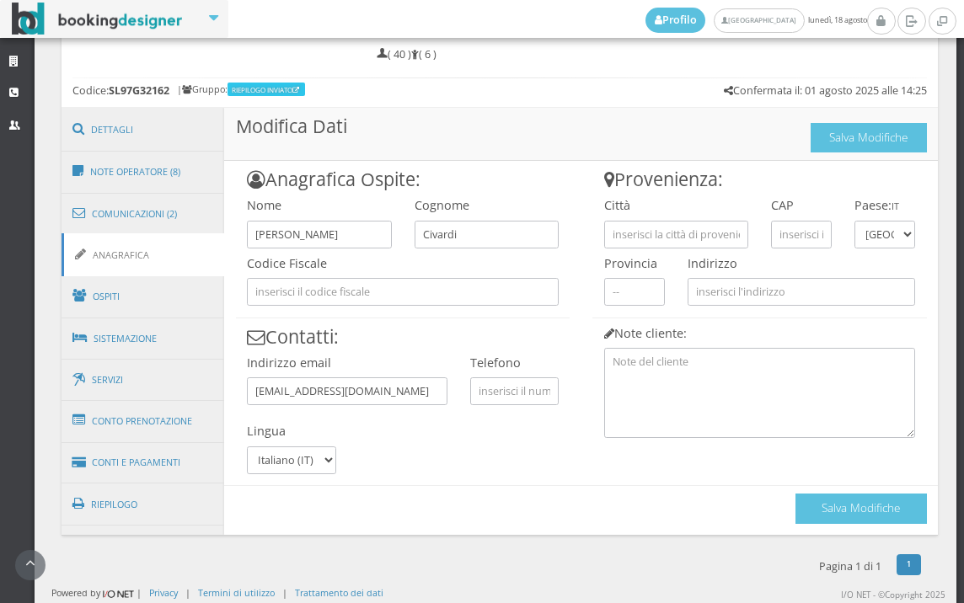
scroll to position [863, 0]
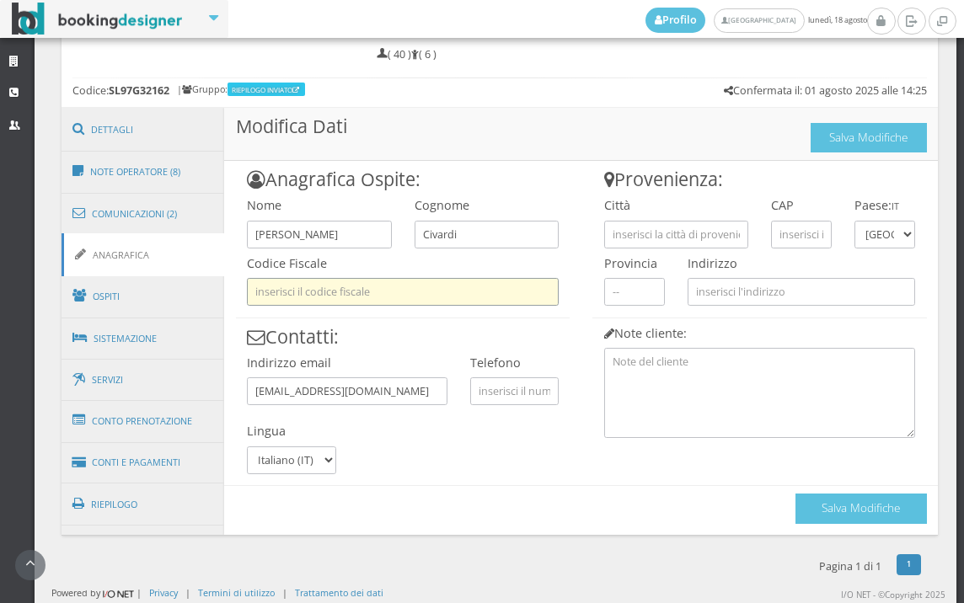
click at [383, 281] on input "text" at bounding box center [403, 292] width 312 height 28
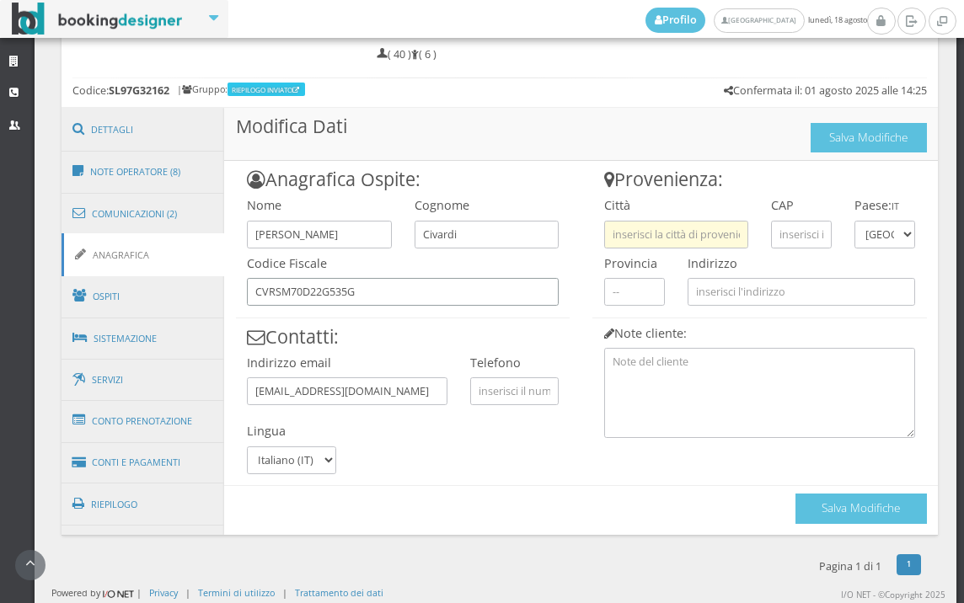
type input "CVRSM70D22G535G"
click at [719, 237] on input "text" at bounding box center [676, 235] width 144 height 28
type input "PIACENZA"
click at [771, 229] on input "text" at bounding box center [801, 235] width 61 height 28
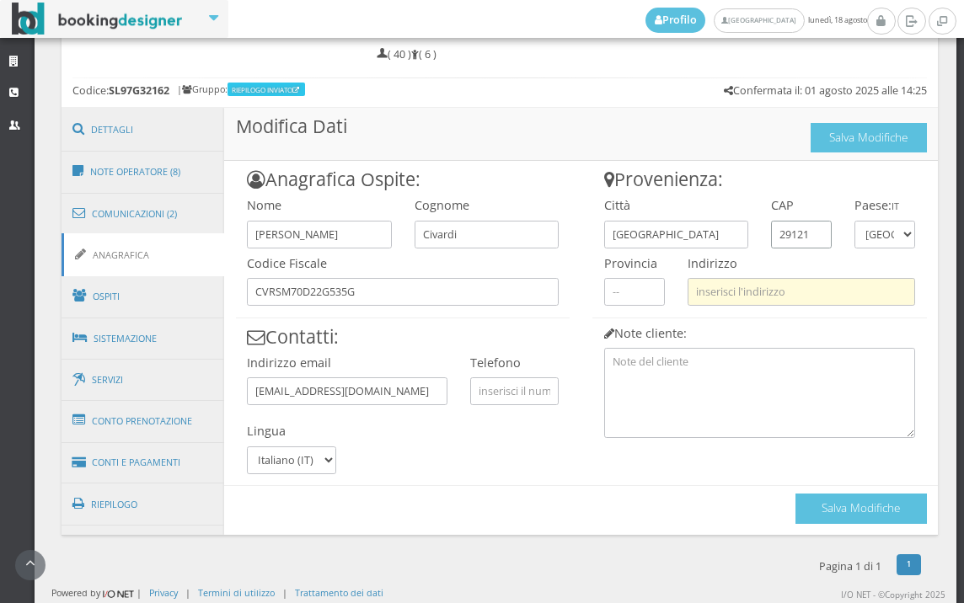
type input "29121"
click at [758, 298] on input "text" at bounding box center [802, 292] width 228 height 28
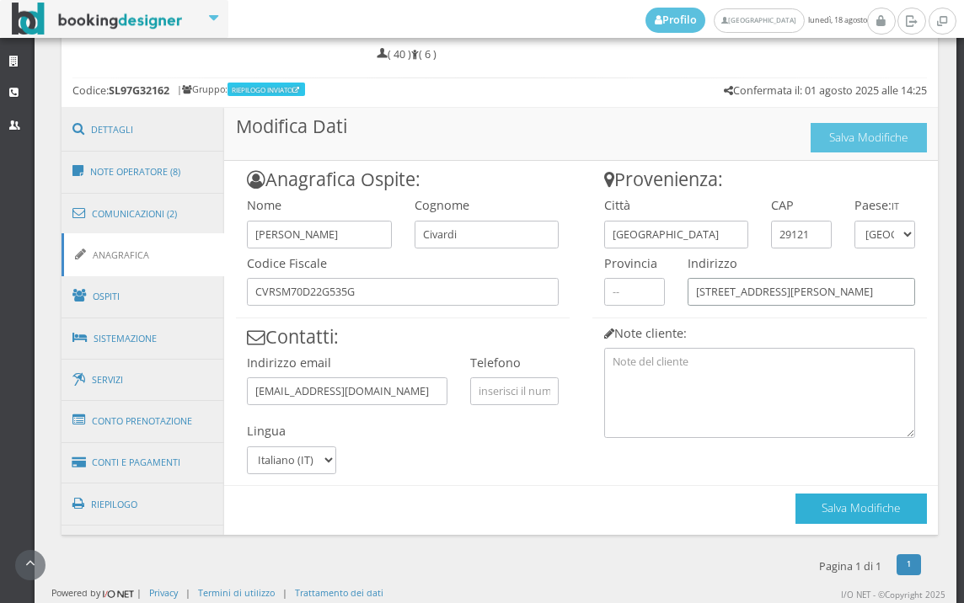
type input "VIA CARLO UTTINI 20"
click at [855, 517] on button "Salva Modifiche" at bounding box center [860, 508] width 131 height 29
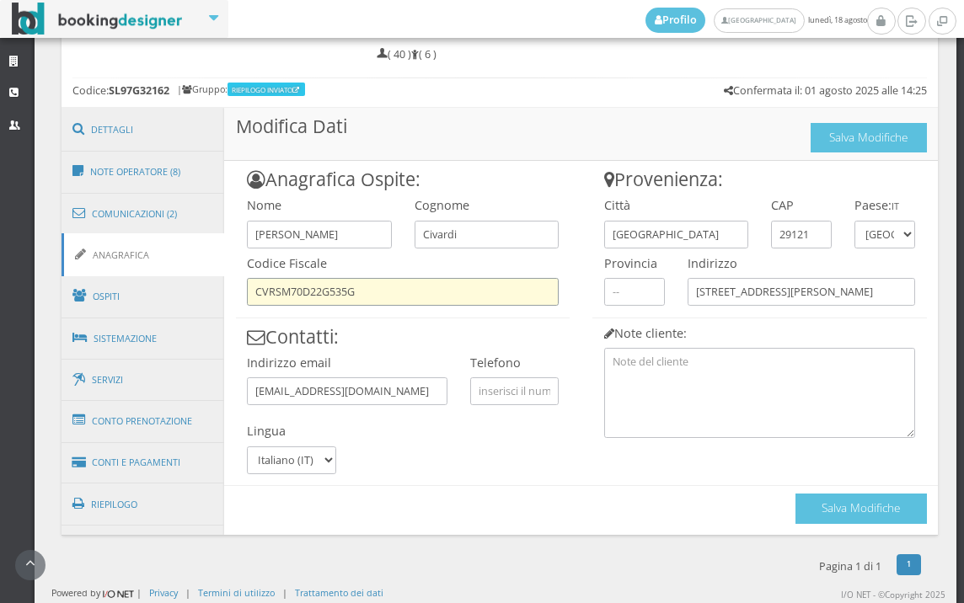
click at [274, 291] on input "CVRSM70D22G535G" at bounding box center [403, 292] width 312 height 28
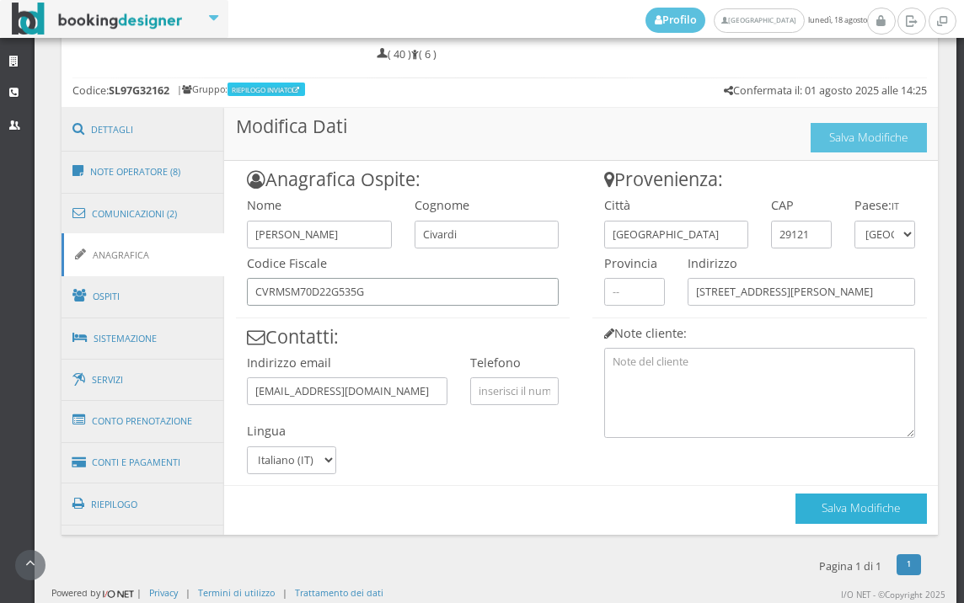
type input "CVRMSM70D22G535G"
click at [795, 502] on button "Salva Modifiche" at bounding box center [860, 508] width 131 height 29
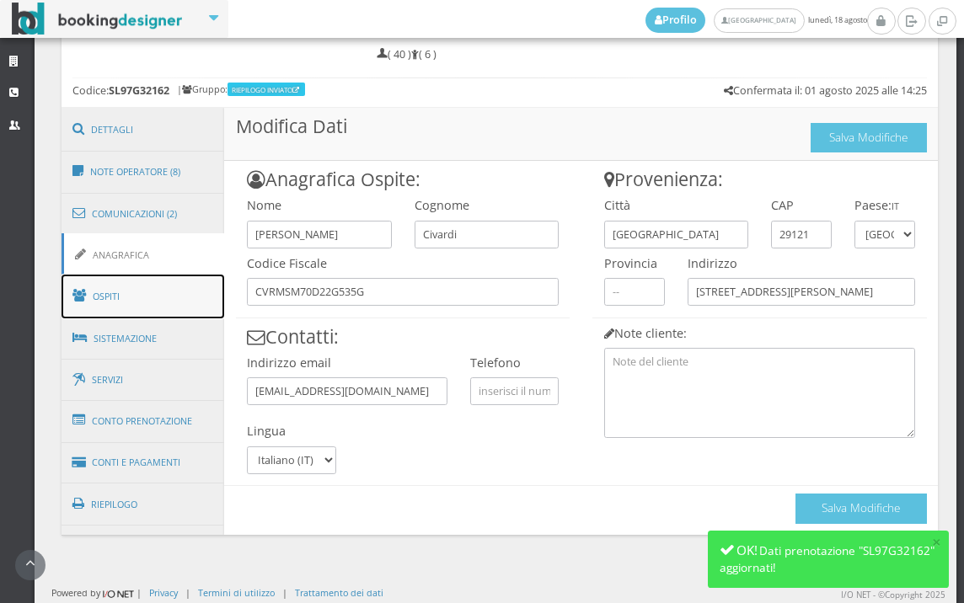
click at [100, 294] on link "Ospiti" at bounding box center [143, 297] width 163 height 44
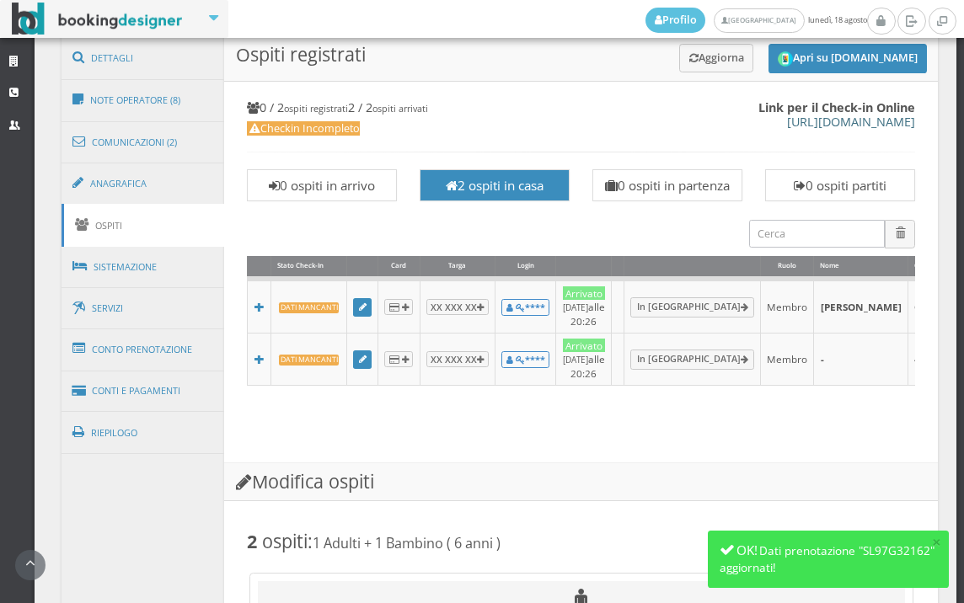
scroll to position [849, 0]
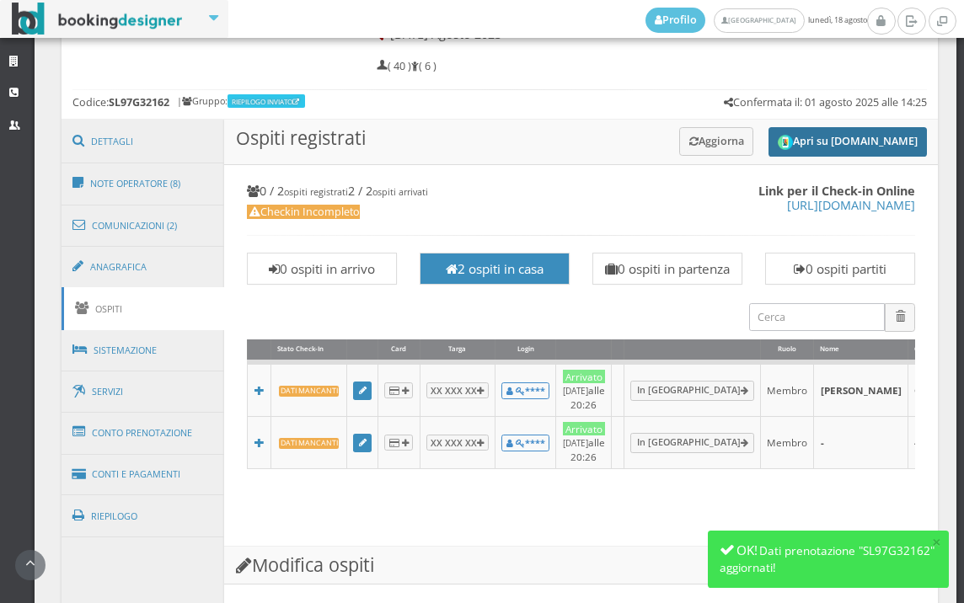
click at [802, 137] on button "Apri su [DOMAIN_NAME]" at bounding box center [848, 141] width 158 height 29
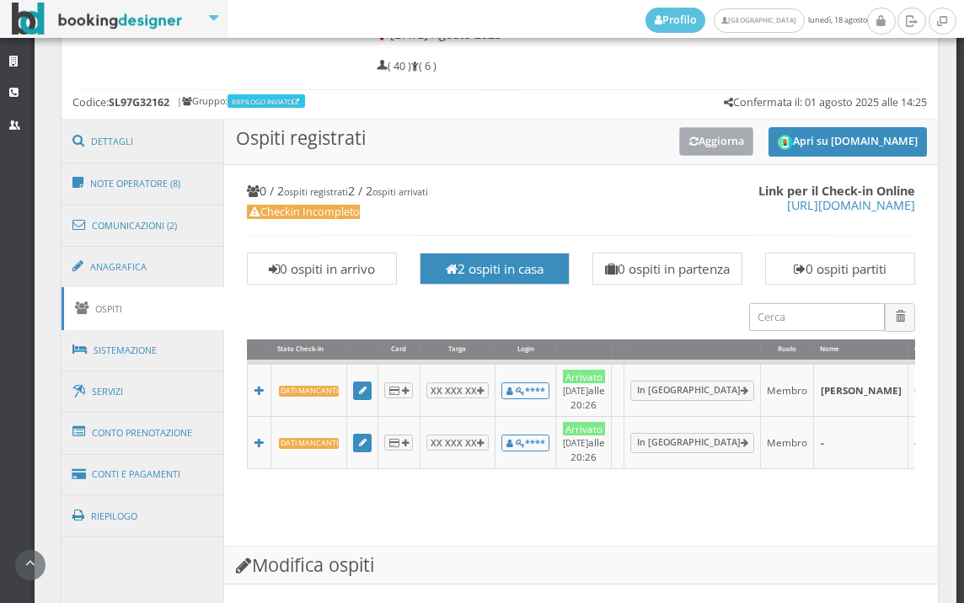
click at [725, 132] on button "Aggiorna" at bounding box center [716, 141] width 75 height 28
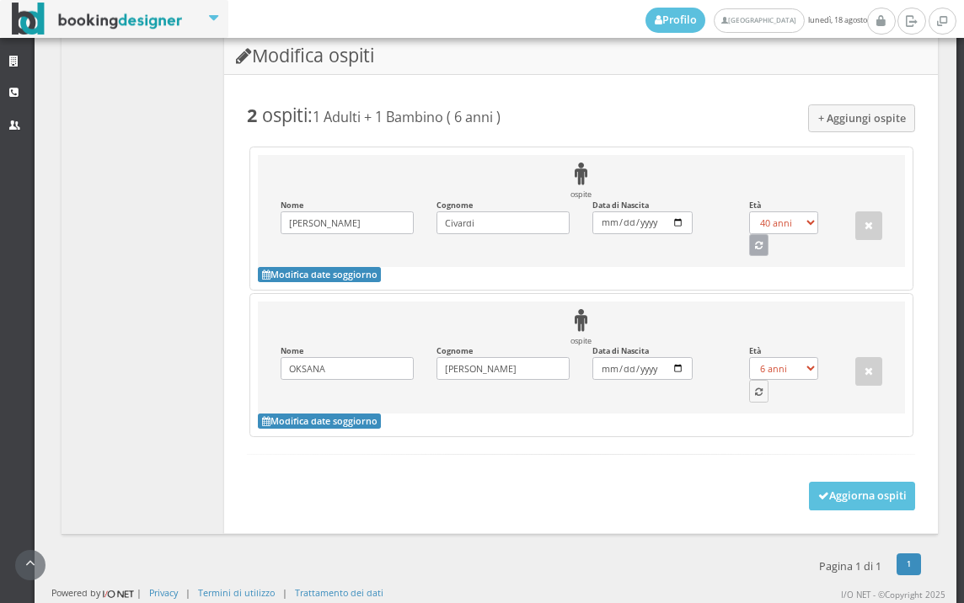
click at [757, 244] on button "button" at bounding box center [759, 245] width 20 height 22
select select "55"
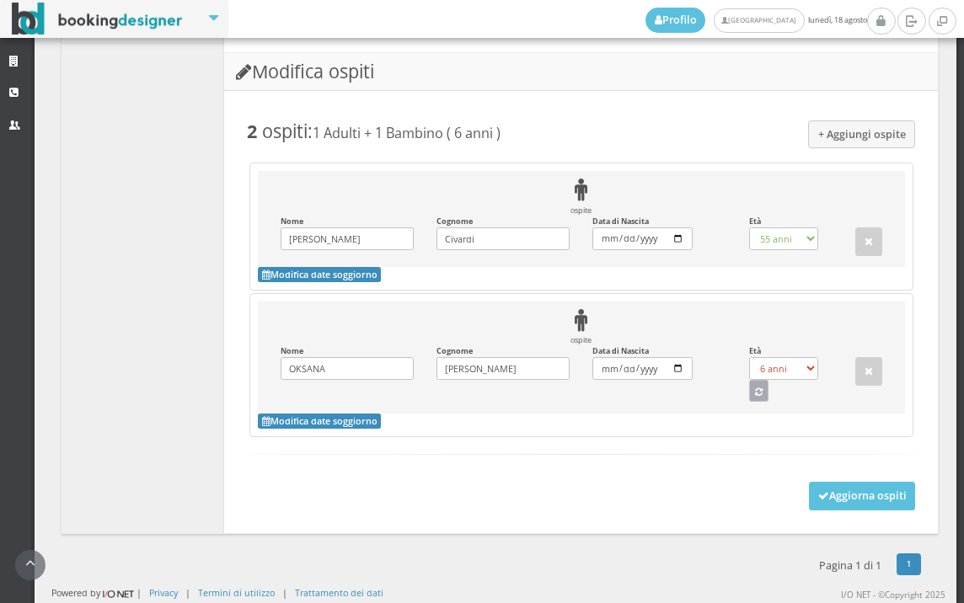
click at [755, 395] on icon "button" at bounding box center [759, 392] width 8 height 9
select select "44"
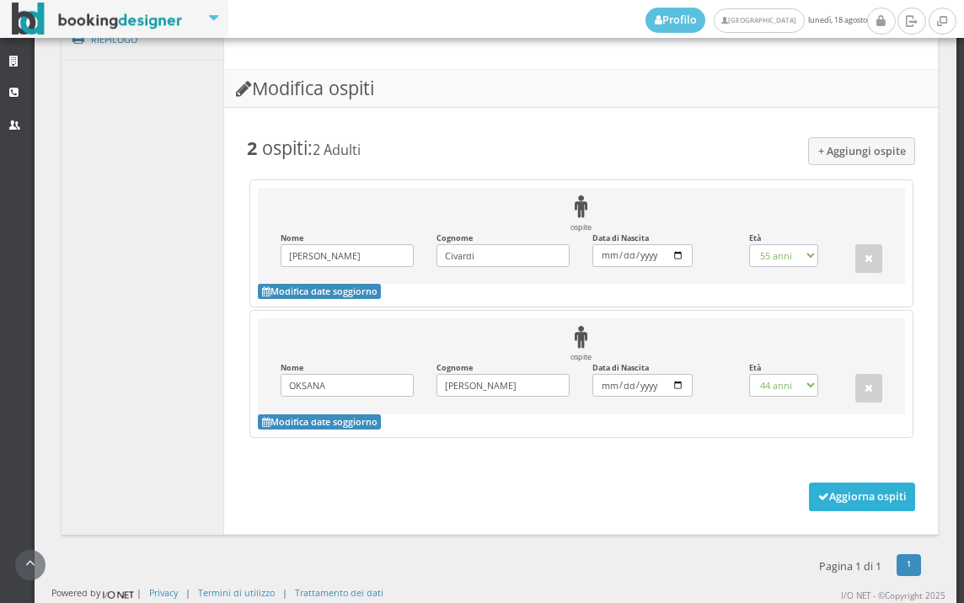
click at [847, 495] on button "Aggiorna ospiti" at bounding box center [862, 497] width 107 height 29
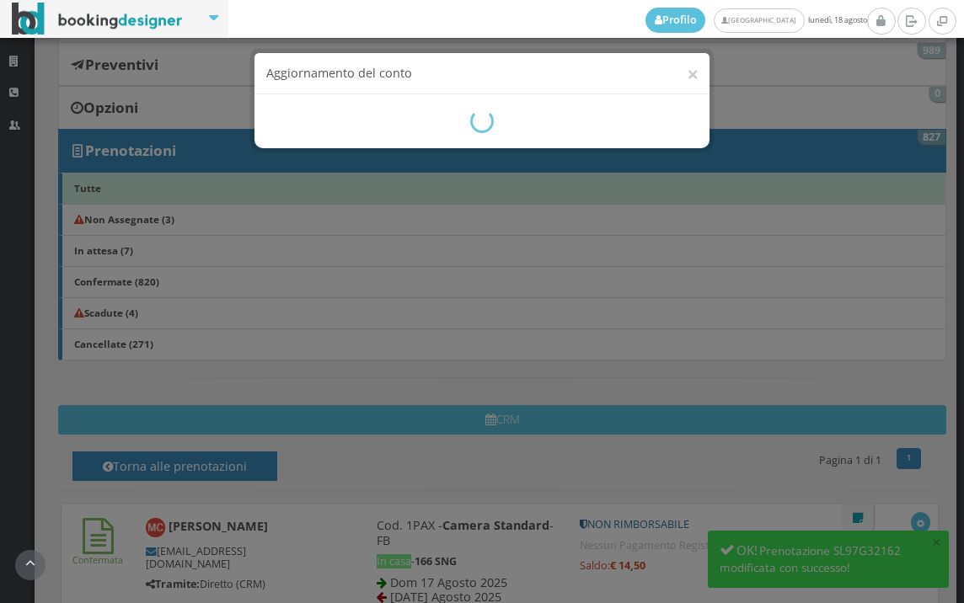
scroll to position [281, 0]
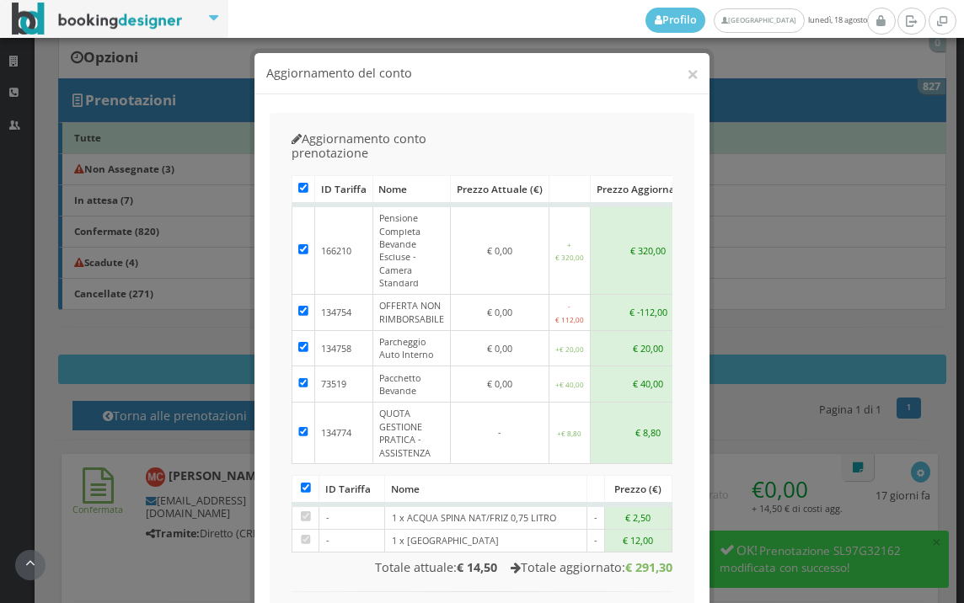
click at [678, 77] on h4 "Aggiornamento del conto" at bounding box center [482, 74] width 432 height 18
click at [687, 73] on button "×" at bounding box center [693, 73] width 12 height 21
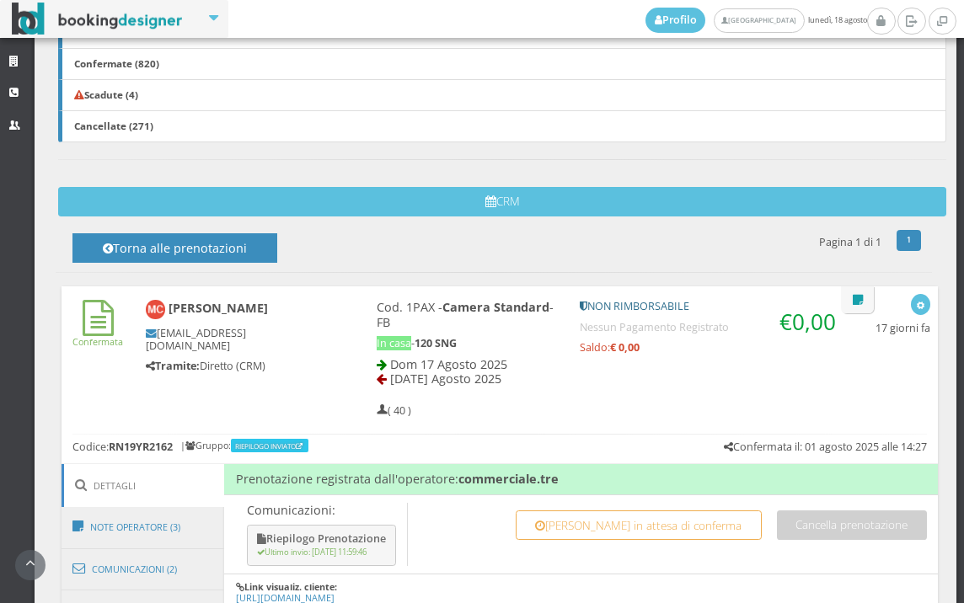
scroll to position [748, 0]
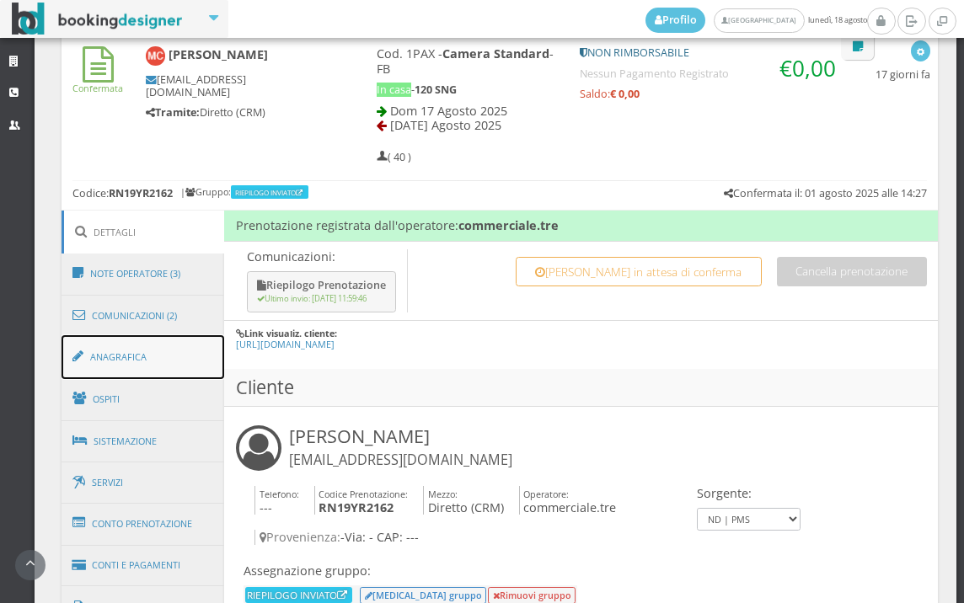
click at [204, 345] on link "Anagrafica" at bounding box center [143, 357] width 163 height 44
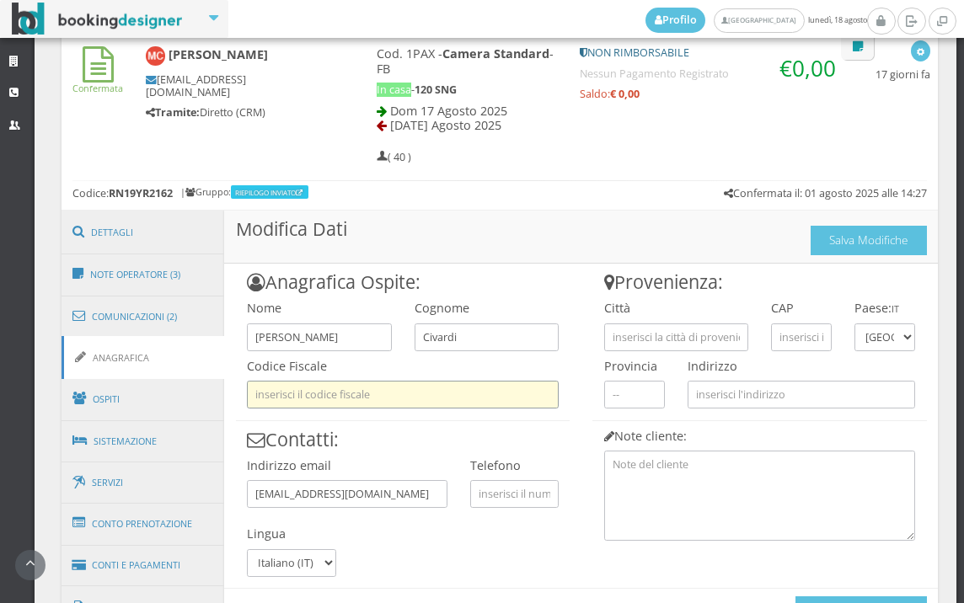
click at [420, 404] on input "text" at bounding box center [403, 395] width 312 height 28
type input "V"
type input "CVRSM70D22G535G"
type input "PIACENZA"
type input "29121"
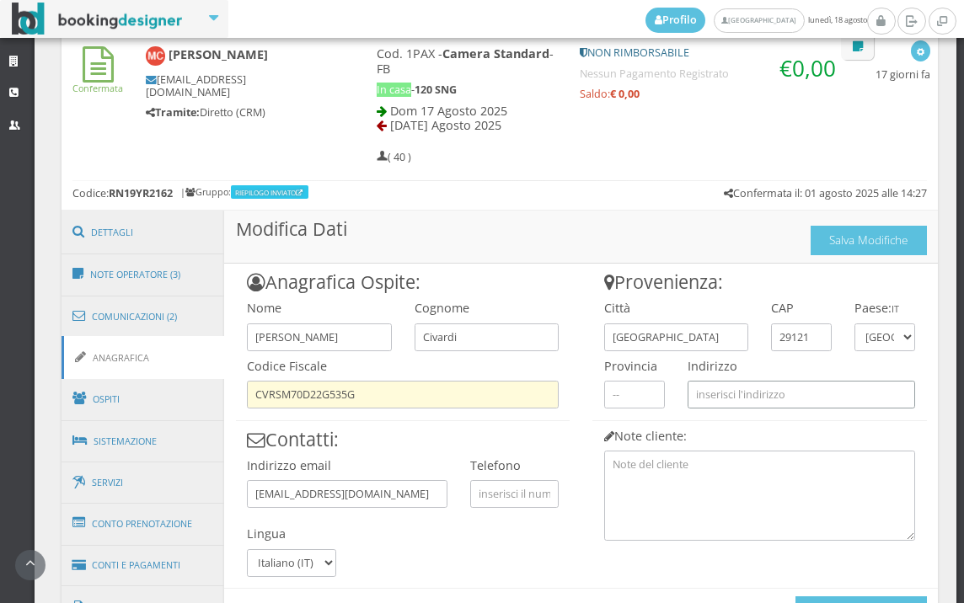
type input "VIA CARLO UTTINI 20"
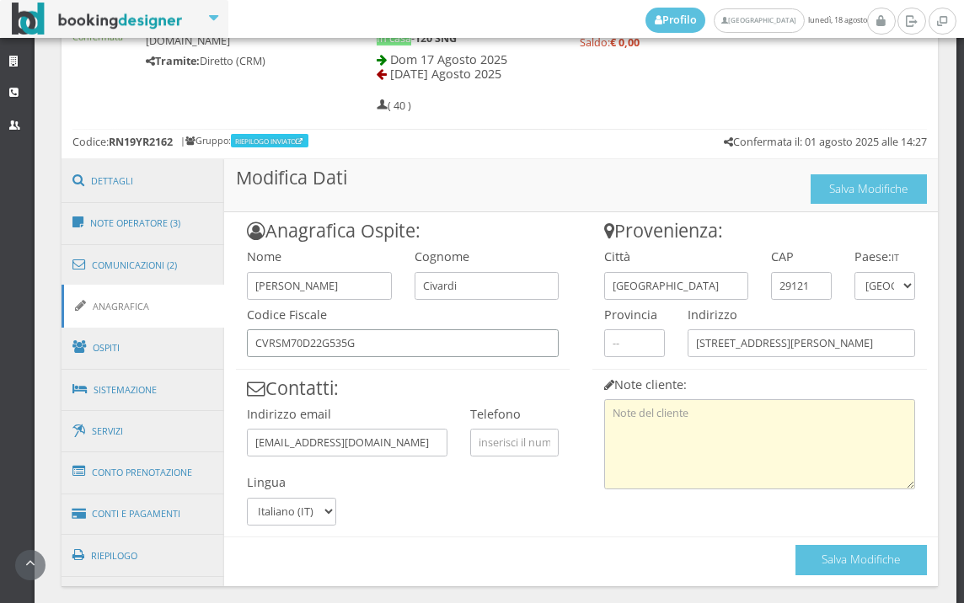
scroll to position [863, 0]
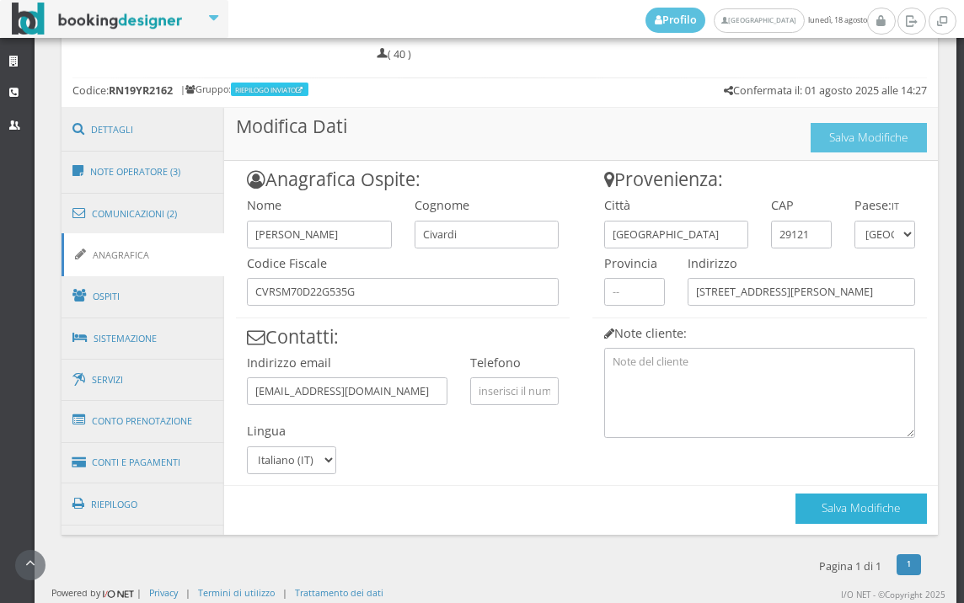
click at [827, 515] on button "Salva Modifiche" at bounding box center [860, 508] width 131 height 29
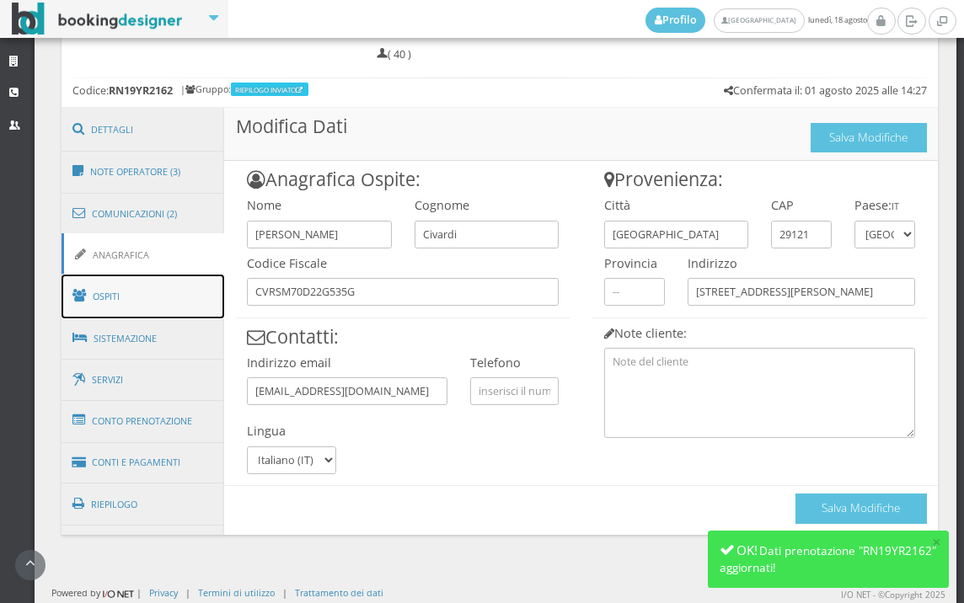
click at [200, 301] on link "Ospiti" at bounding box center [143, 297] width 163 height 44
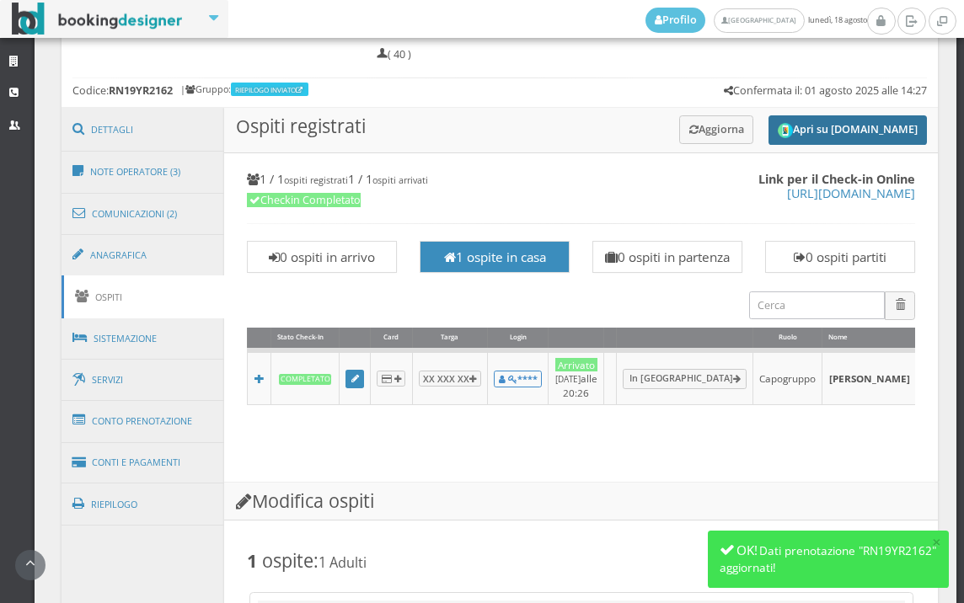
click at [820, 124] on button "Apri su [DOMAIN_NAME]" at bounding box center [848, 129] width 158 height 29
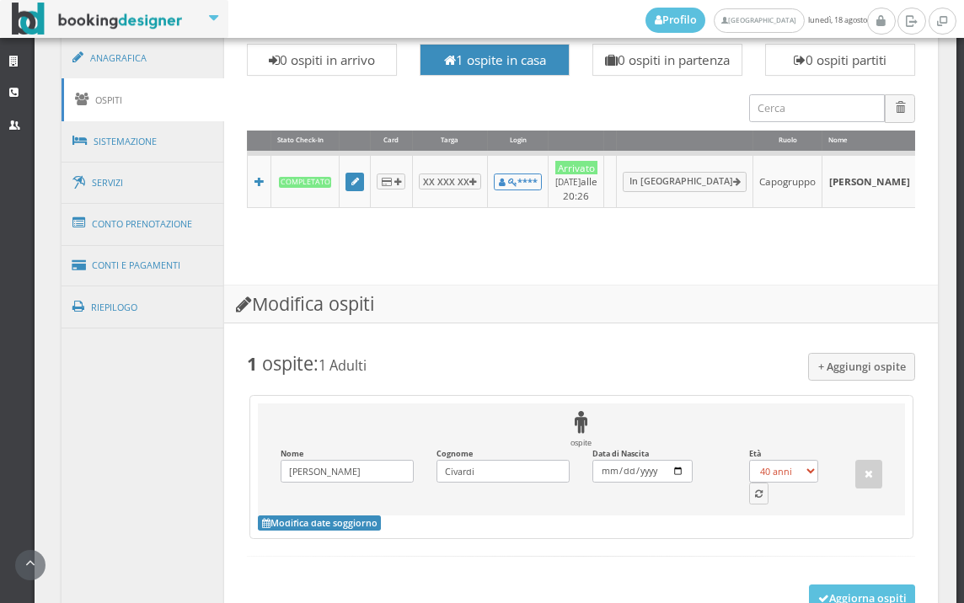
scroll to position [1226, 0]
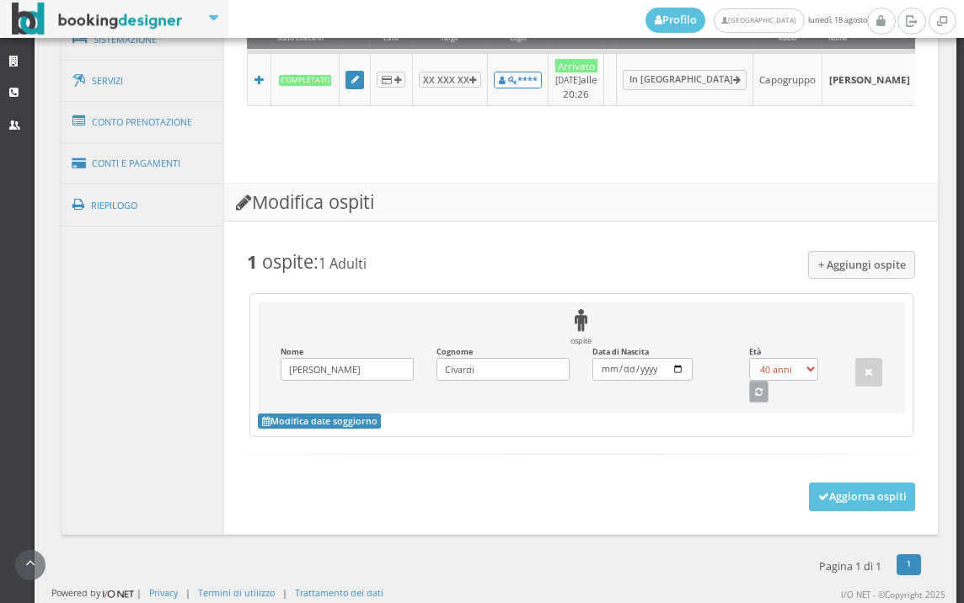
click at [749, 393] on button "button" at bounding box center [759, 392] width 20 height 22
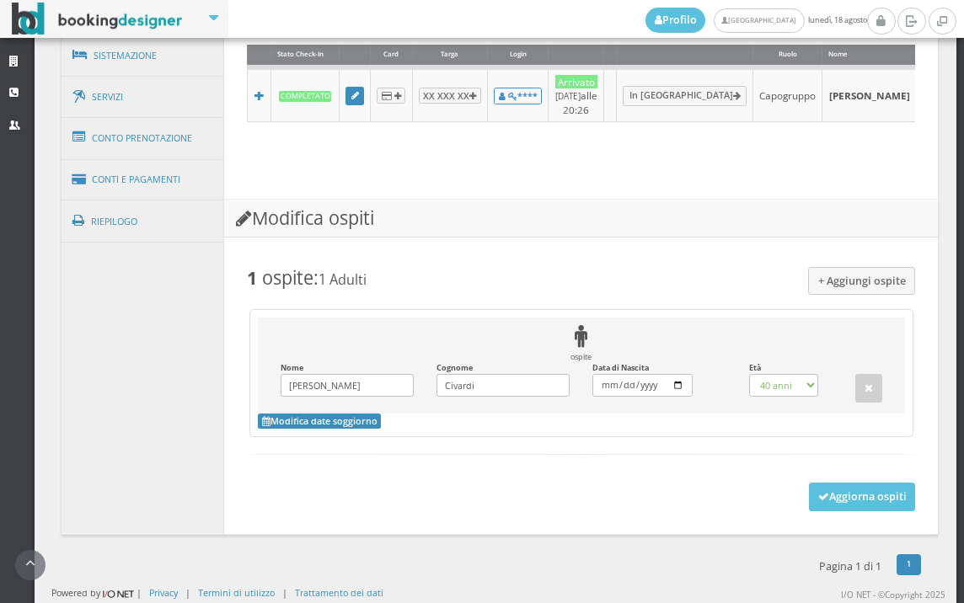
select select "55"
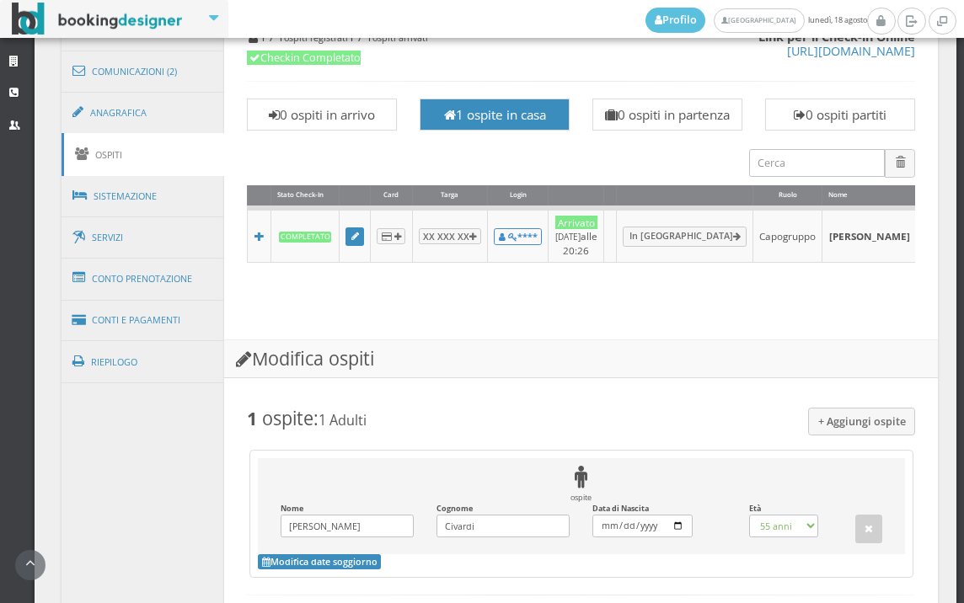
scroll to position [928, 0]
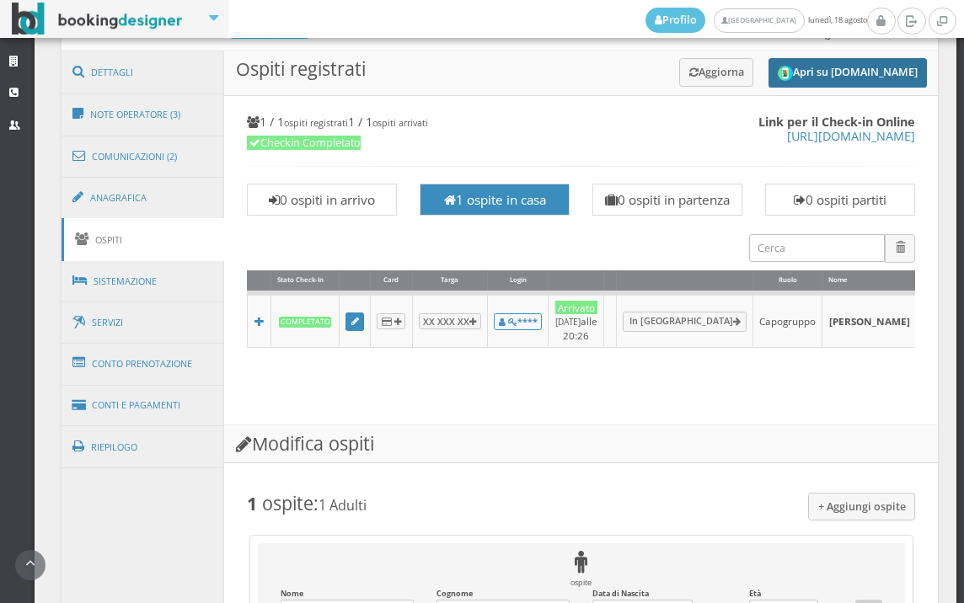
click at [783, 75] on button "Apri su [DOMAIN_NAME]" at bounding box center [848, 72] width 158 height 29
click at [680, 77] on button "Aggiorna" at bounding box center [716, 72] width 75 height 28
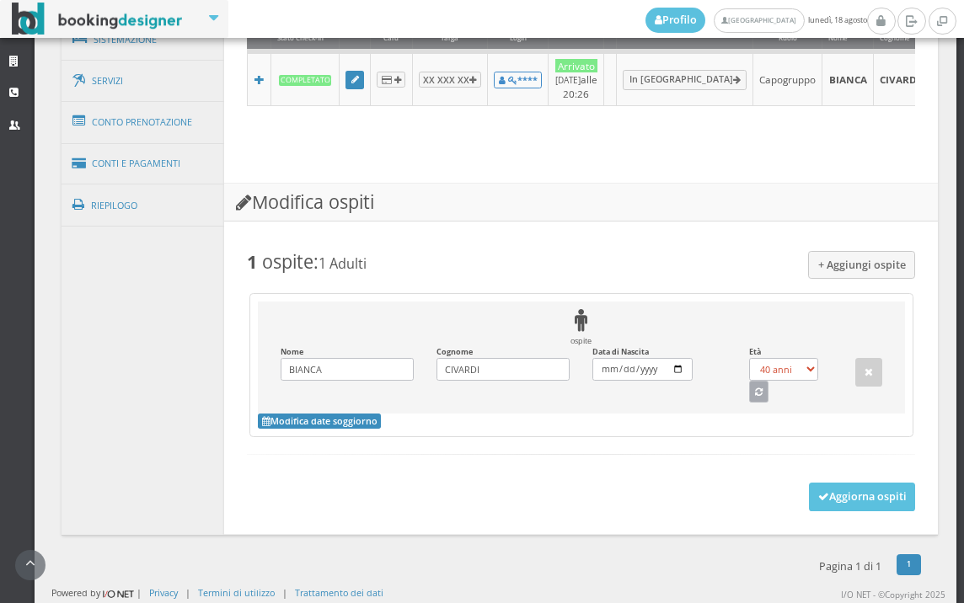
click at [755, 397] on icon "button" at bounding box center [759, 392] width 8 height 9
select select "6"
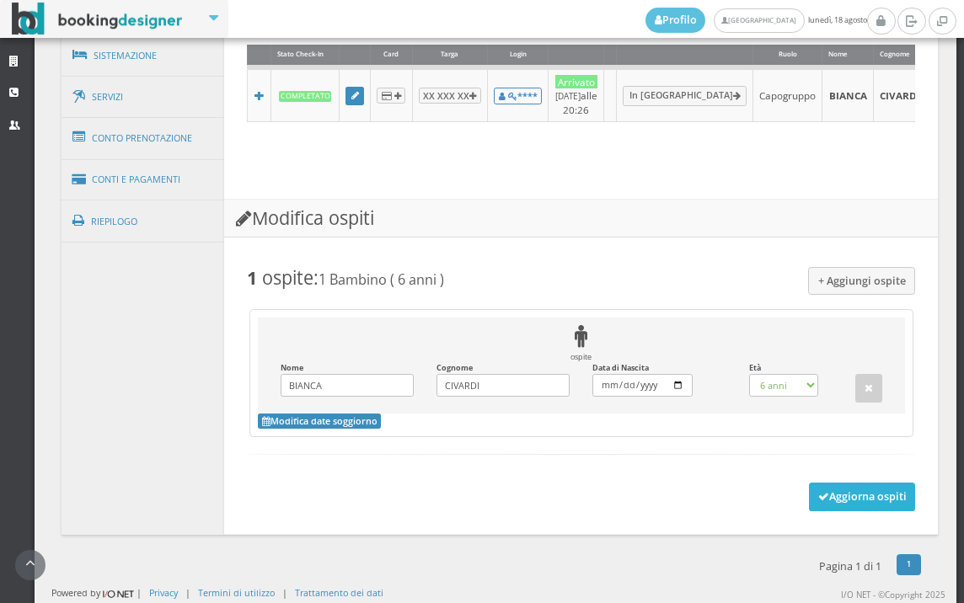
click at [860, 483] on button "Aggiorna ospiti" at bounding box center [862, 497] width 107 height 29
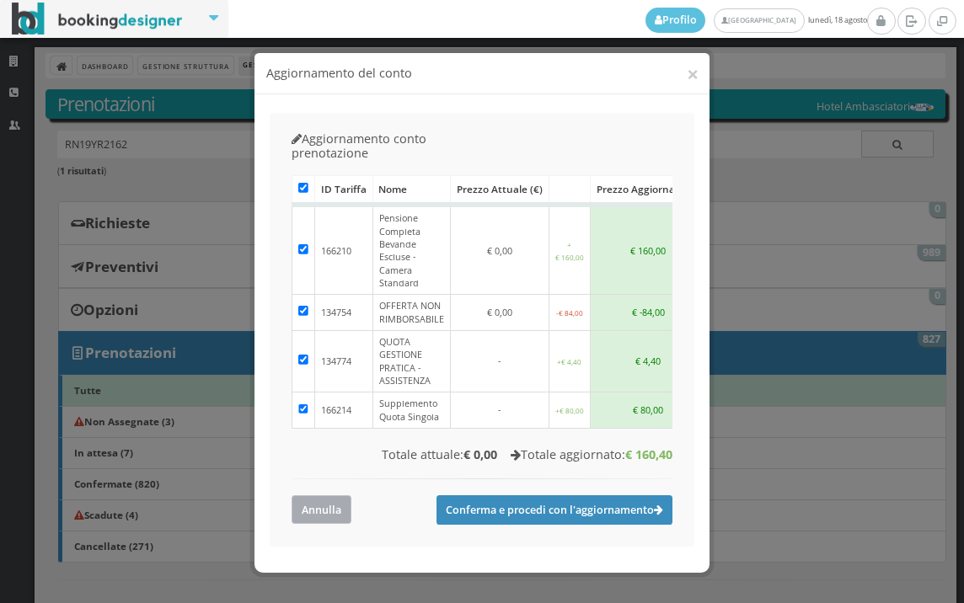
click at [329, 495] on button "Annulla" at bounding box center [322, 509] width 60 height 28
